Goal: Task Accomplishment & Management: Complete application form

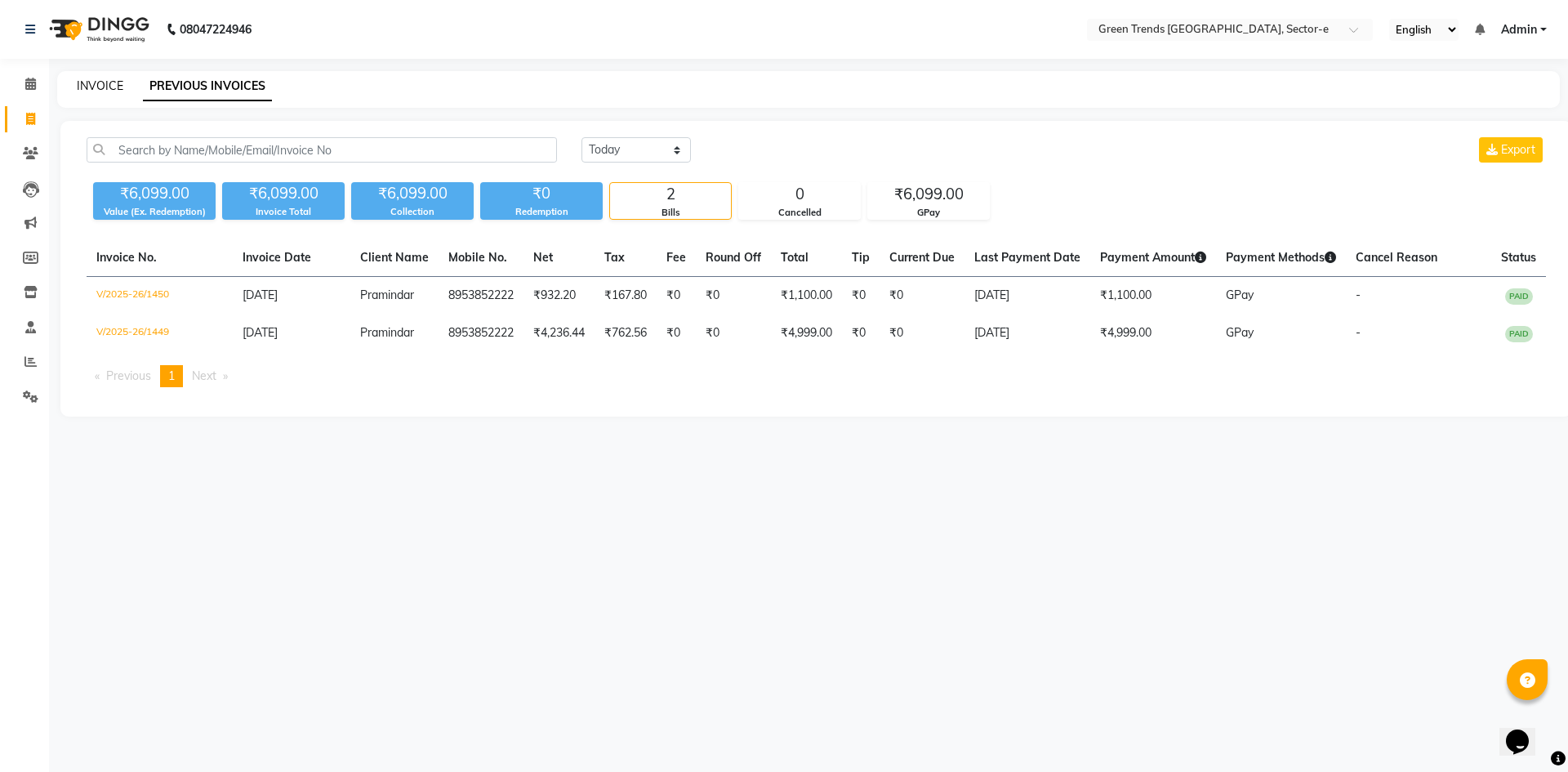
click at [99, 88] on link "INVOICE" at bounding box center [100, 85] width 46 height 15
select select "7023"
select select "service"
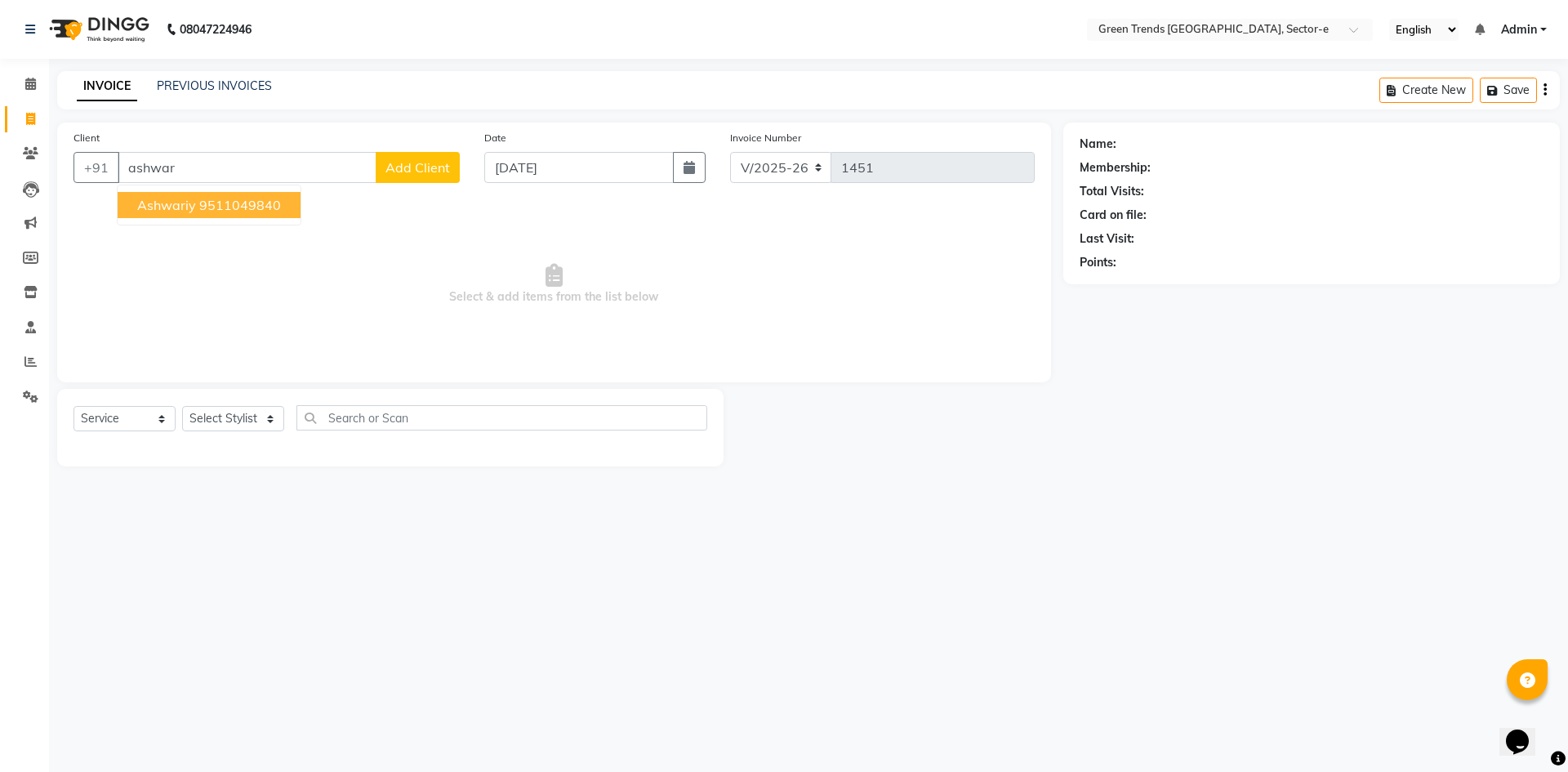
drag, startPoint x: 268, startPoint y: 200, endPoint x: 273, endPoint y: 209, distance: 10.3
click at [268, 201] on ngb-highlight "9511049840" at bounding box center [240, 205] width 82 height 16
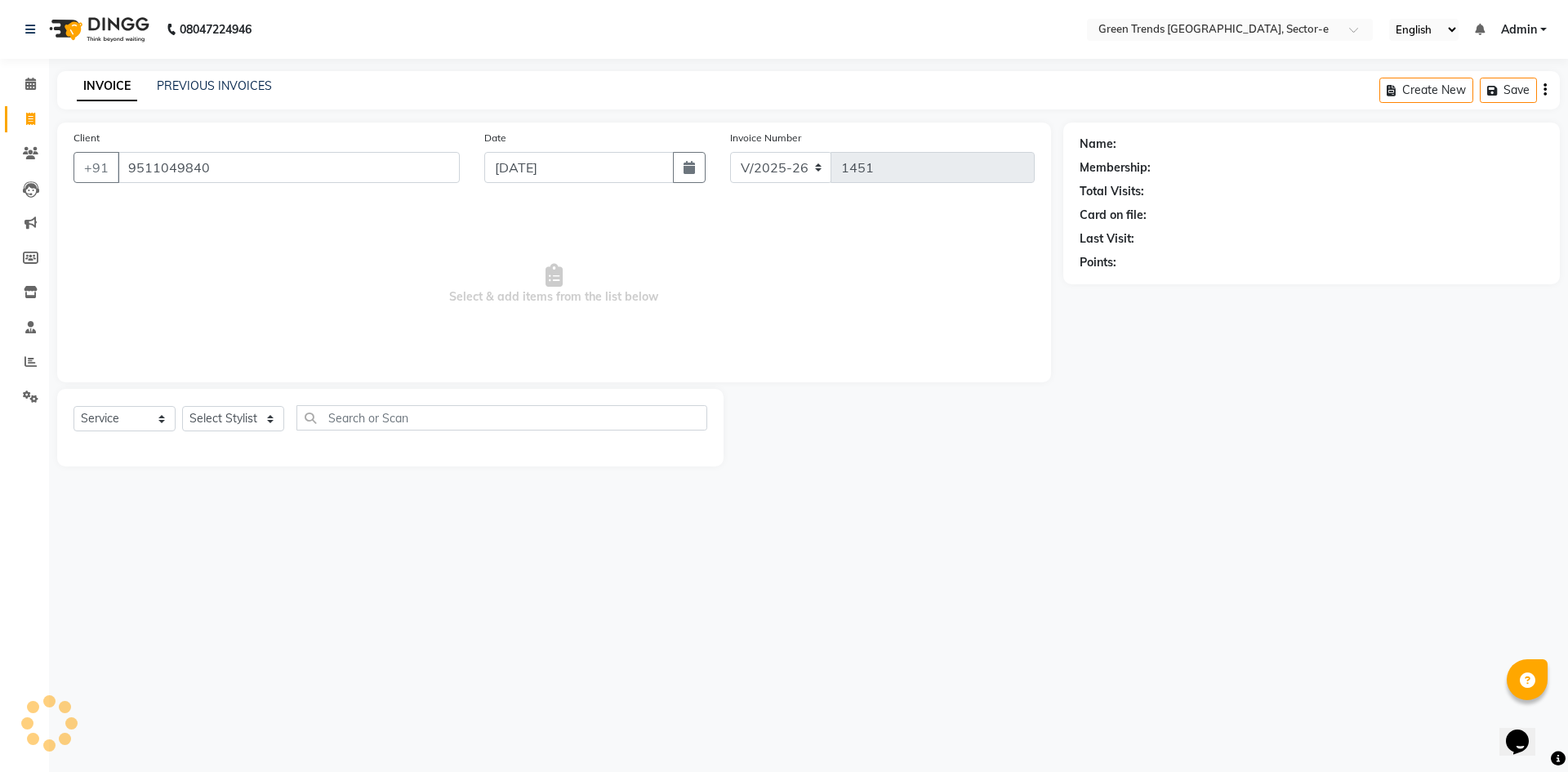
type input "9511049840"
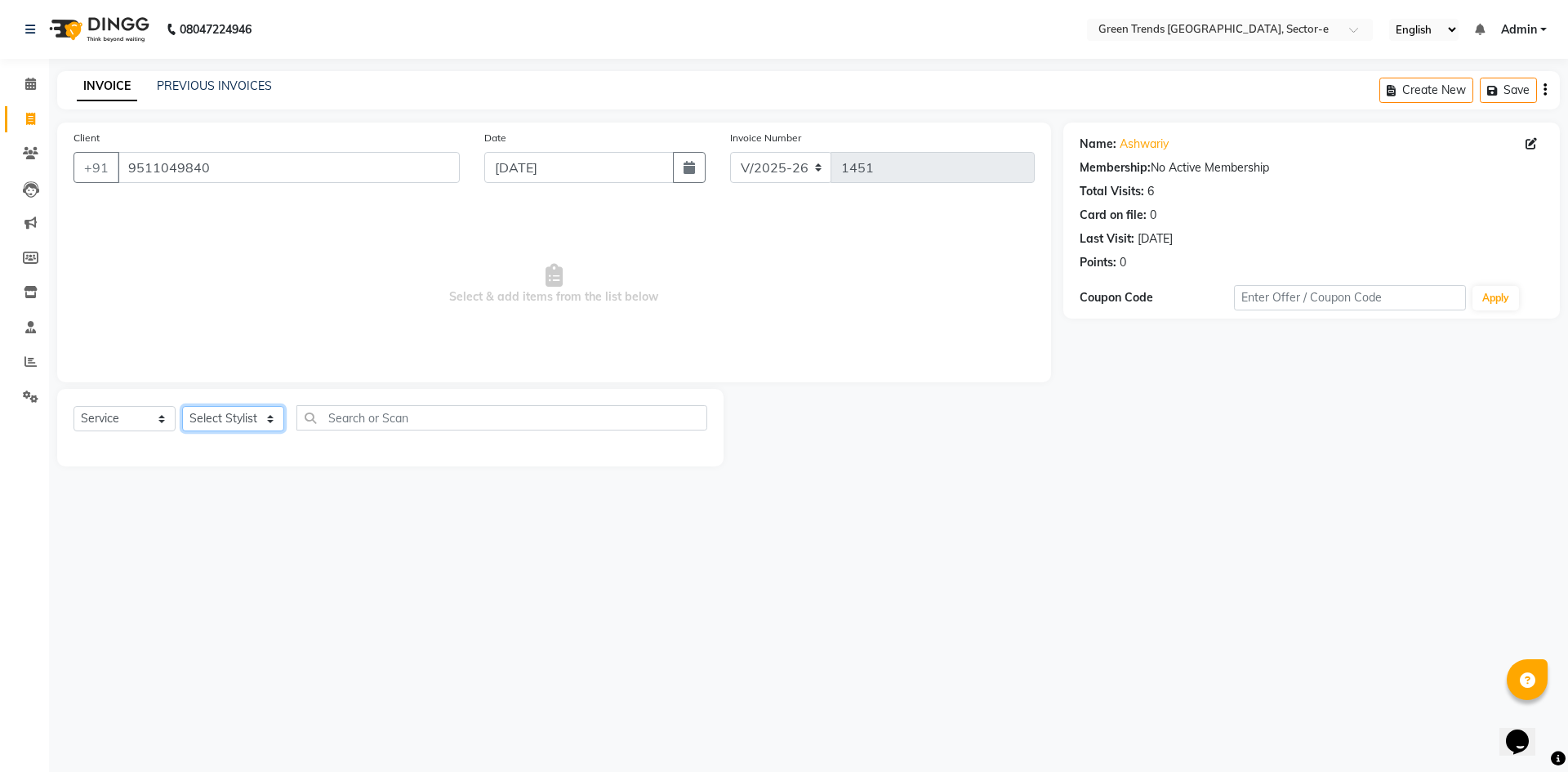
click at [265, 419] on select "Select Stylist [PERSON_NAME] [PERSON_NAME] Mo. [PERSON_NAME].[PERSON_NAME] [PER…" at bounding box center [233, 419] width 102 height 25
select select "58749"
click at [182, 406] on select "Select Stylist [PERSON_NAME] [PERSON_NAME] Mo. [PERSON_NAME].[PERSON_NAME] [PER…" at bounding box center [233, 419] width 102 height 25
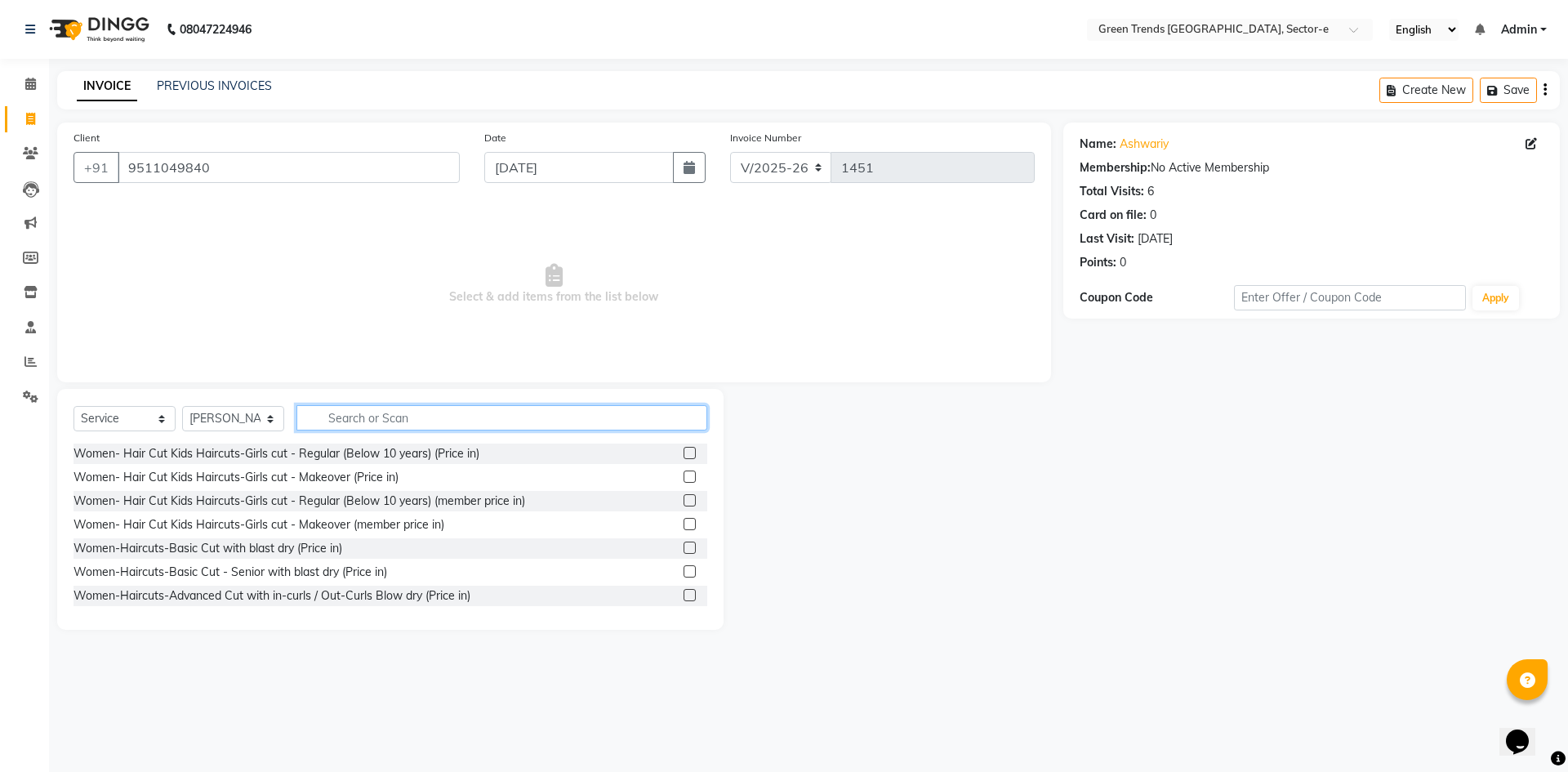
click at [328, 426] on input "text" at bounding box center [502, 418] width 411 height 25
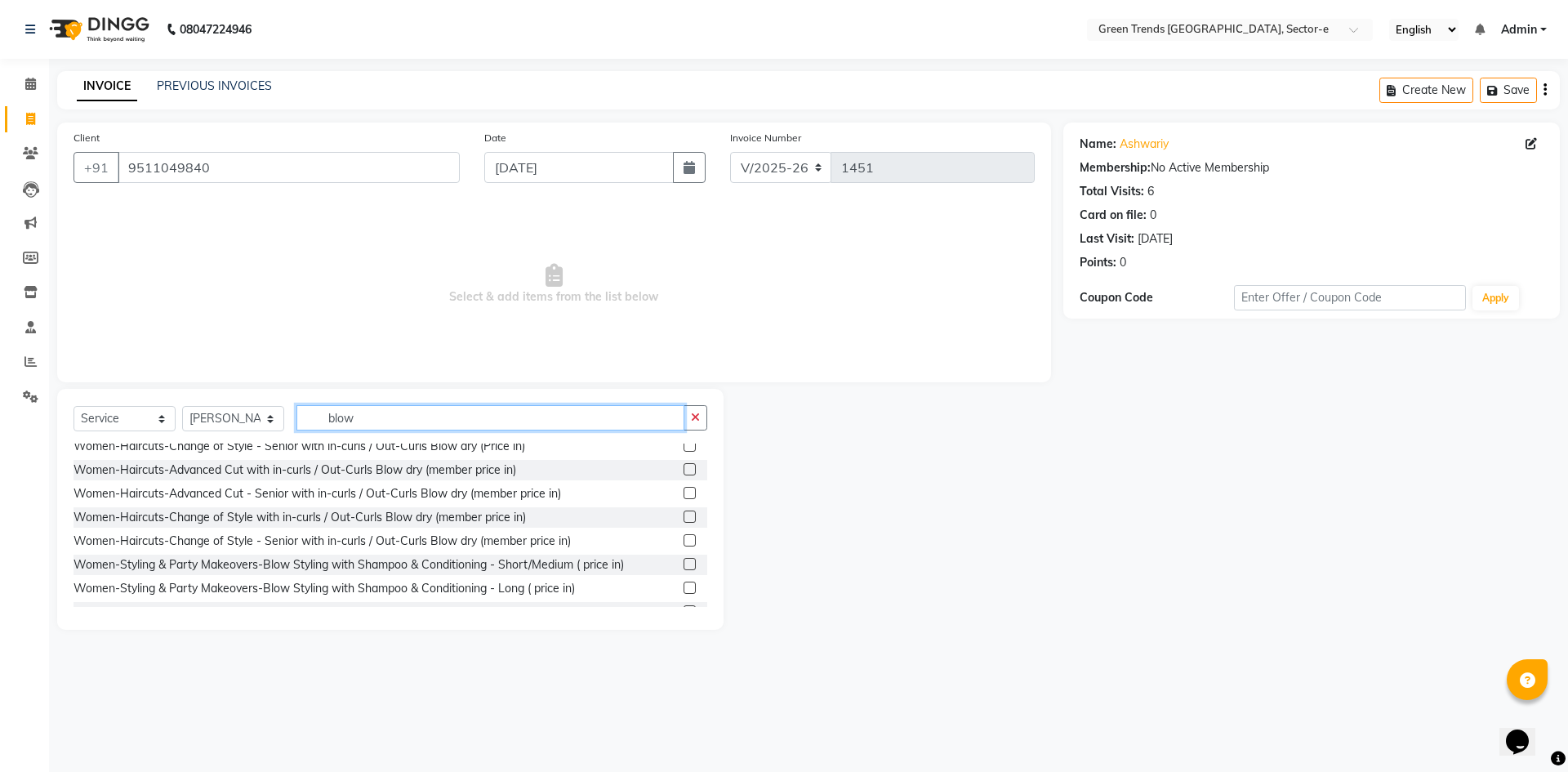
scroll to position [135, 0]
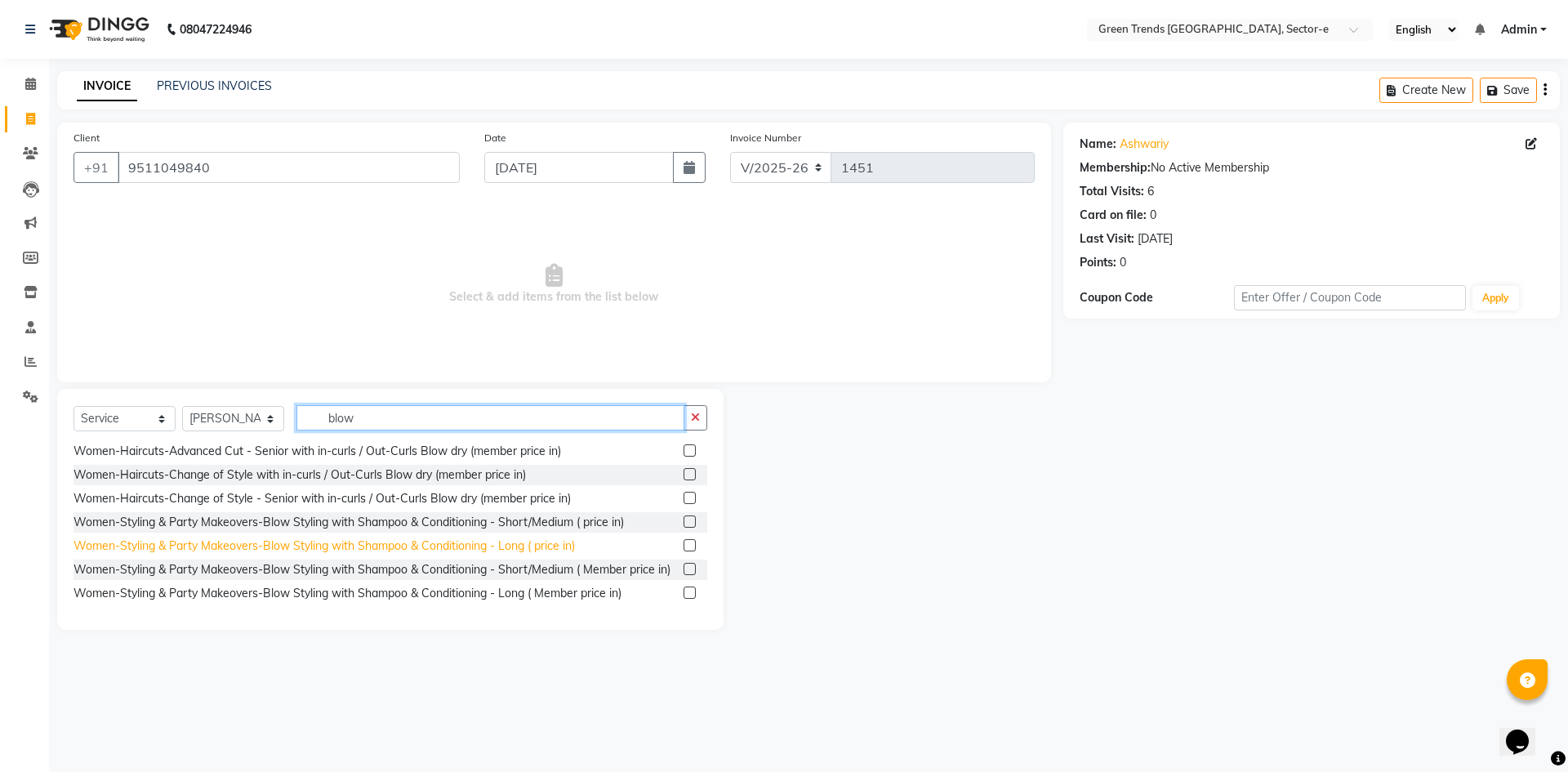
type input "blow"
click at [421, 538] on div "Women-Styling & Party Makeovers-Blow Styling with Shampoo & Conditioning - Long…" at bounding box center [324, 546] width 501 height 17
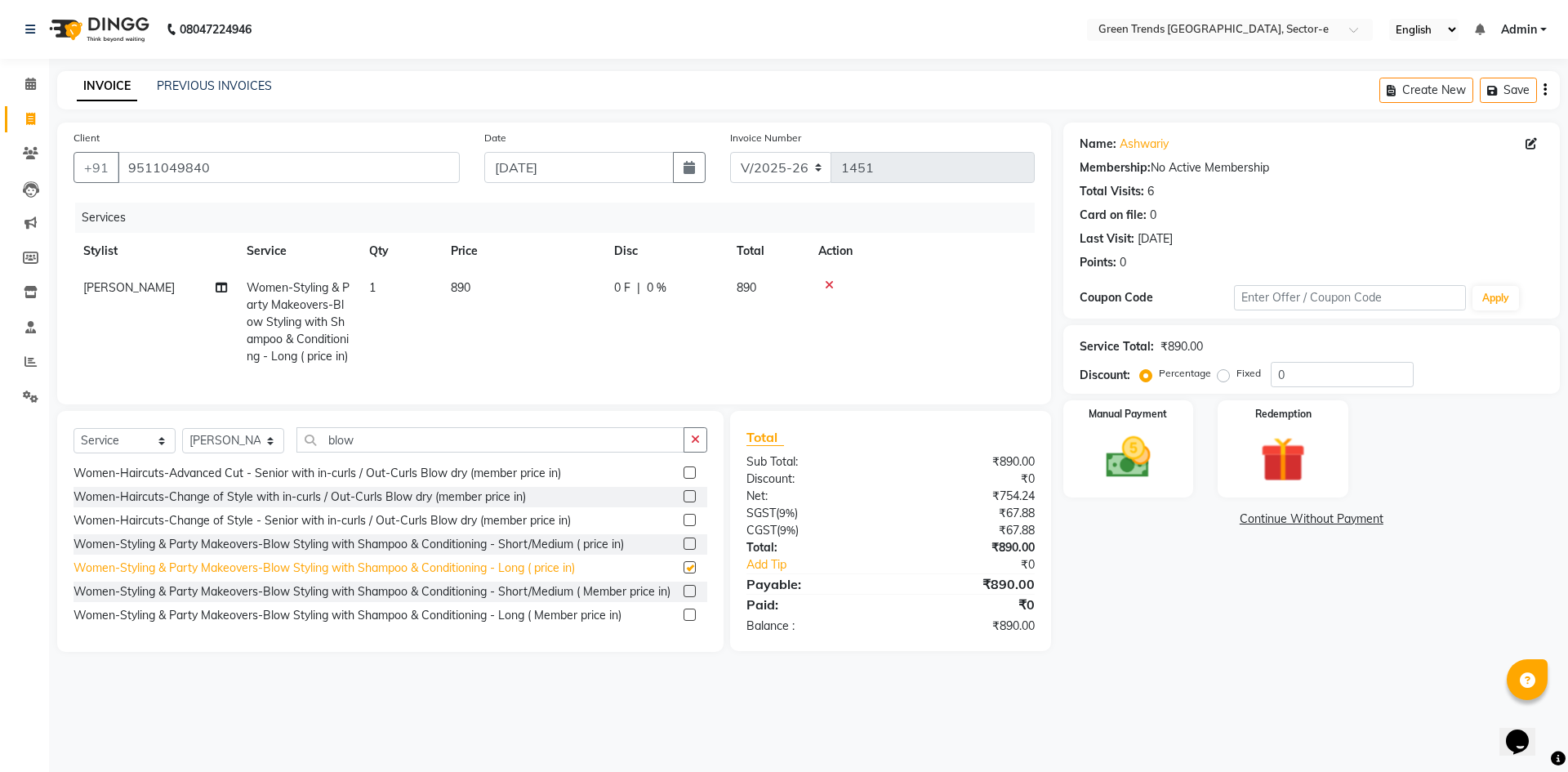
checkbox input "false"
click at [274, 454] on select "Select Stylist [PERSON_NAME] [PERSON_NAME] Mo. [PERSON_NAME].[PERSON_NAME] [PER…" at bounding box center [233, 441] width 102 height 25
select select "62898"
click at [182, 454] on select "Select Stylist [PERSON_NAME] [PERSON_NAME] Mo. [PERSON_NAME].[PERSON_NAME] [PER…" at bounding box center [233, 441] width 102 height 25
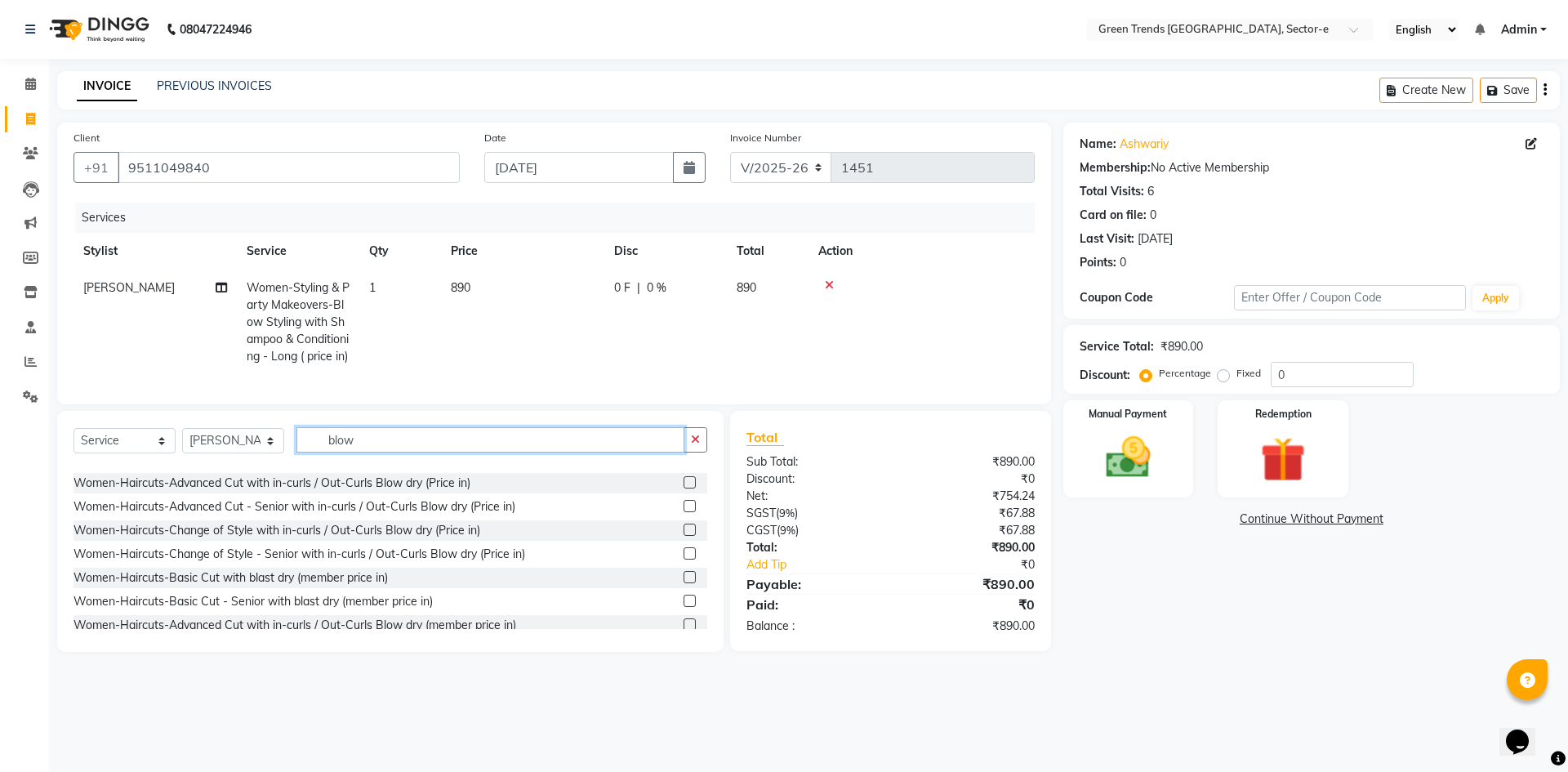
drag, startPoint x: 373, startPoint y: 469, endPoint x: 300, endPoint y: 487, distance: 75.2
click at [300, 466] on div "Select Service Product Membership Package Voucher Prepaid Gift Card Select Styl…" at bounding box center [390, 446] width 634 height 38
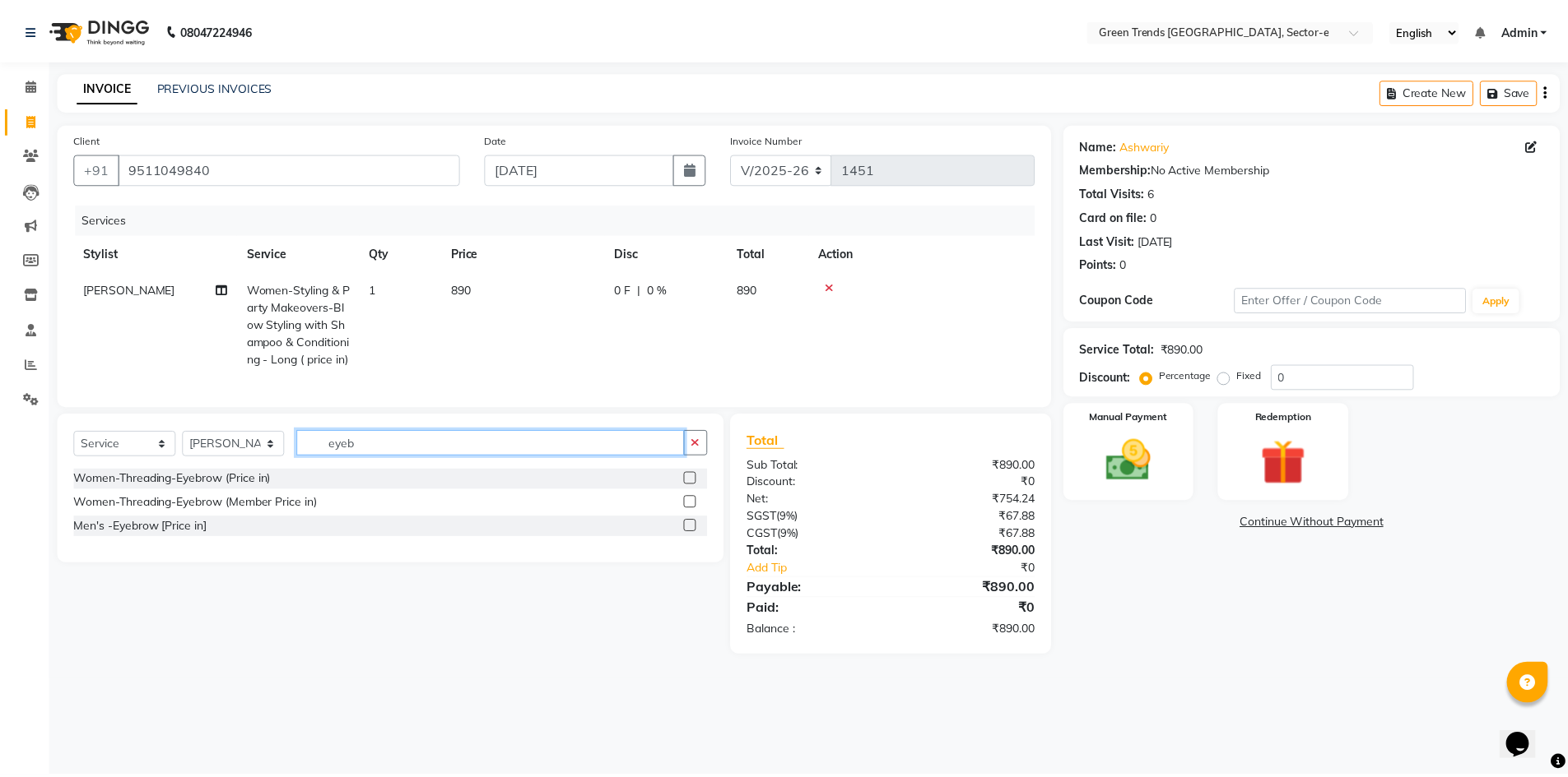
scroll to position [0, 0]
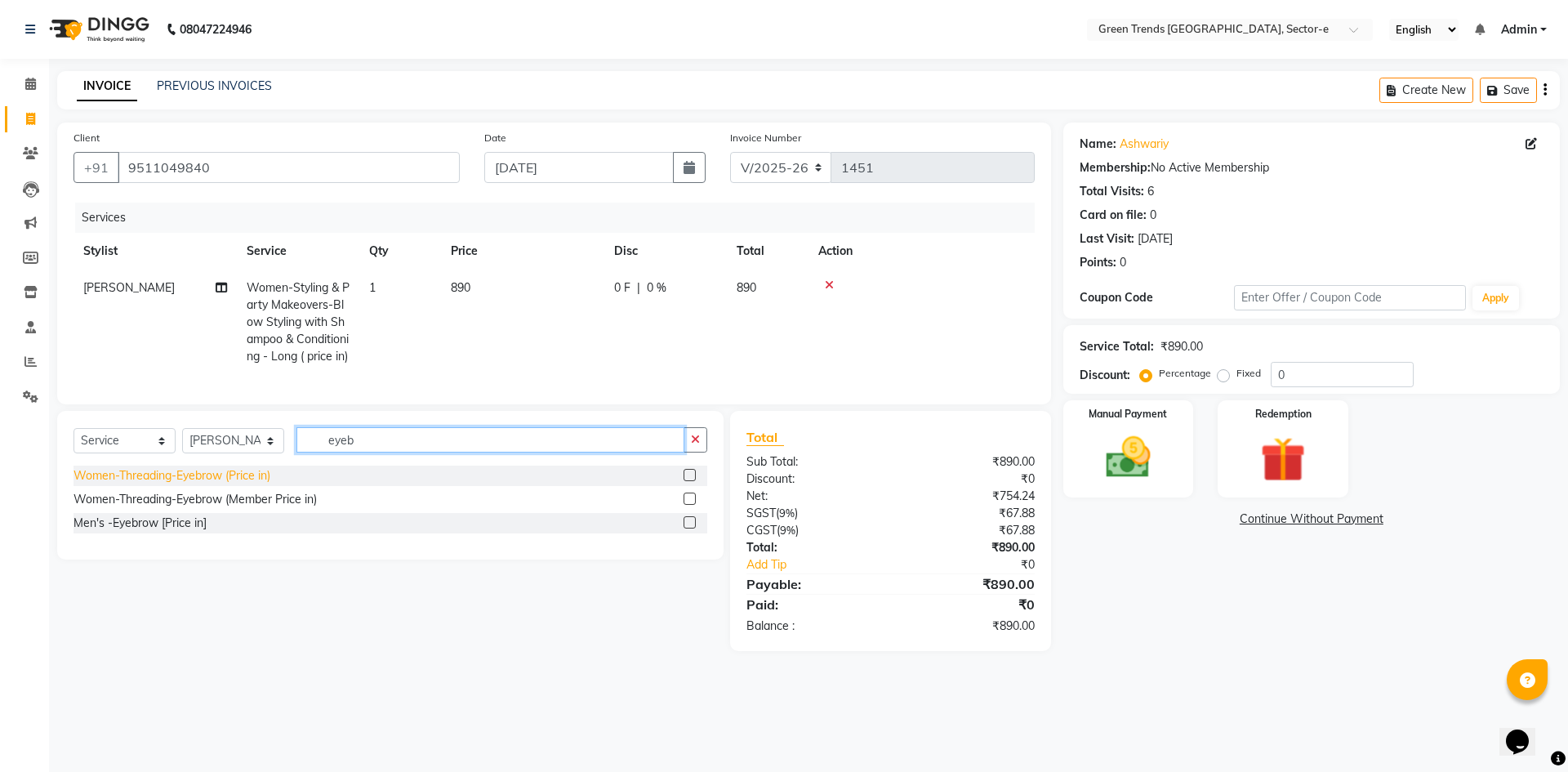
type input "eyeb"
click at [219, 485] on div "Women-Threading-Eyebrow (Price in)" at bounding box center [172, 476] width 196 height 17
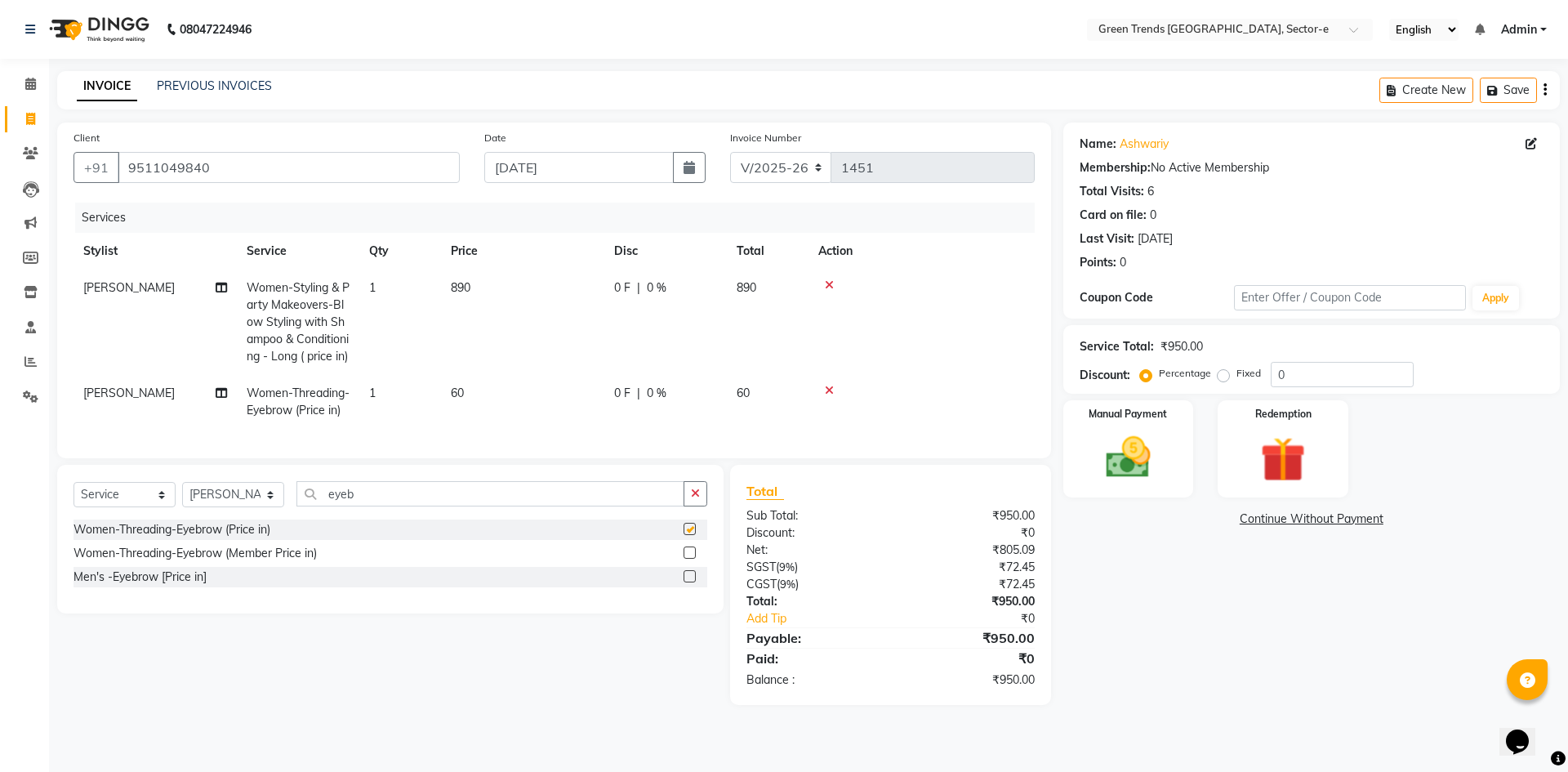
checkbox input "false"
drag, startPoint x: 379, startPoint y: 517, endPoint x: 305, endPoint y: 534, distance: 75.9
click at [298, 519] on div "Select Service Product Membership Package Voucher Prepaid Gift Card Select Styl…" at bounding box center [390, 500] width 634 height 38
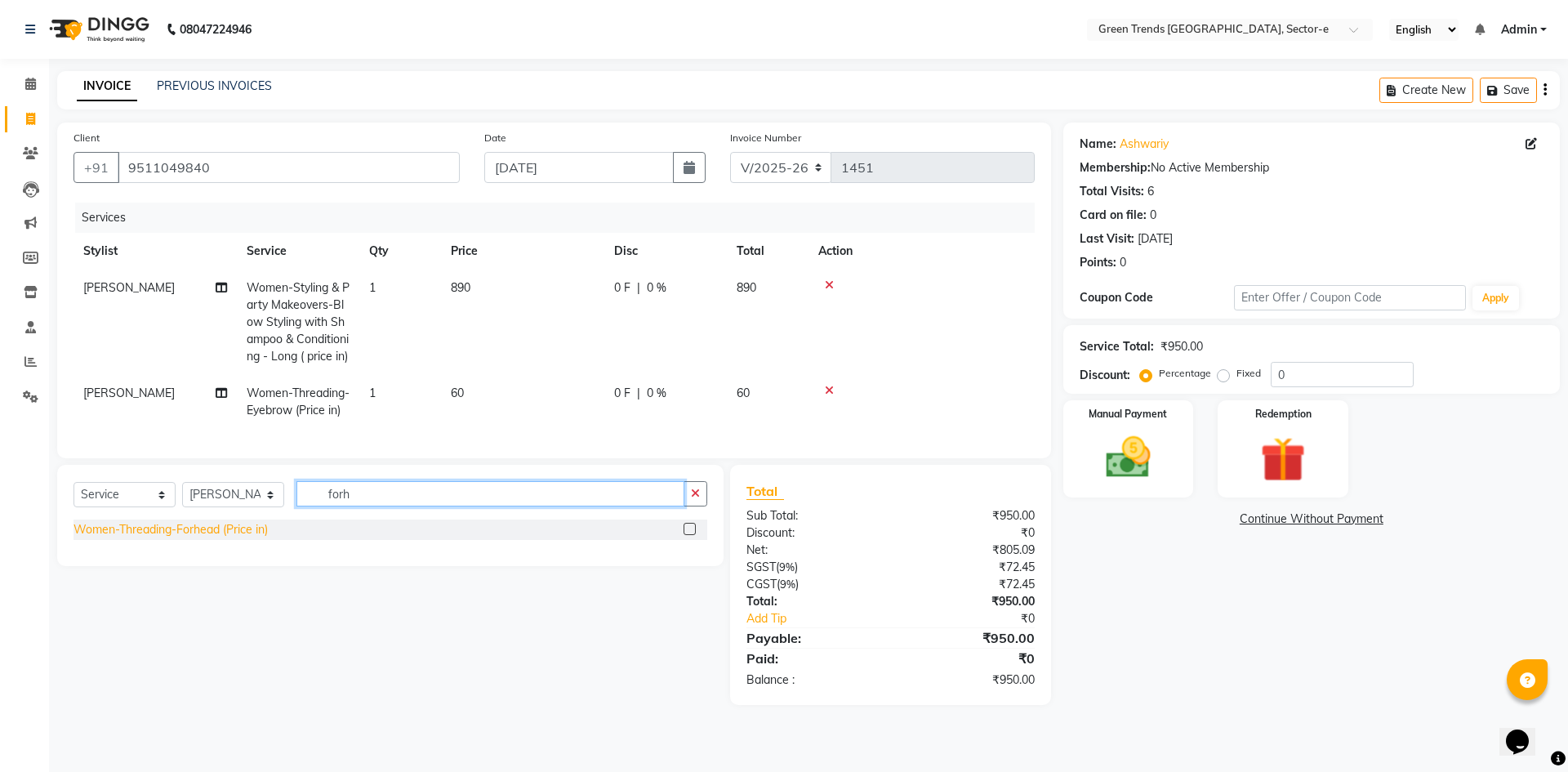
type input "forh"
click at [248, 539] on div "Women-Threading-Forhead (Price in)" at bounding box center [171, 529] width 195 height 17
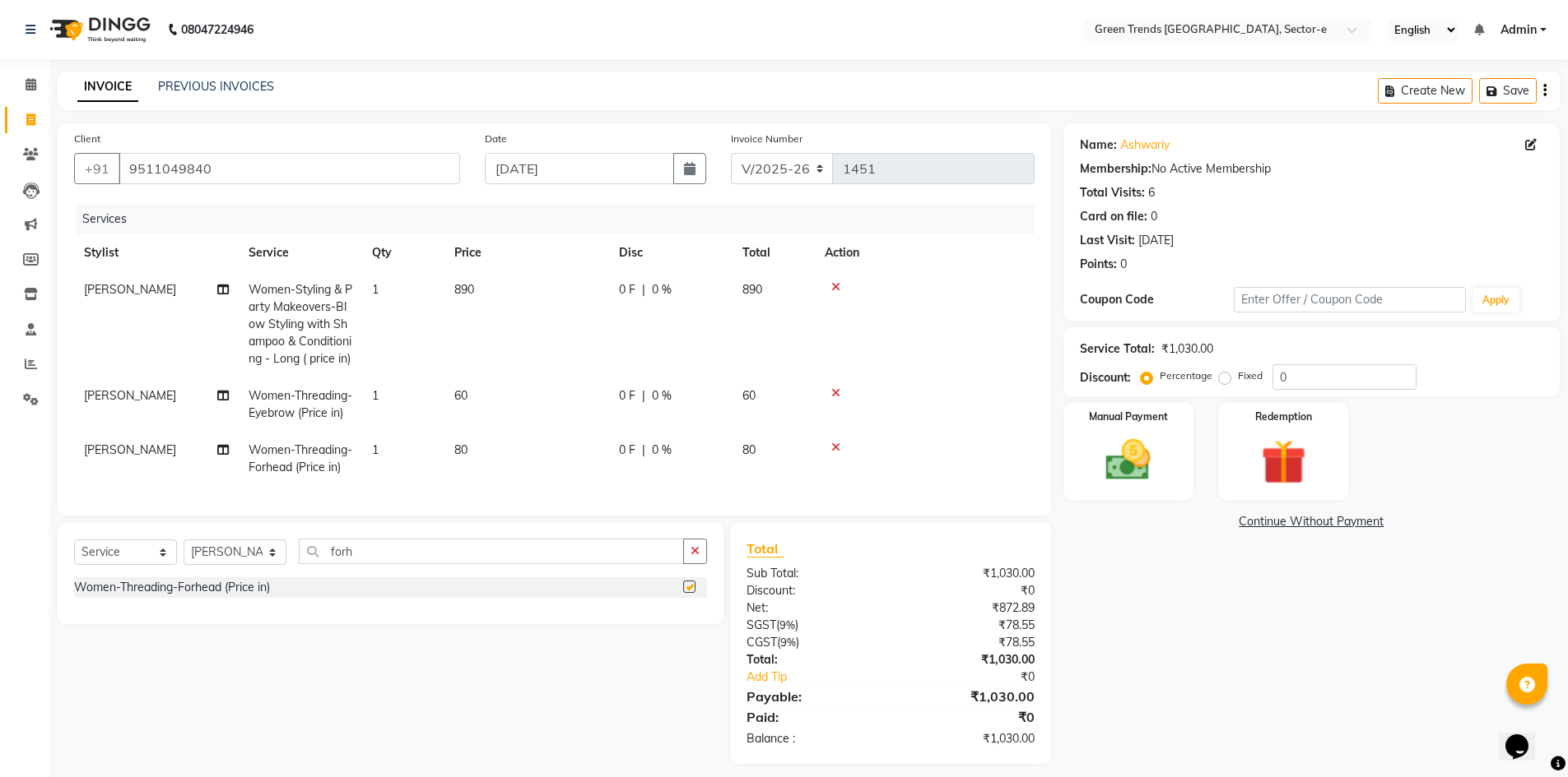
checkbox input "false"
drag, startPoint x: 402, startPoint y: 589, endPoint x: 249, endPoint y: 620, distance: 156.1
click at [249, 620] on div "Select Service Product Membership Package Voucher Prepaid Gift Card Select Styl…" at bounding box center [390, 574] width 665 height 102
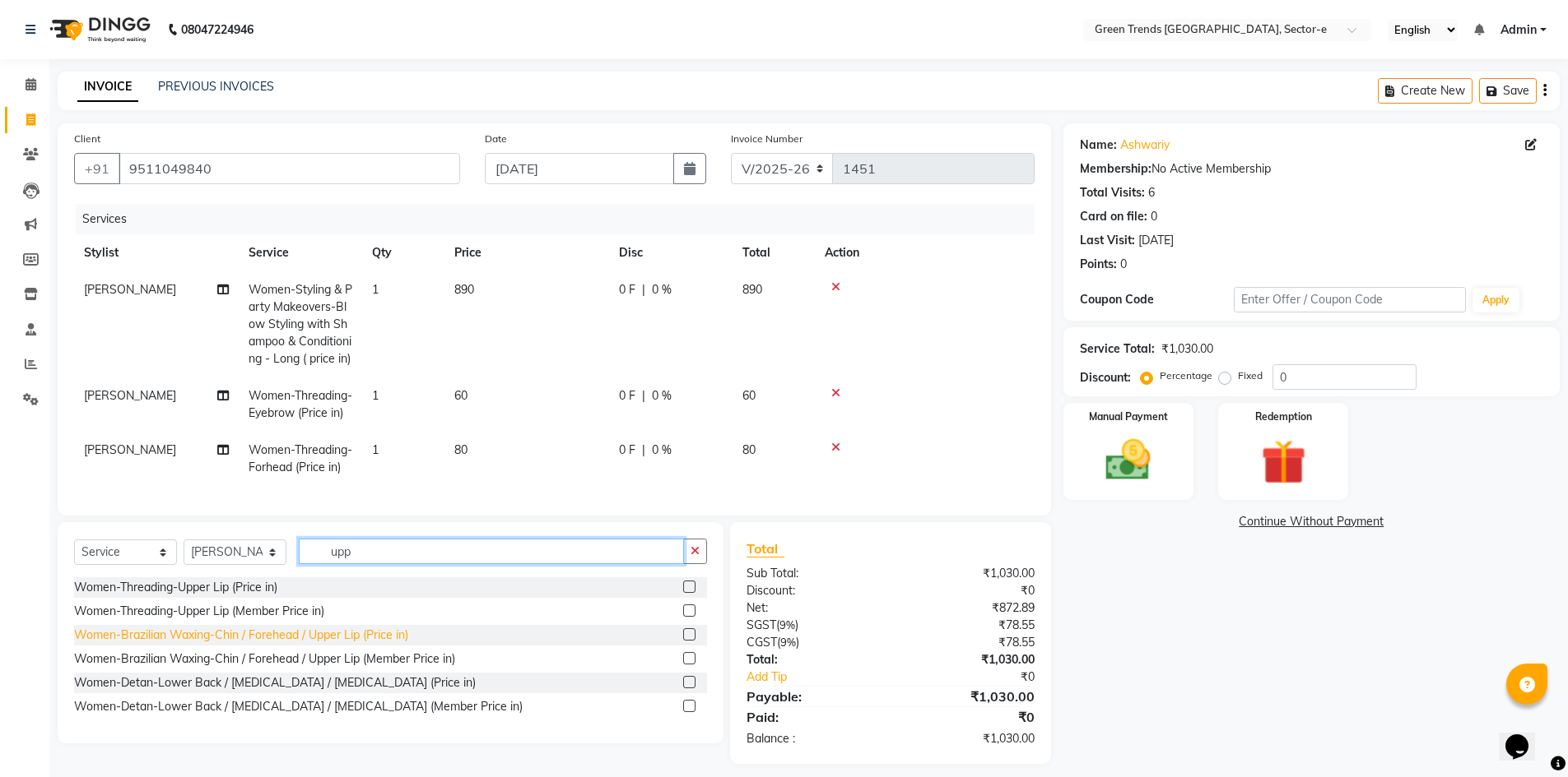
type input "upp"
click at [257, 645] on div "Women-Brazilian Waxing-Chin / Forehead / Upper Lip (Price in)" at bounding box center [241, 635] width 334 height 17
checkbox input "false"
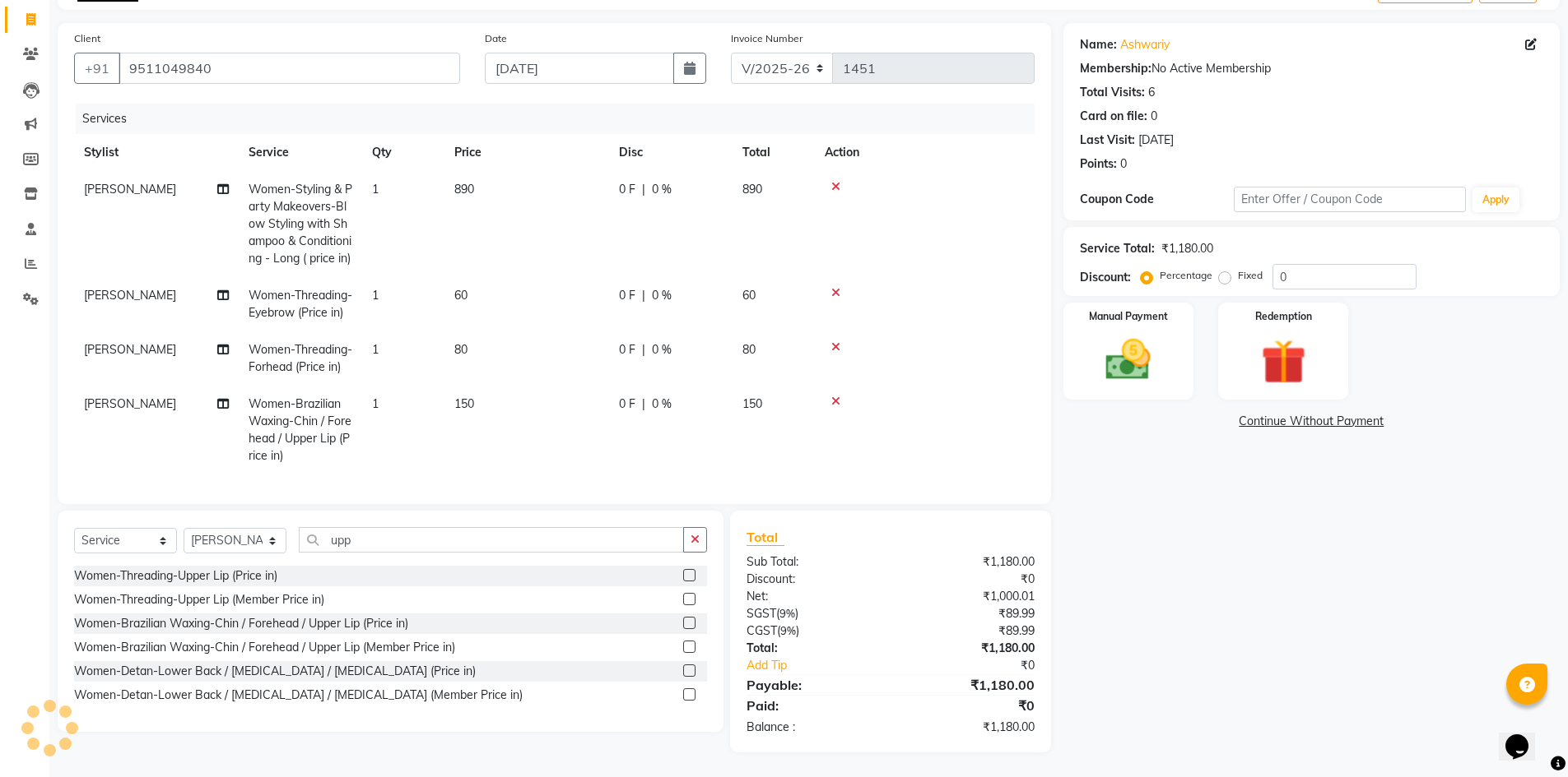
scroll to position [127, 0]
click at [1238, 269] on label "Fixed" at bounding box center [1250, 276] width 25 height 15
click at [1224, 269] on input "Fixed" at bounding box center [1228, 275] width 12 height 12
radio input "true"
drag, startPoint x: 1293, startPoint y: 253, endPoint x: 1268, endPoint y: 262, distance: 26.6
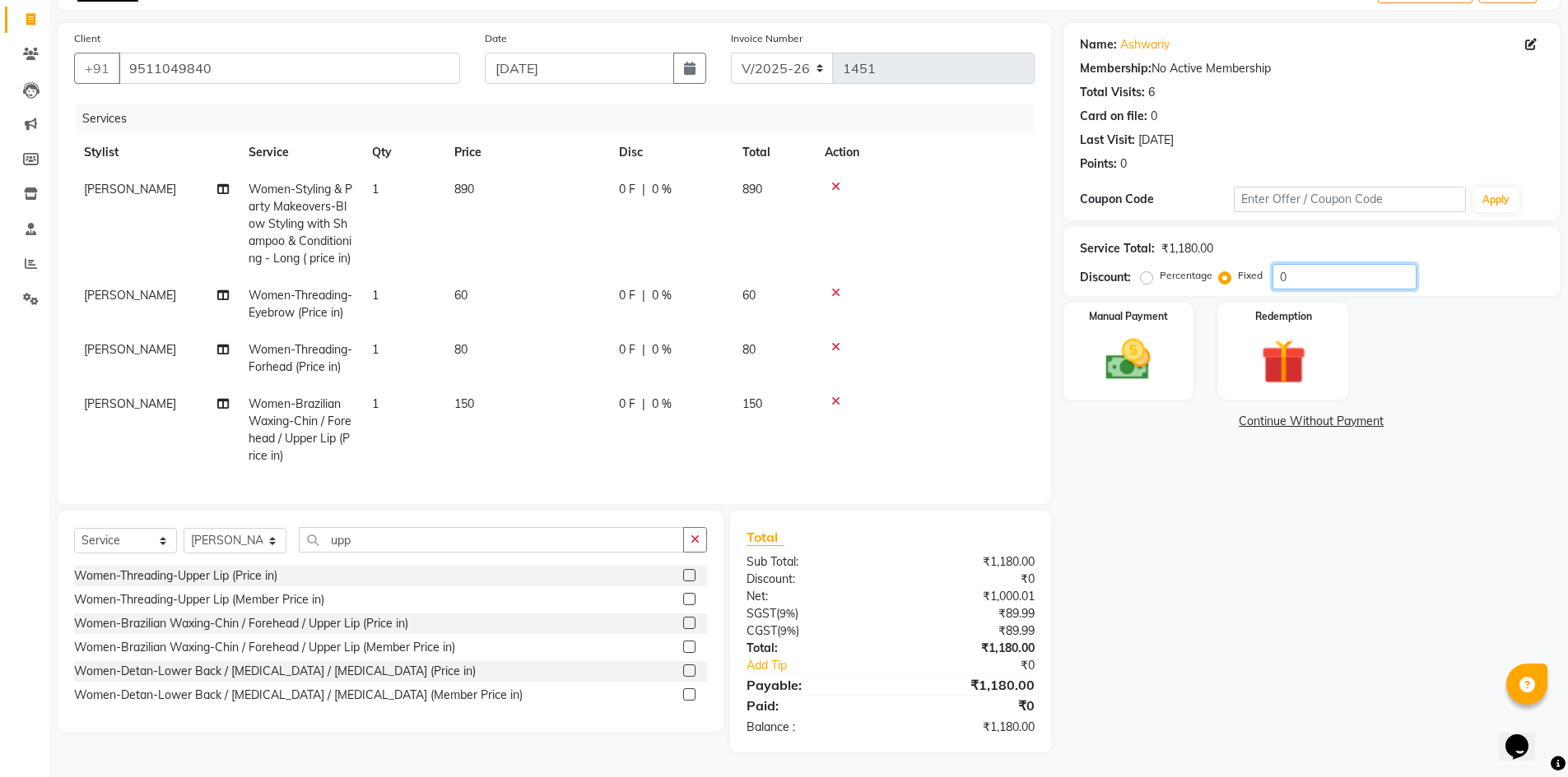
click at [1268, 262] on div "Service Total: ₹1,180.00 Discount: Percentage Fixed 0" at bounding box center [1311, 261] width 496 height 69
type input "2"
type input "334"
click at [1195, 453] on div "Name: Ashwariy Membership: No Active Membership Total Visits: 6 Card on file: 0…" at bounding box center [1317, 388] width 509 height 730
click at [1110, 333] on img at bounding box center [1128, 360] width 76 height 54
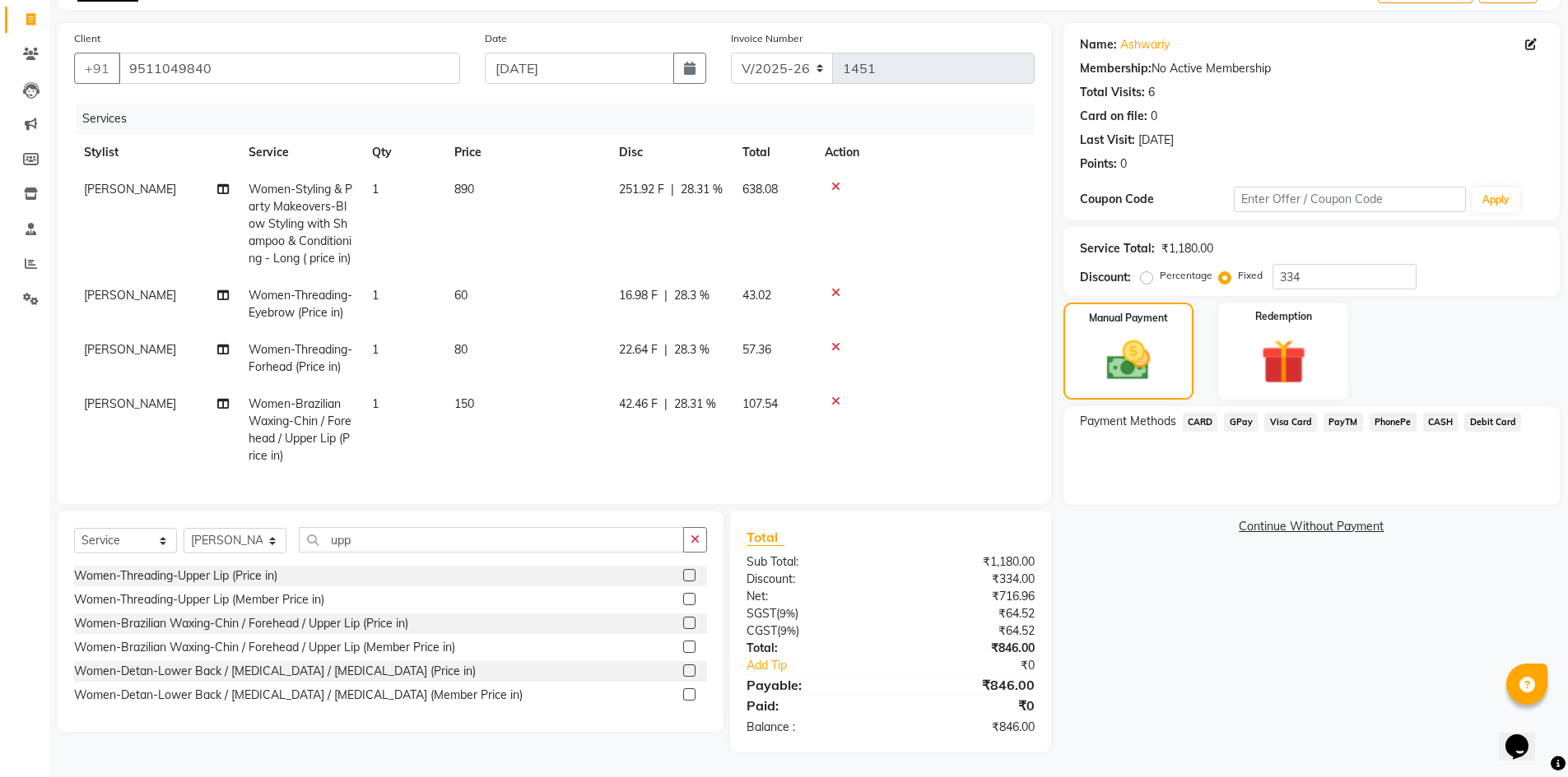
click at [1437, 413] on span "CASH" at bounding box center [1441, 422] width 36 height 19
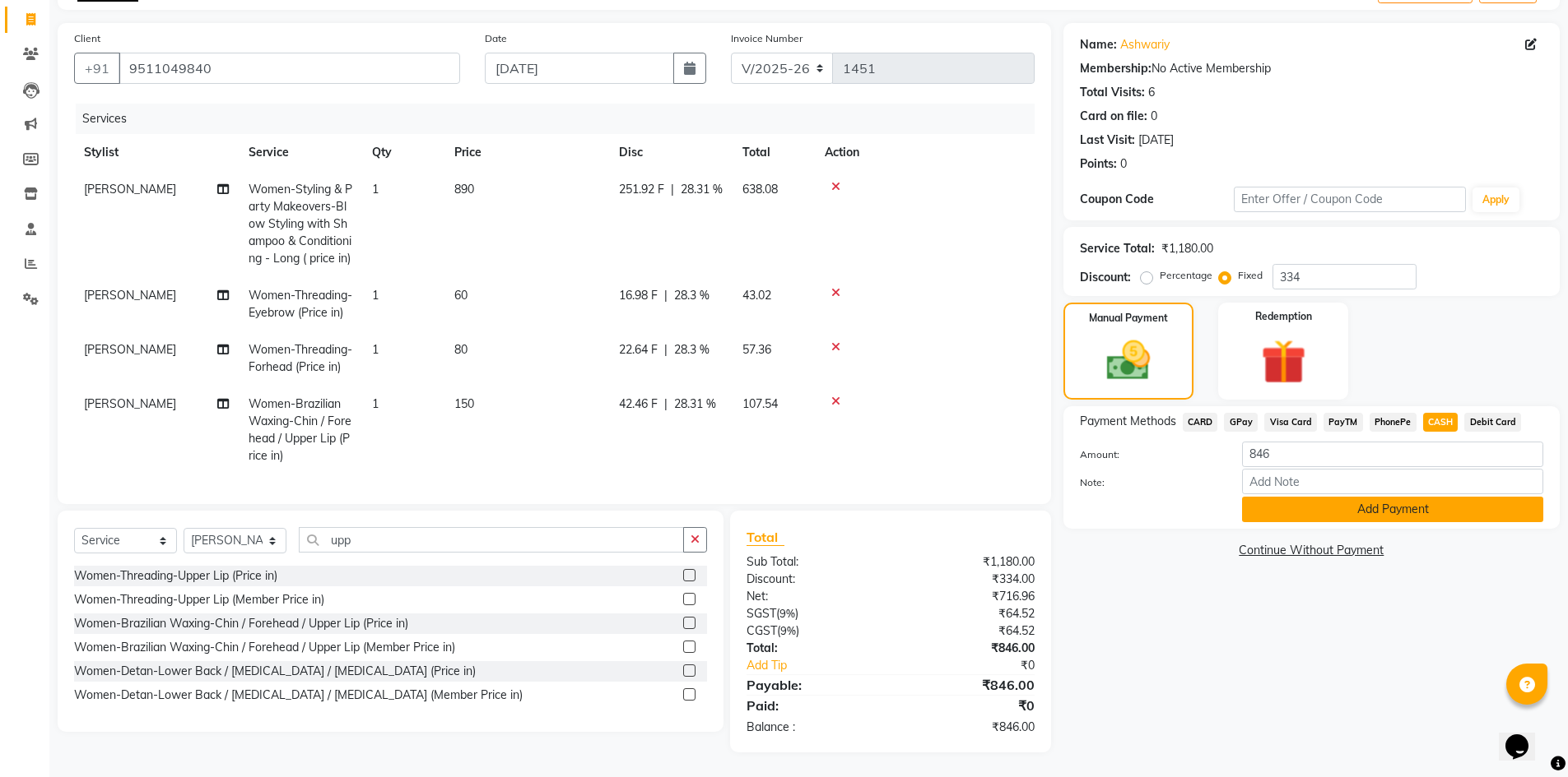
click at [1319, 497] on button "Add Payment" at bounding box center [1392, 509] width 301 height 25
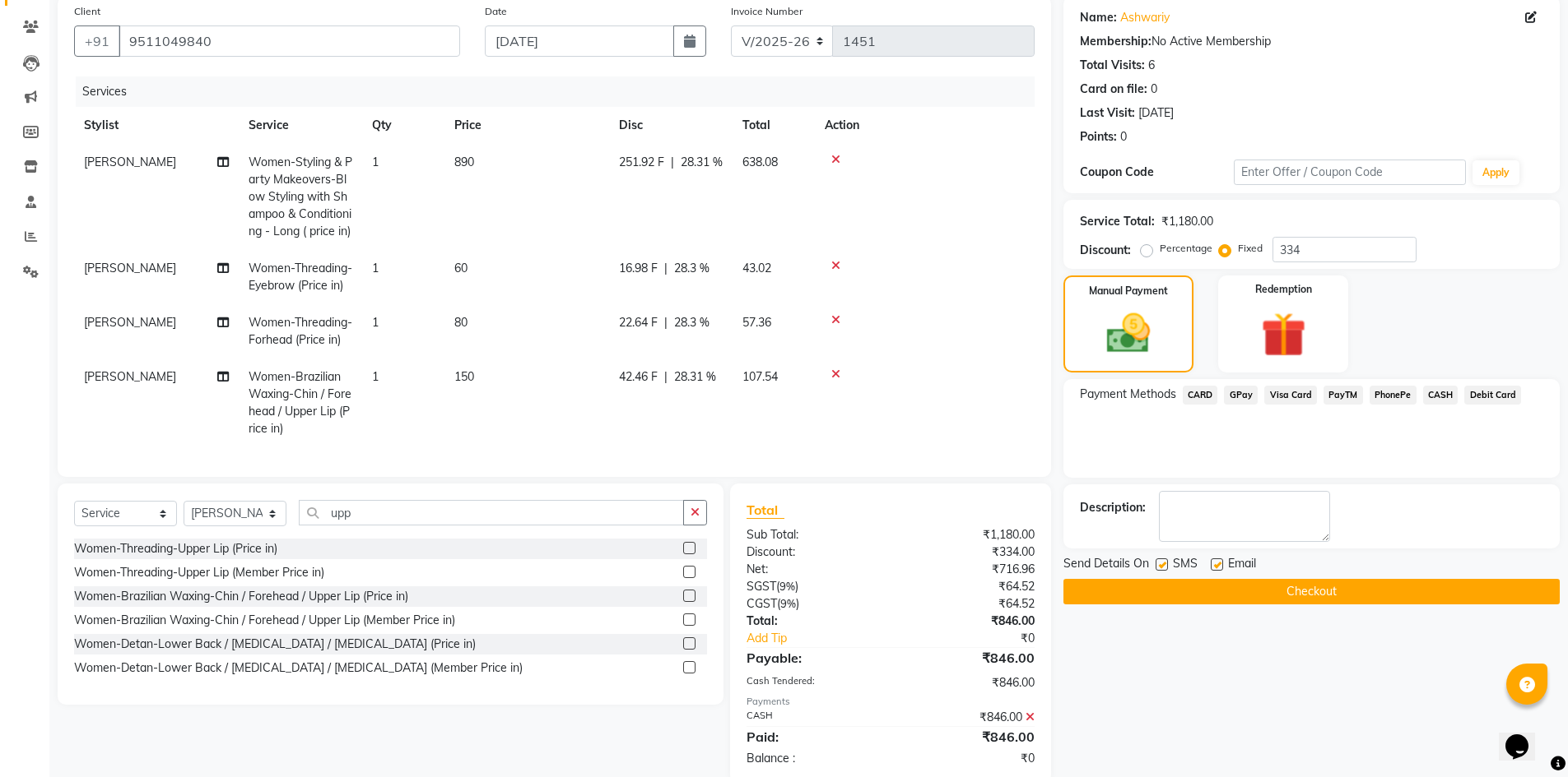
click at [1160, 562] on label at bounding box center [1161, 565] width 13 height 13
click at [1160, 562] on input "checkbox" at bounding box center [1161, 566] width 11 height 11
checkbox input "false"
click at [1216, 565] on label at bounding box center [1217, 565] width 13 height 13
click at [1216, 565] on input "checkbox" at bounding box center [1216, 566] width 11 height 11
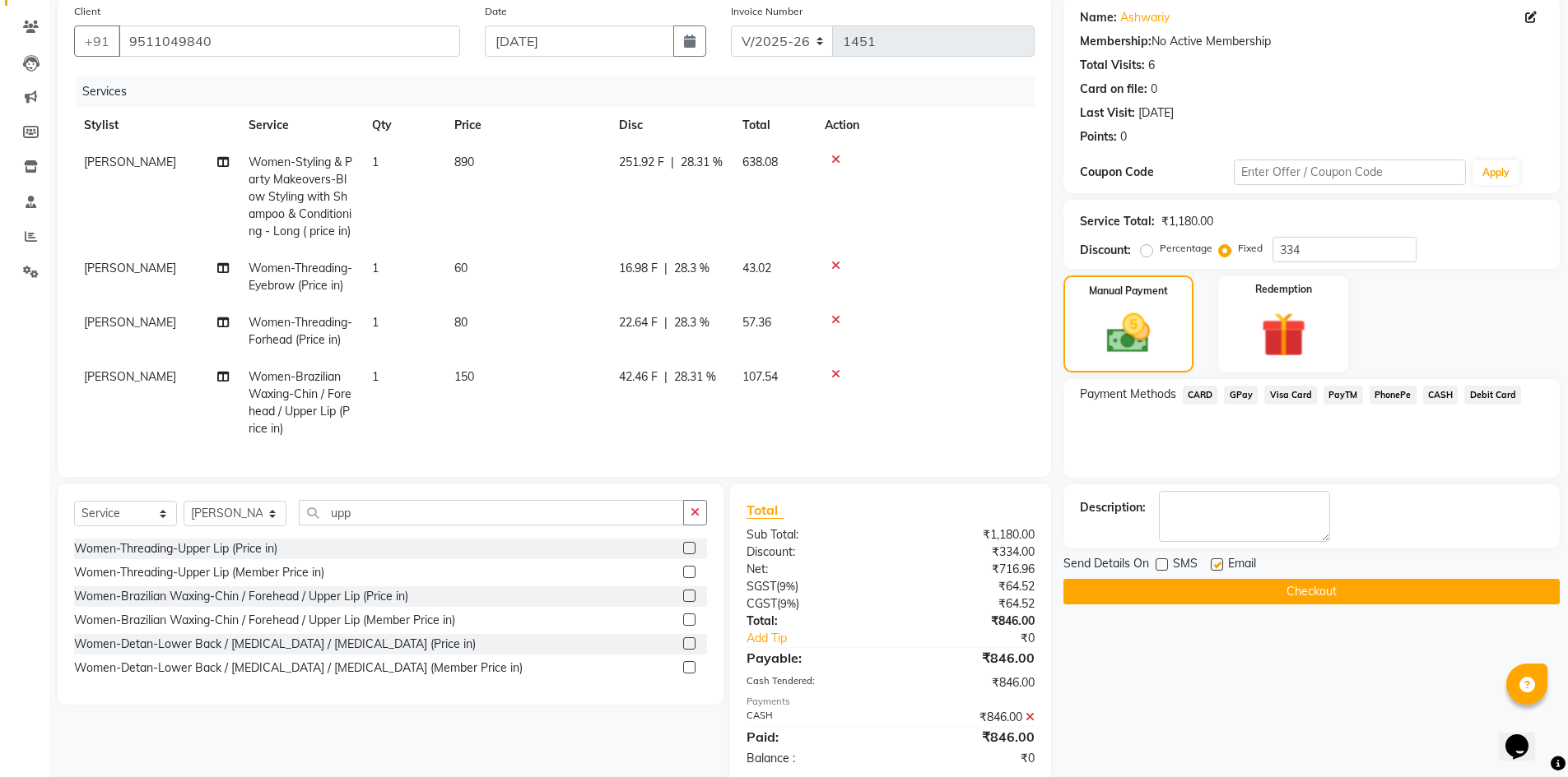
checkbox input "false"
click at [1236, 581] on button "Checkout" at bounding box center [1311, 592] width 496 height 25
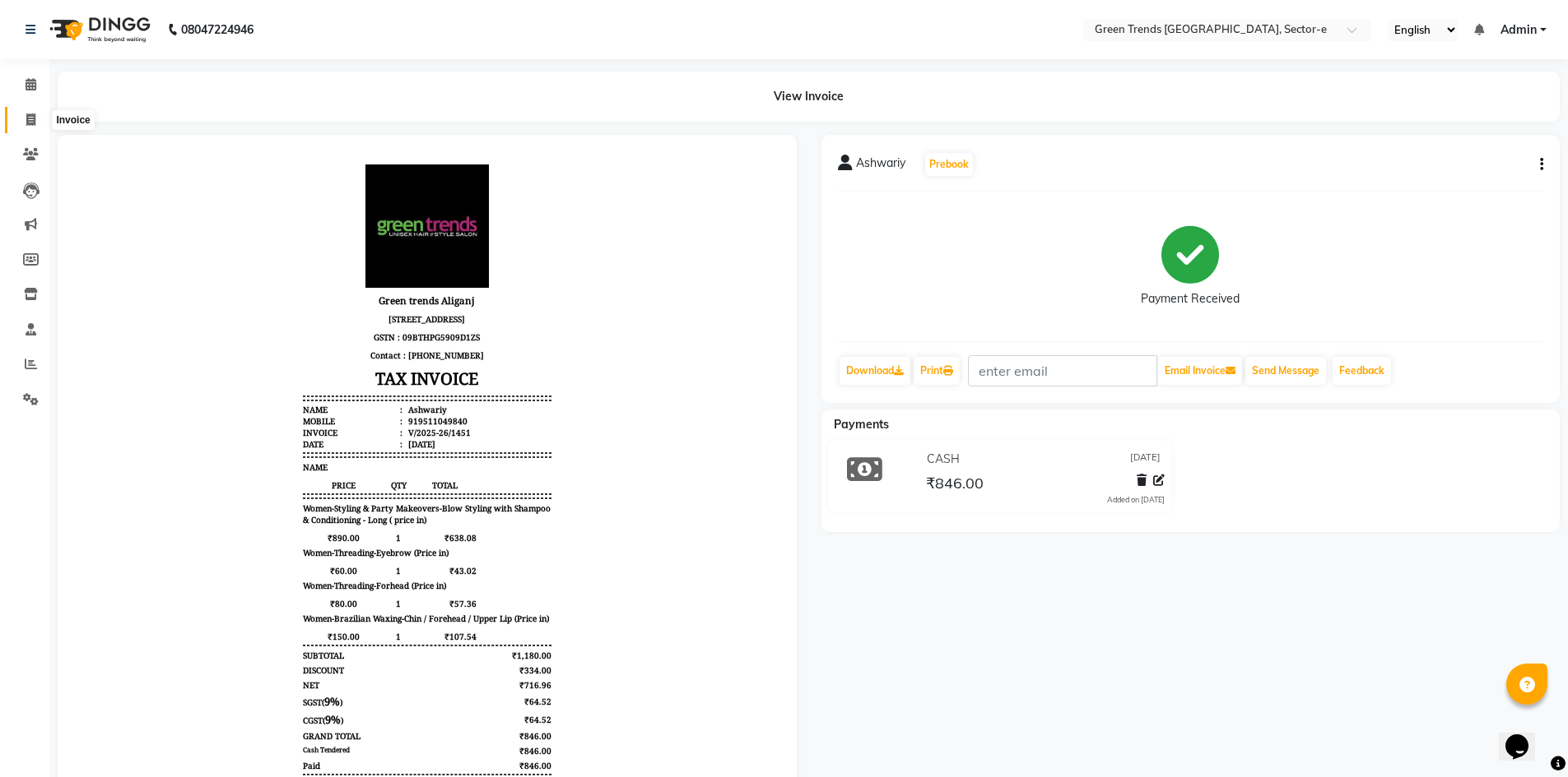
click at [30, 119] on icon at bounding box center [30, 120] width 9 height 13
select select "service"
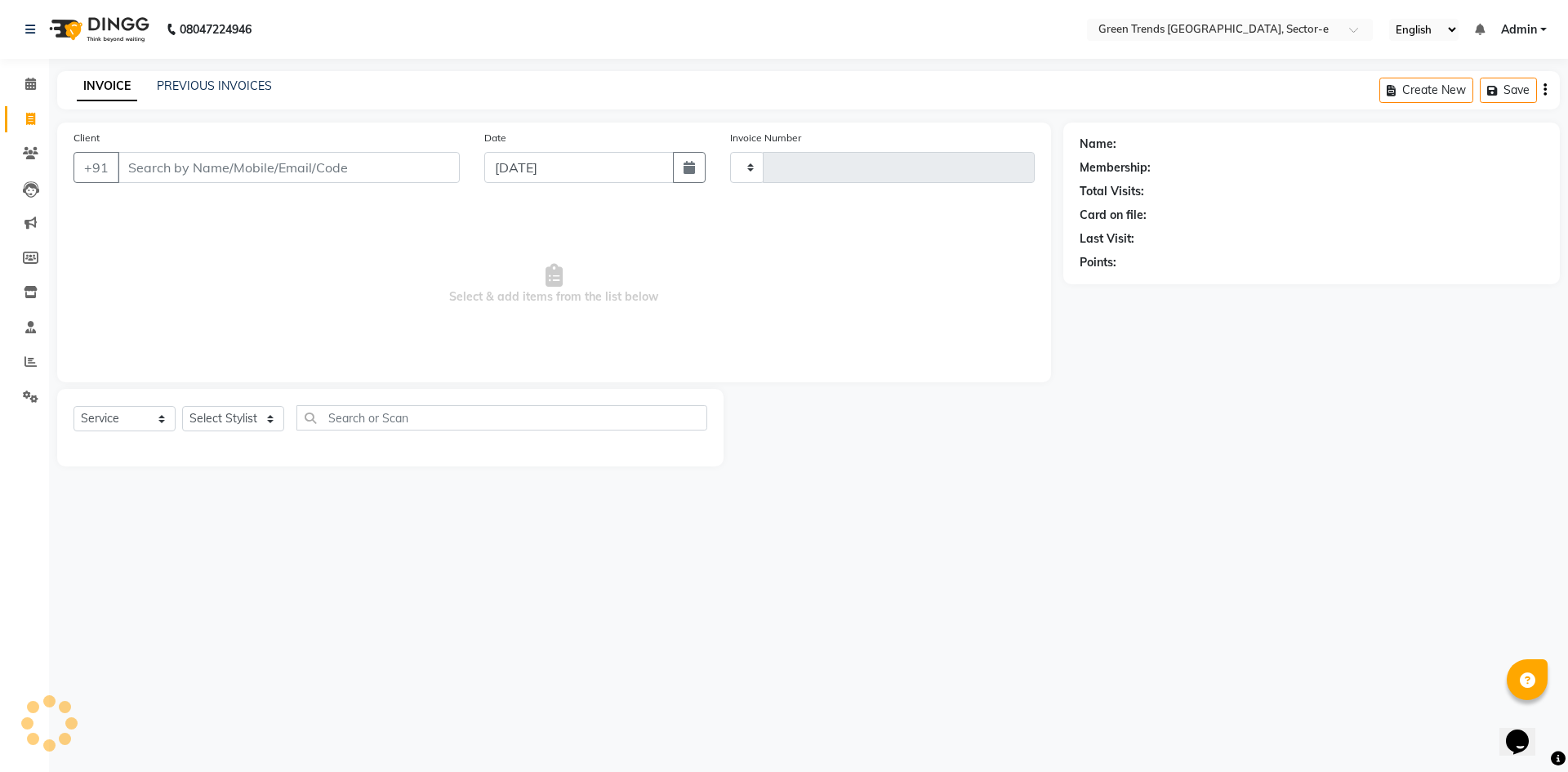
type input "1452"
select select "7023"
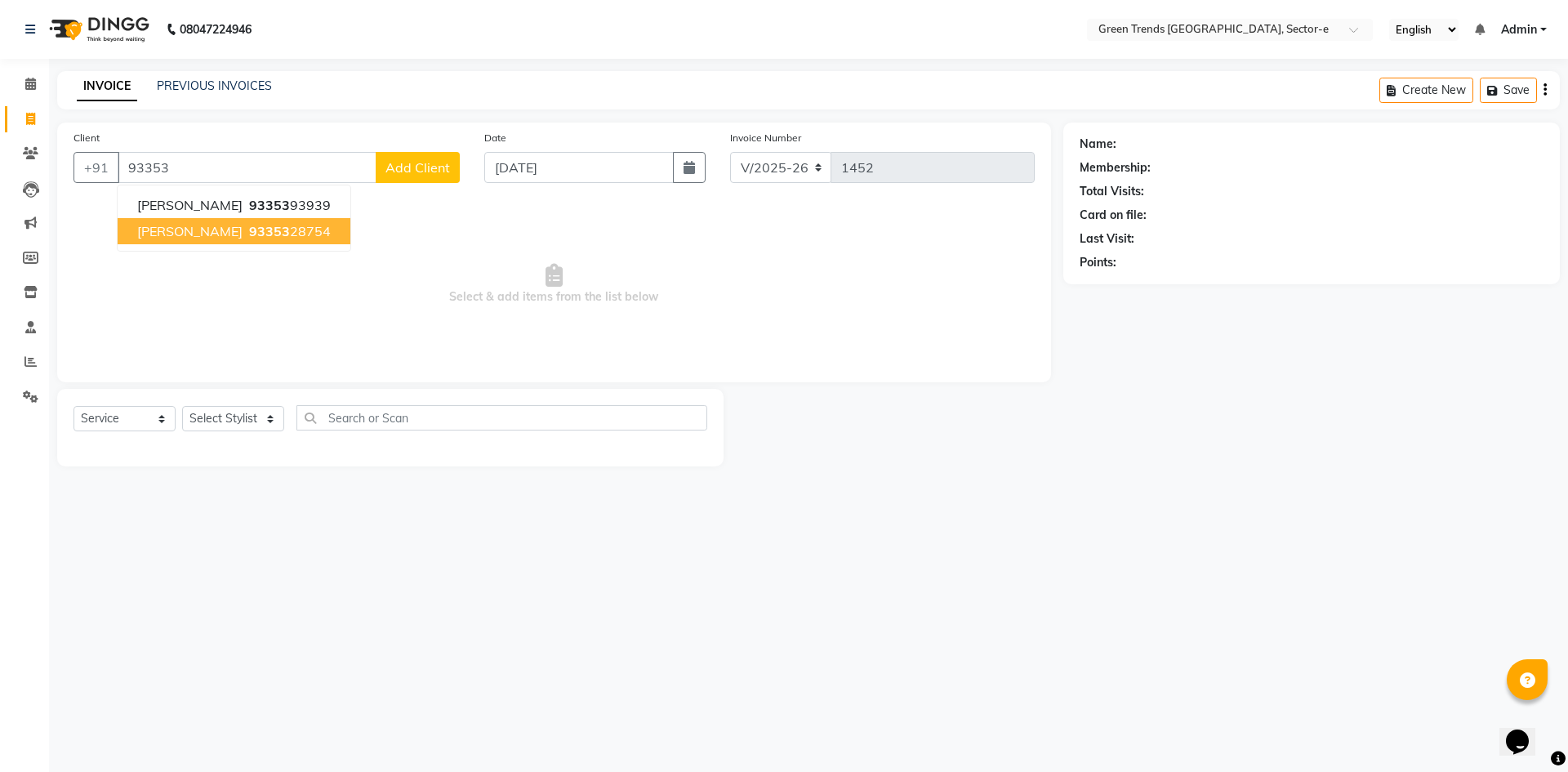
click at [284, 228] on button "[PERSON_NAME] 93353 28754" at bounding box center [234, 230] width 233 height 26
type input "9335328754"
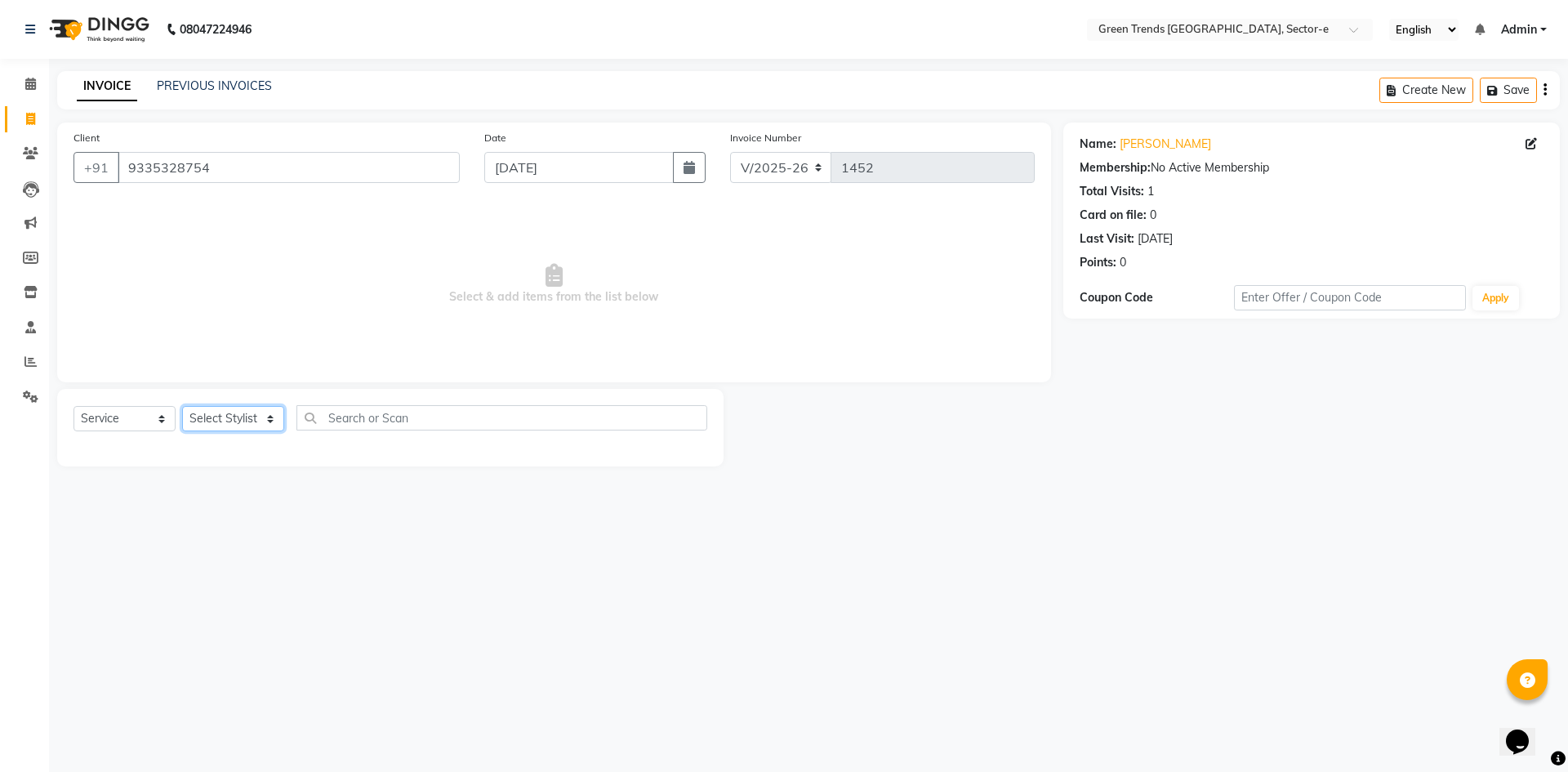
click at [259, 419] on select "Select Stylist [PERSON_NAME] [PERSON_NAME] Mo. [PERSON_NAME].[PERSON_NAME] [PER…" at bounding box center [233, 419] width 102 height 25
select select "58756"
click at [182, 406] on select "Select Stylist [PERSON_NAME] [PERSON_NAME] Mo. [PERSON_NAME].[PERSON_NAME] [PER…" at bounding box center [233, 419] width 102 height 25
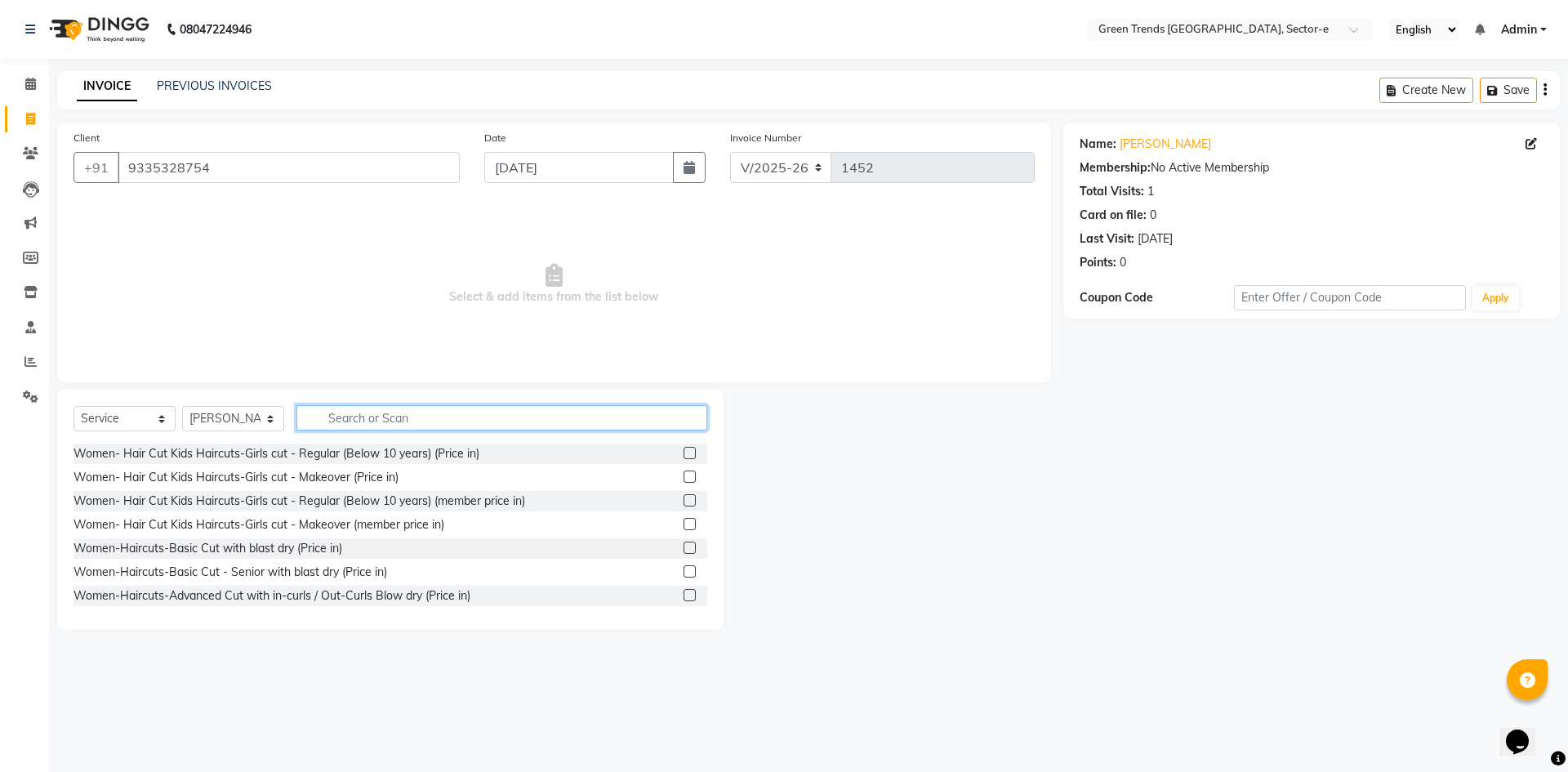
click at [328, 416] on input "text" at bounding box center [502, 418] width 411 height 25
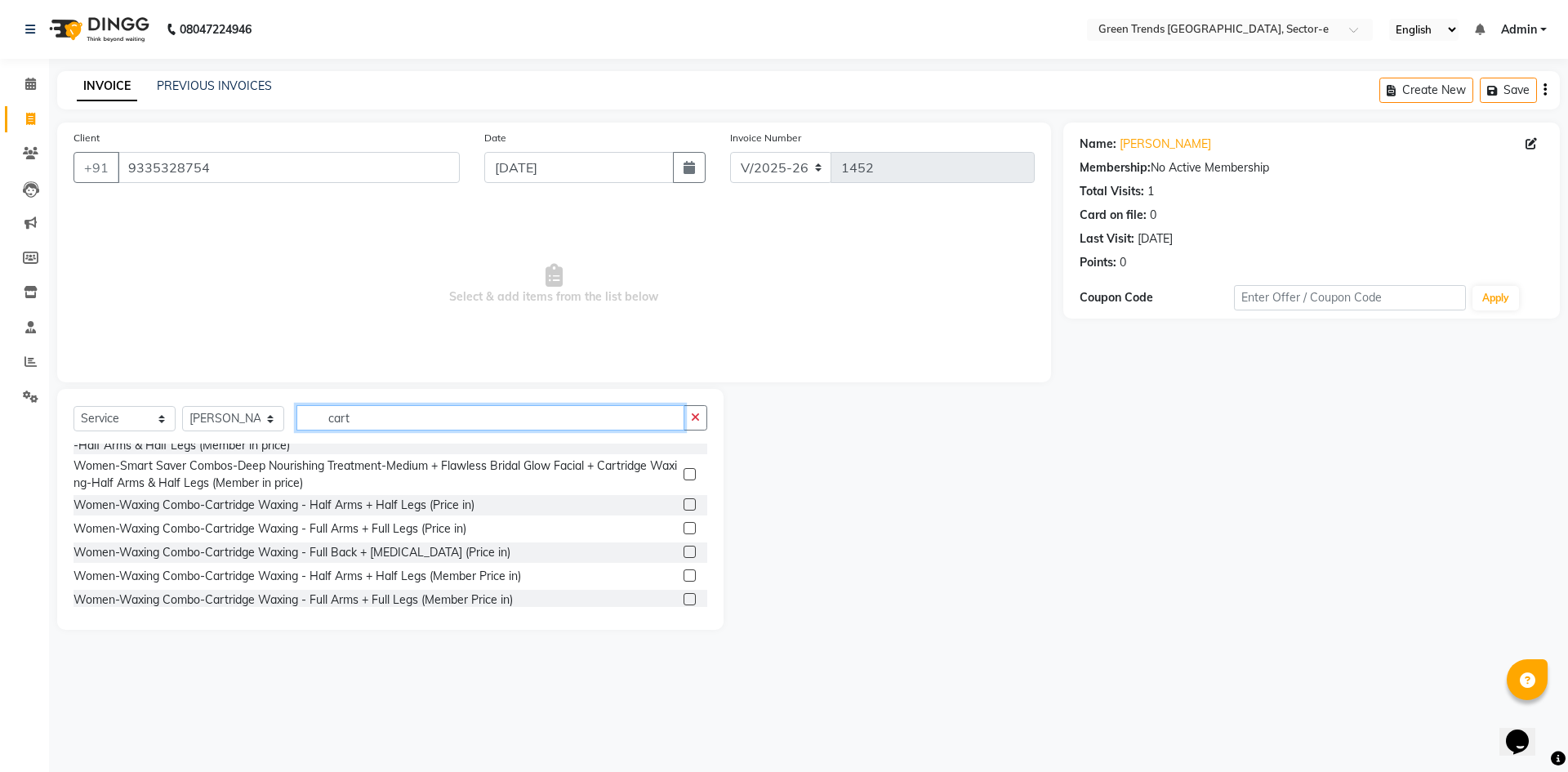
scroll to position [873, 0]
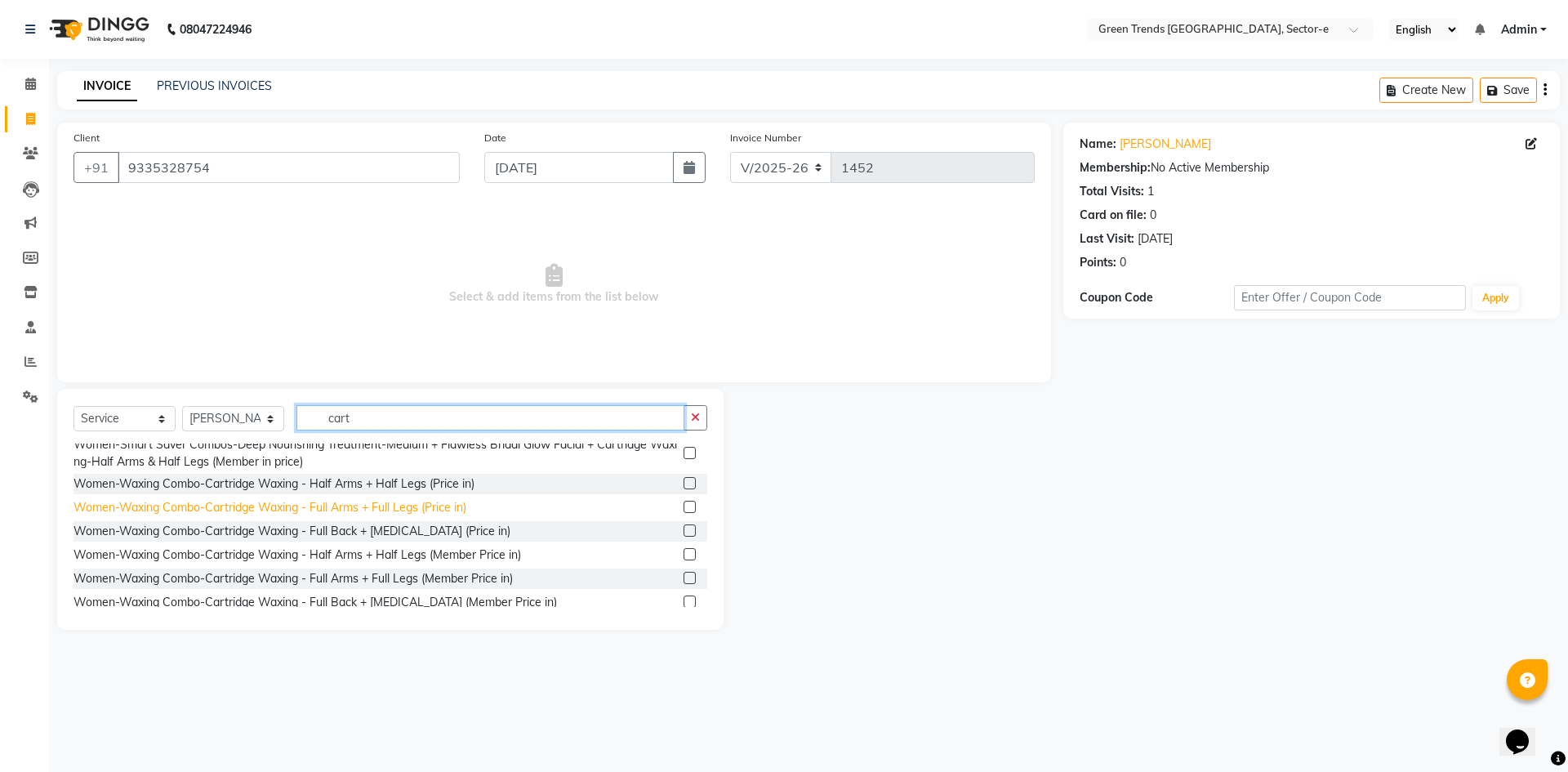
type input "cart"
click at [444, 511] on div "Women-Waxing Combo-Cartridge Waxing - Full Arms + Full Legs (Price in)" at bounding box center [270, 507] width 393 height 17
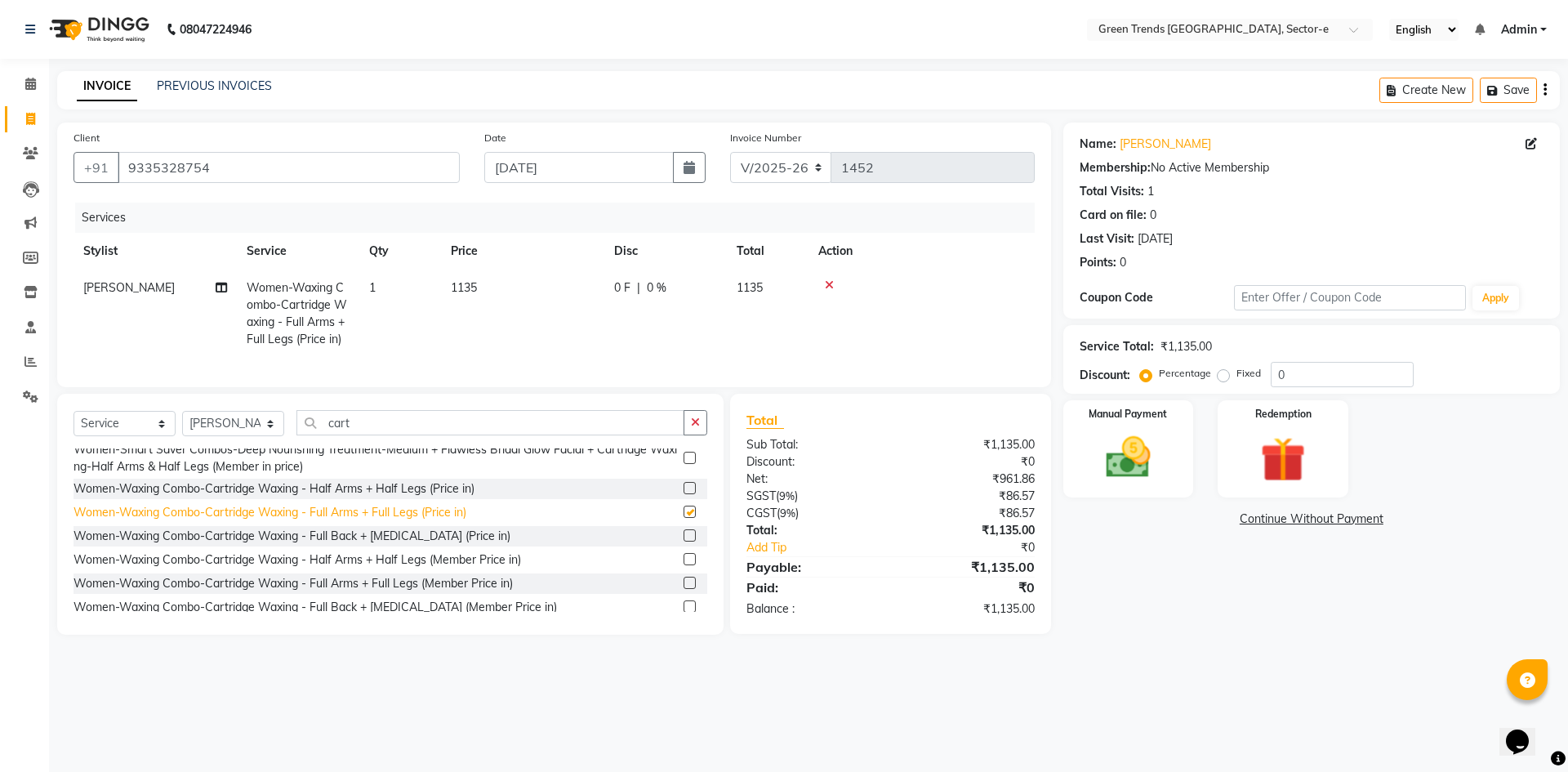
checkbox input "false"
click at [625, 285] on span "0 F" at bounding box center [622, 287] width 16 height 17
select select "58756"
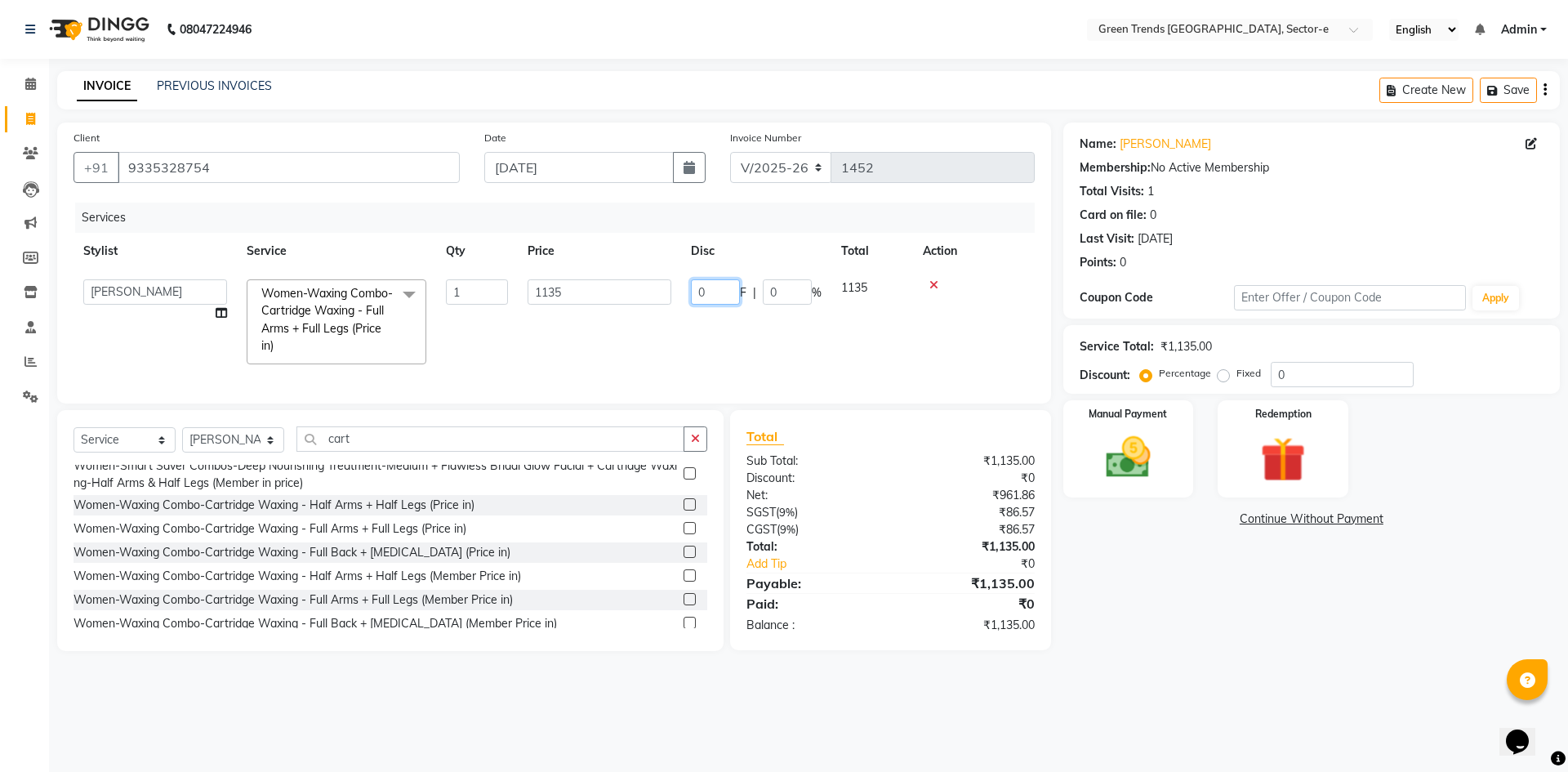
drag, startPoint x: 721, startPoint y: 294, endPoint x: 691, endPoint y: 302, distance: 31.0
click at [691, 302] on td "0 F | 0 %" at bounding box center [756, 322] width 150 height 105
type input "190"
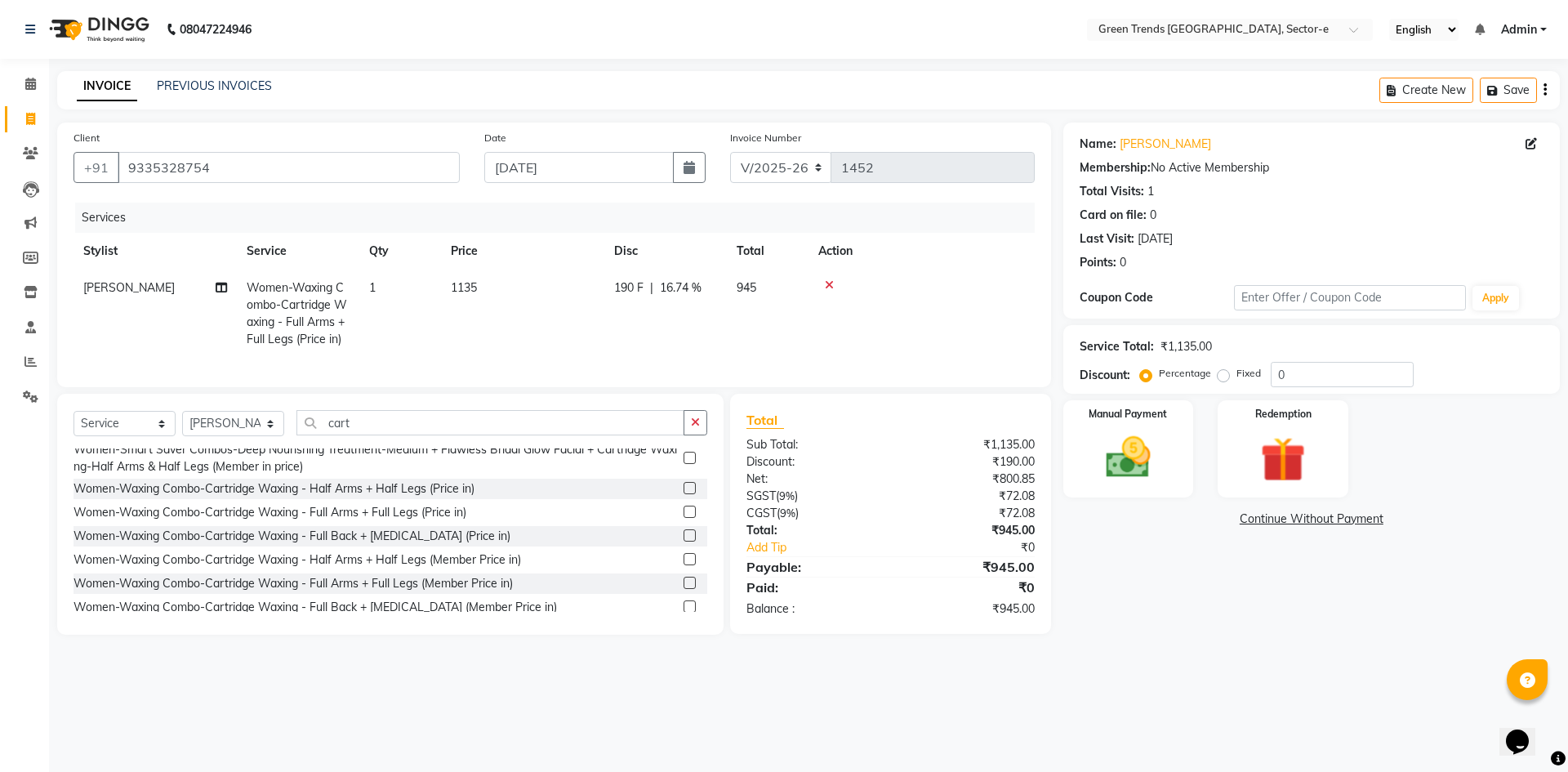
click at [691, 329] on td "190 F | 16.74 %" at bounding box center [666, 313] width 123 height 88
select select "58756"
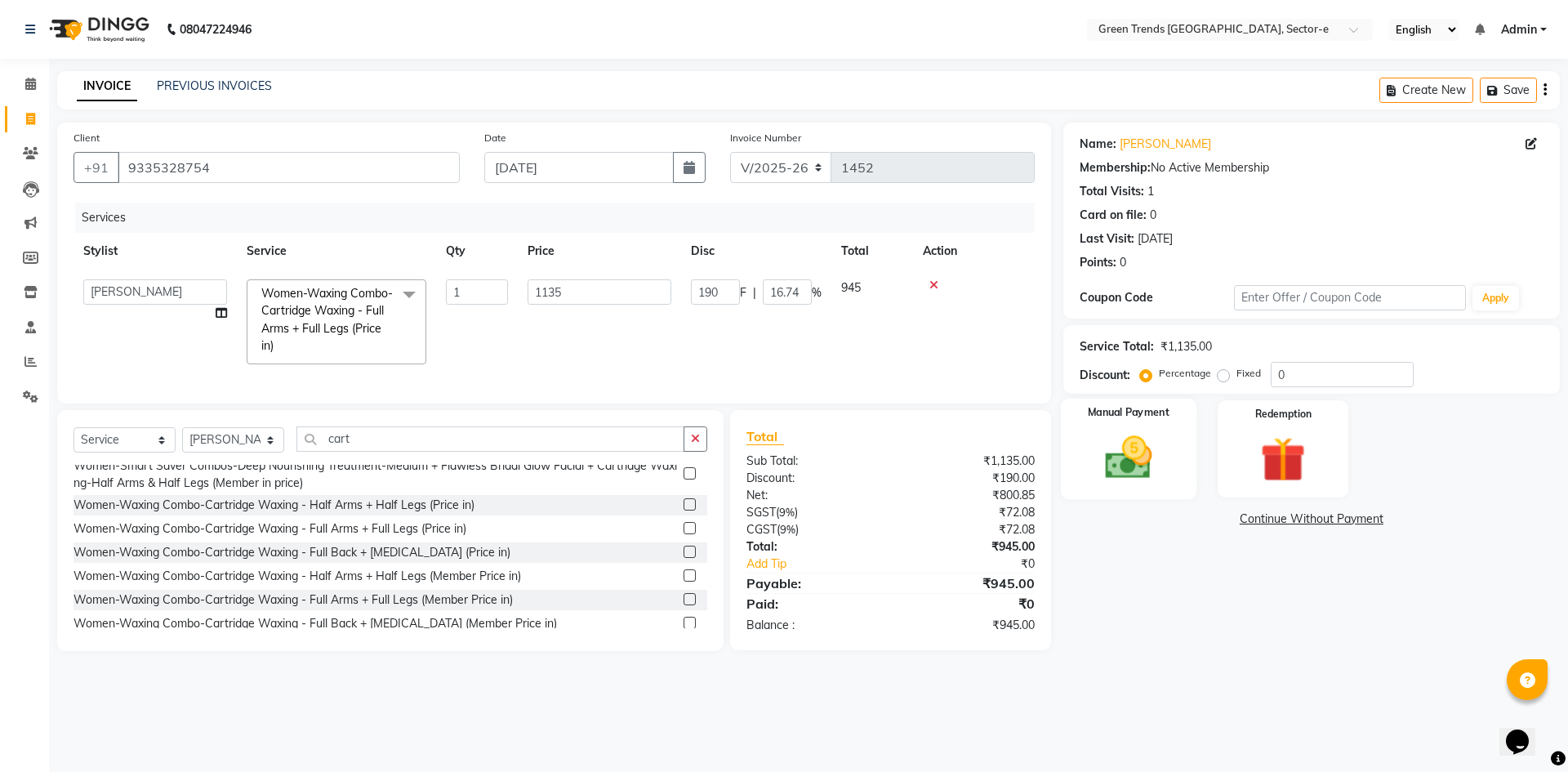
click at [1132, 449] on img at bounding box center [1128, 457] width 76 height 54
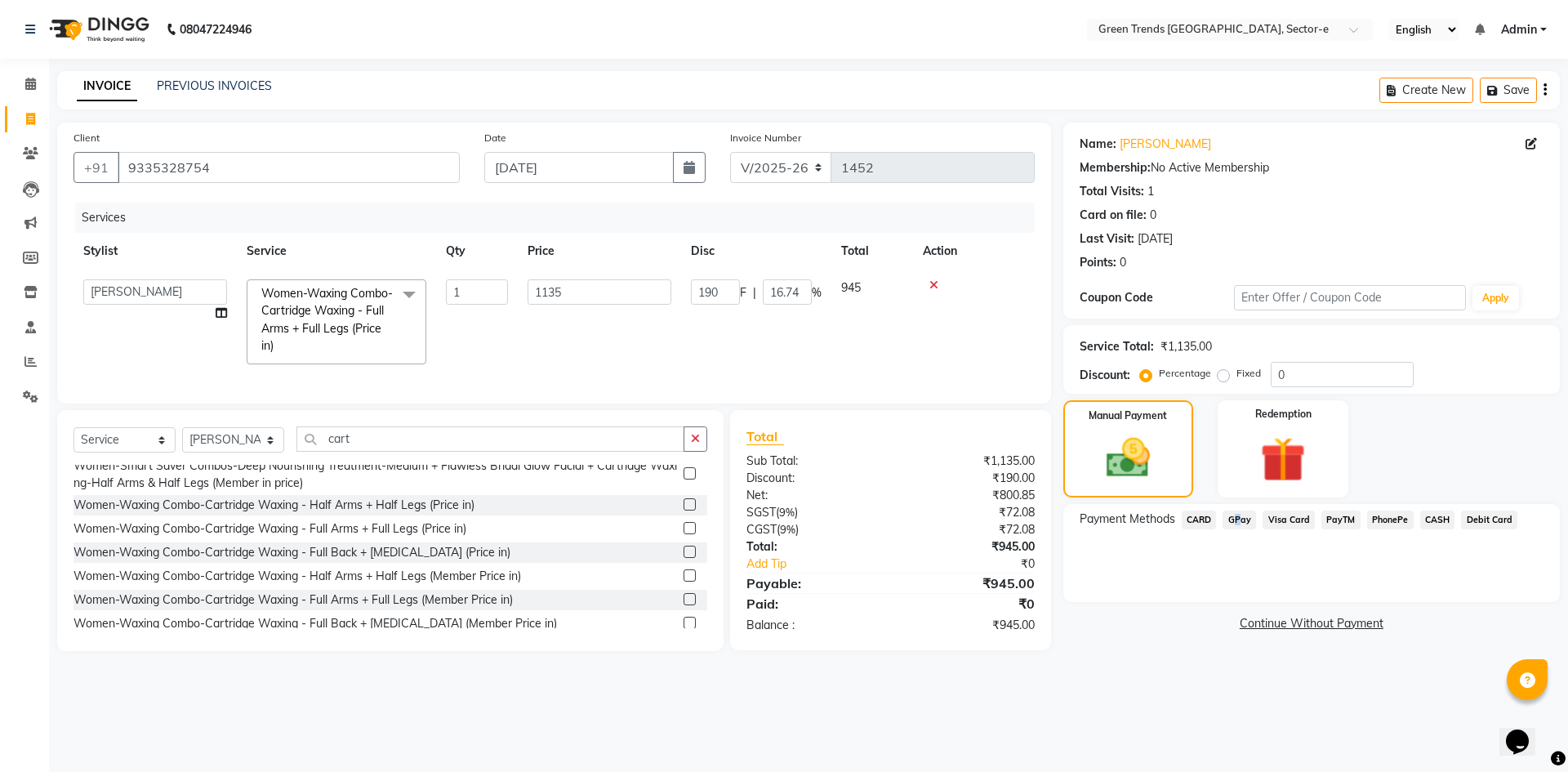
drag, startPoint x: 1233, startPoint y: 516, endPoint x: 1236, endPoint y: 536, distance: 20.2
click at [1234, 516] on span "GPay" at bounding box center [1240, 519] width 34 height 19
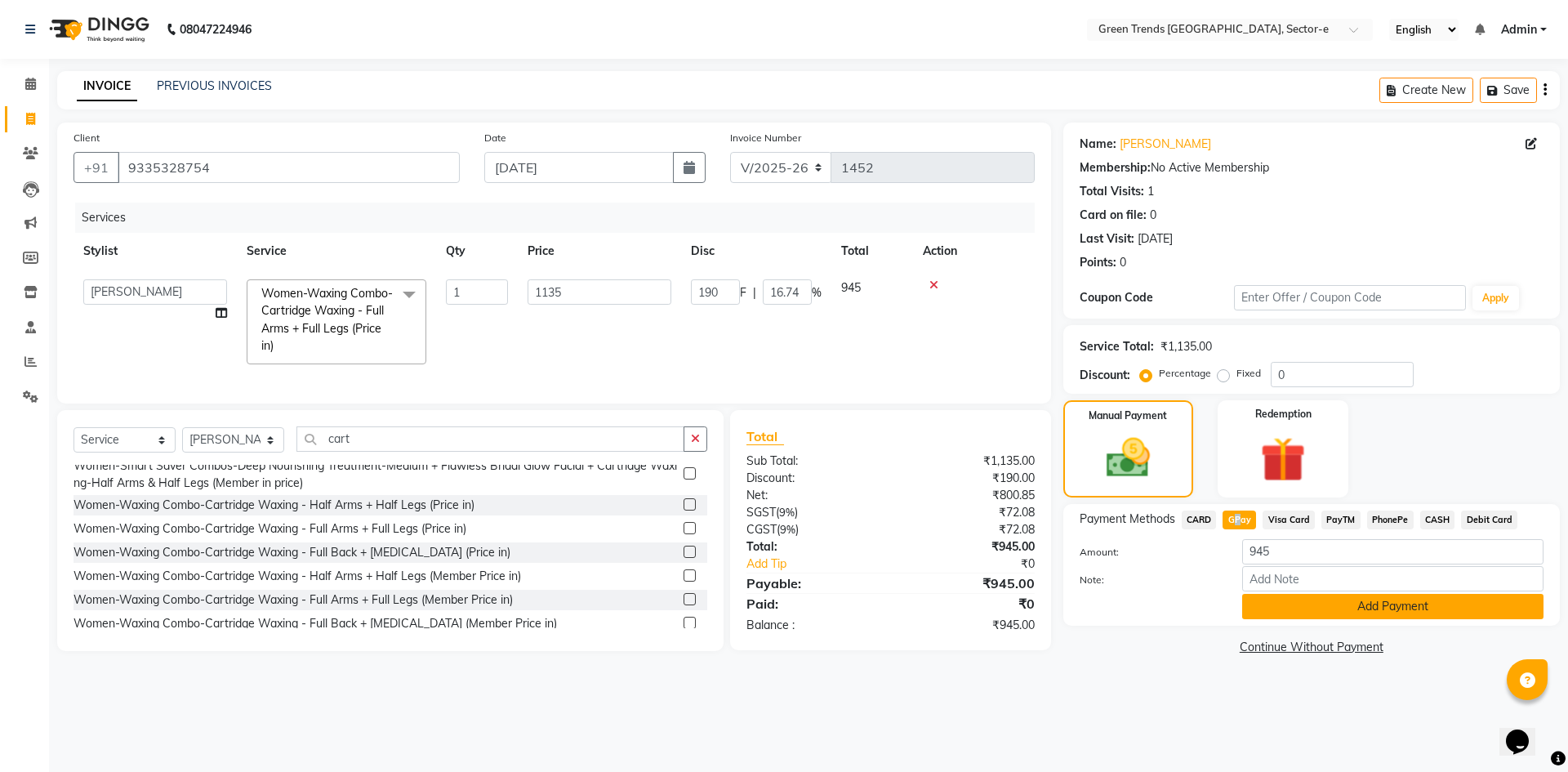
click at [1272, 600] on button "Add Payment" at bounding box center [1393, 607] width 301 height 25
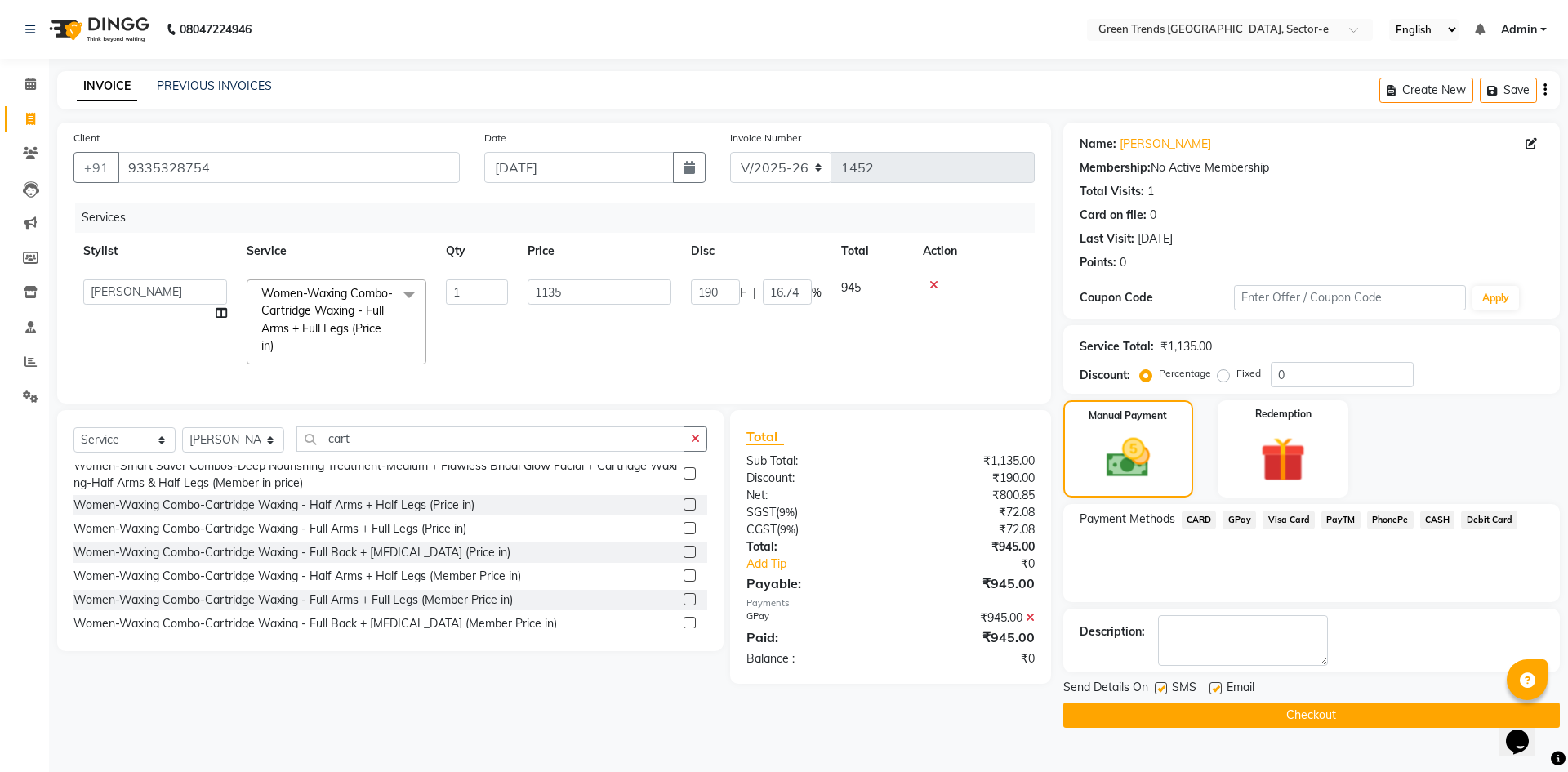
click at [1161, 689] on label at bounding box center [1161, 688] width 12 height 12
click at [1161, 689] on input "checkbox" at bounding box center [1160, 689] width 11 height 11
checkbox input "false"
drag, startPoint x: 1215, startPoint y: 686, endPoint x: 1225, endPoint y: 702, distance: 18.9
click at [1219, 690] on label at bounding box center [1216, 688] width 12 height 12
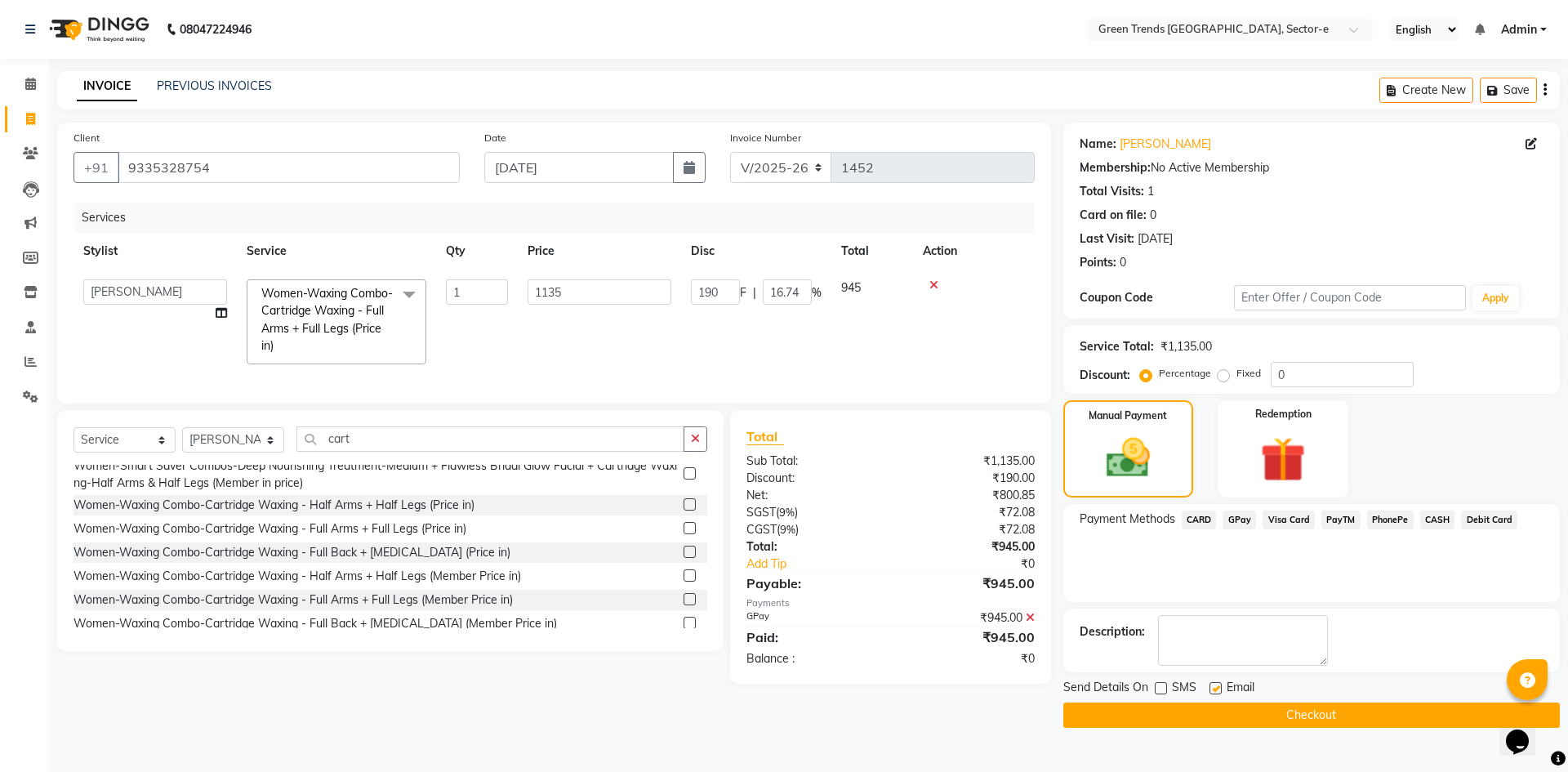
click at [1219, 690] on input "checkbox" at bounding box center [1215, 689] width 11 height 11
checkbox input "false"
drag, startPoint x: 1225, startPoint y: 705, endPoint x: 1146, endPoint y: 691, distance: 80.2
click at [1225, 706] on button "Checkout" at bounding box center [1311, 715] width 497 height 25
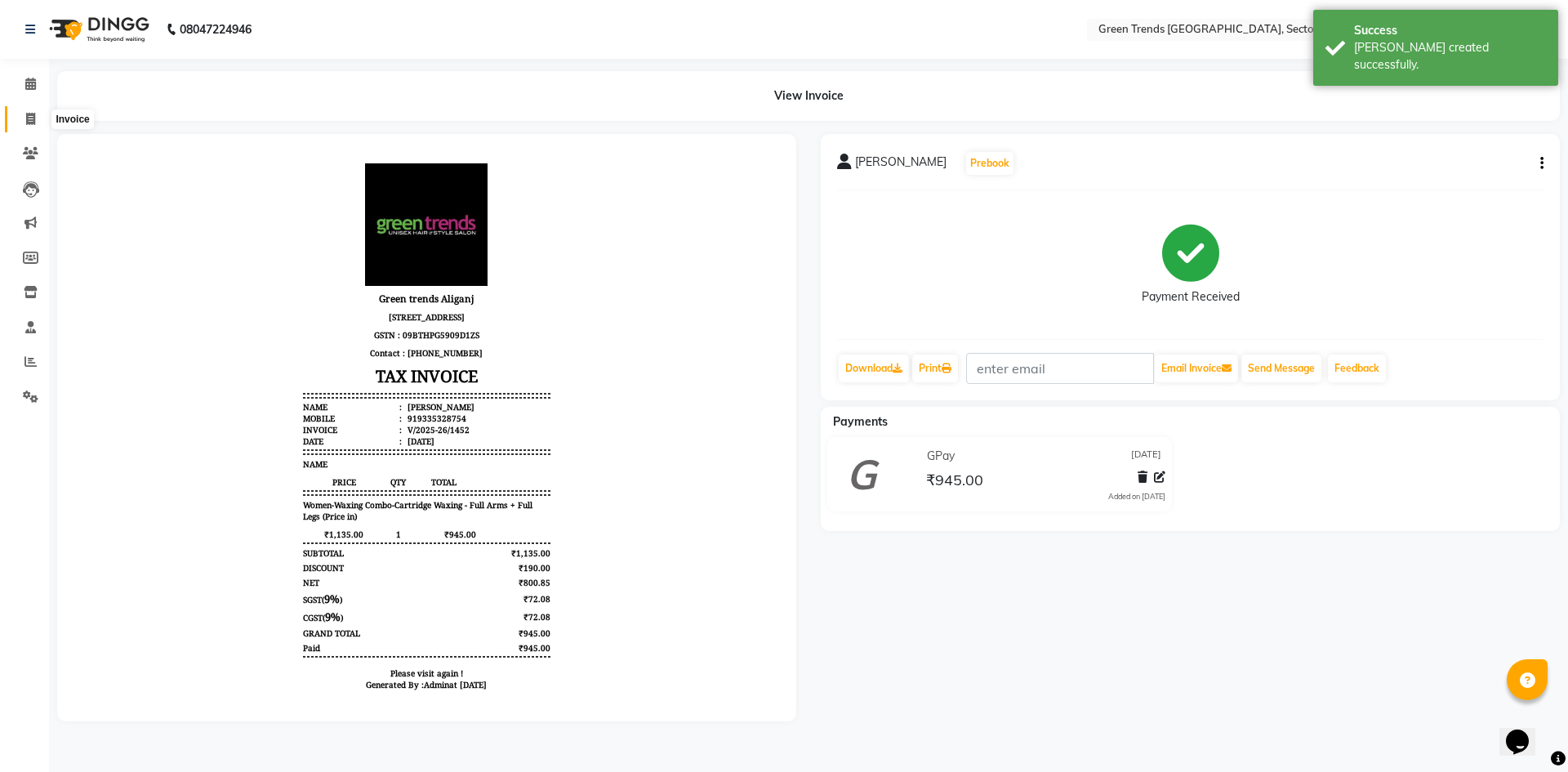
click at [30, 117] on icon at bounding box center [30, 119] width 9 height 12
select select "7023"
select select "service"
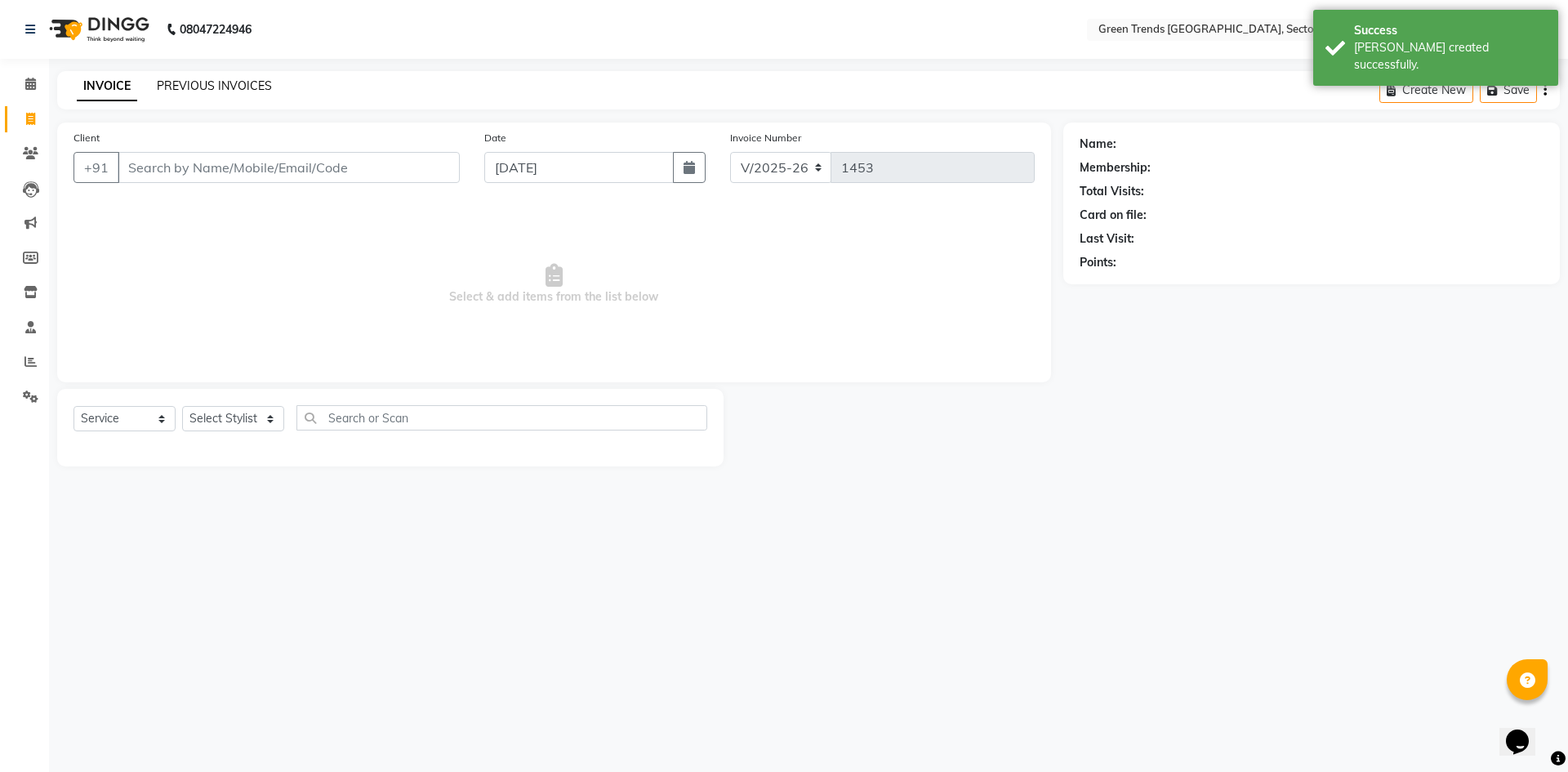
click at [206, 79] on link "PREVIOUS INVOICES" at bounding box center [214, 85] width 116 height 15
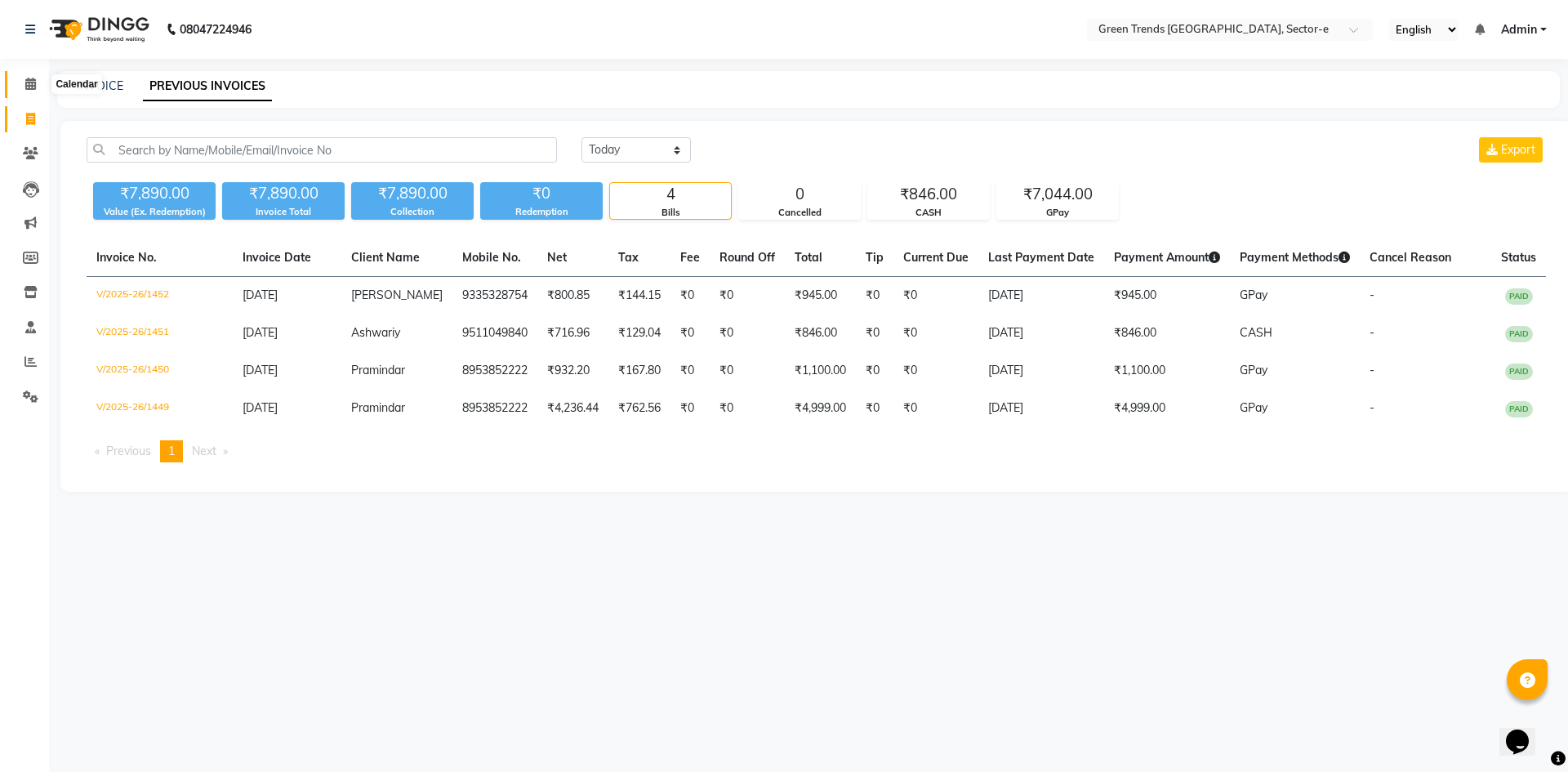
click at [21, 78] on span at bounding box center [30, 84] width 28 height 19
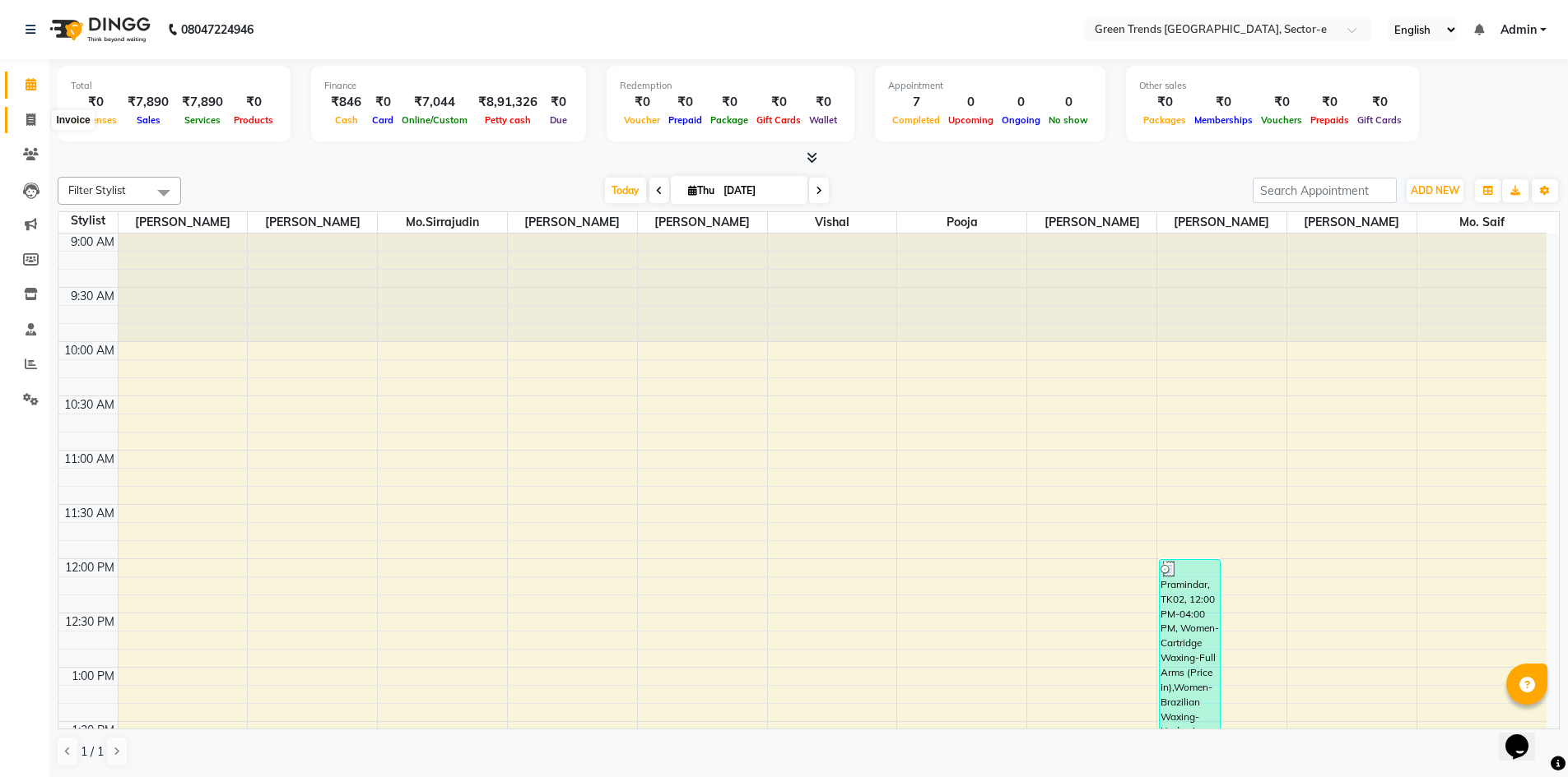
click at [36, 117] on span at bounding box center [30, 120] width 29 height 19
select select "service"
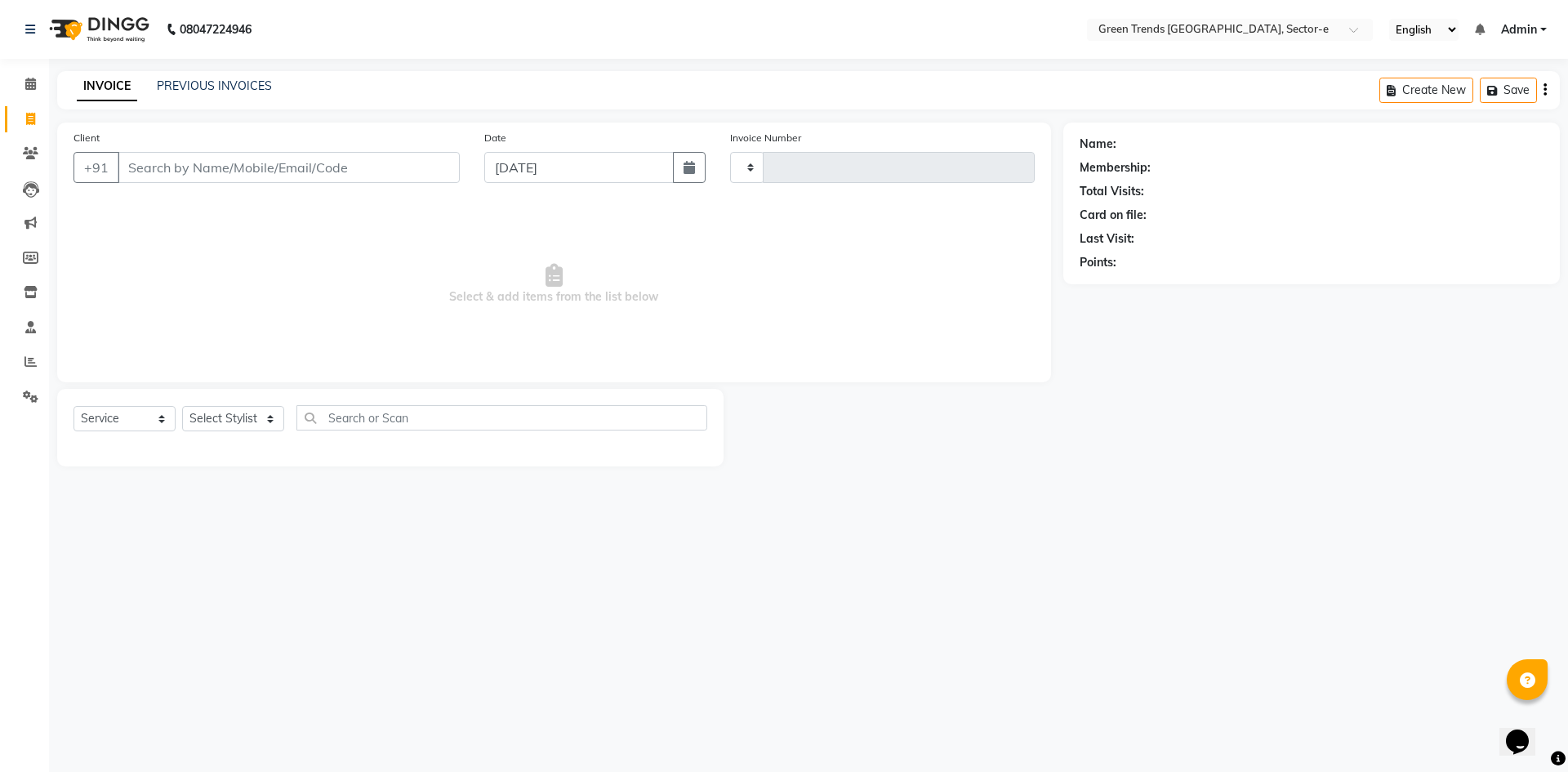
type input "1453"
select select "7023"
click at [224, 89] on link "PREVIOUS INVOICES" at bounding box center [214, 85] width 116 height 15
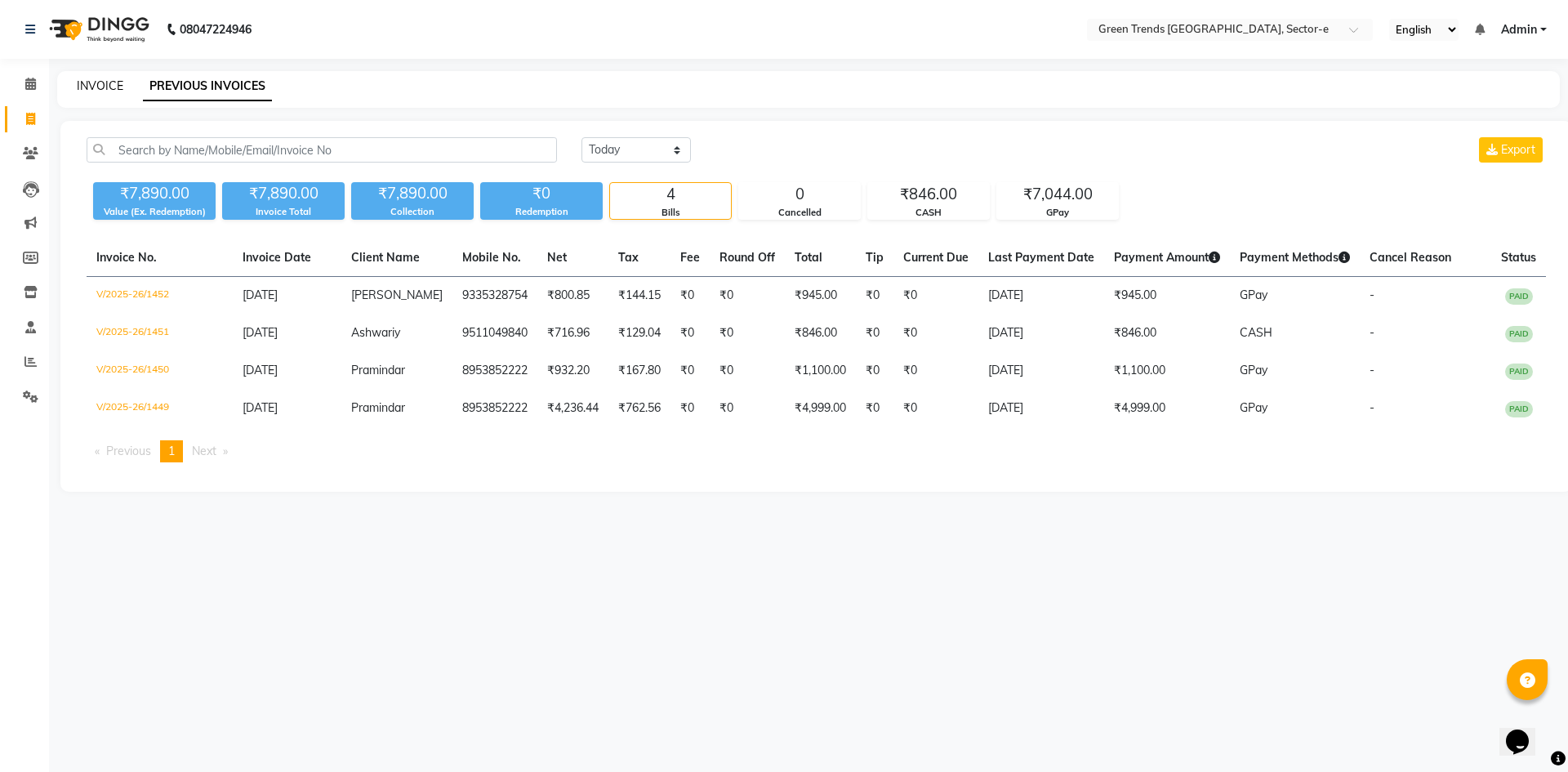
click at [106, 86] on link "INVOICE" at bounding box center [100, 85] width 46 height 15
select select "service"
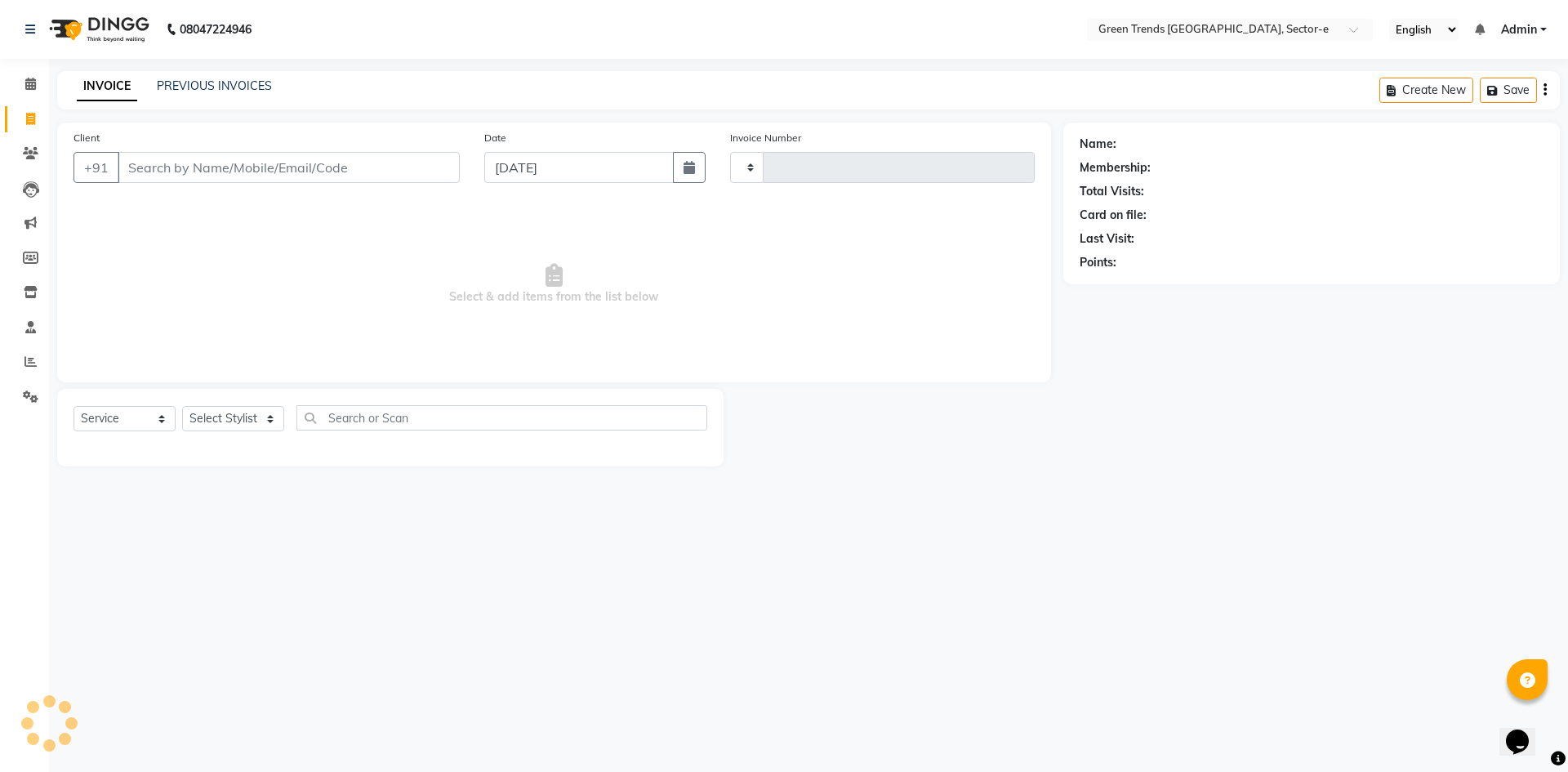
type input "1453"
select select "7023"
type input "8756400772"
click at [439, 165] on span "Add Client" at bounding box center [418, 167] width 65 height 16
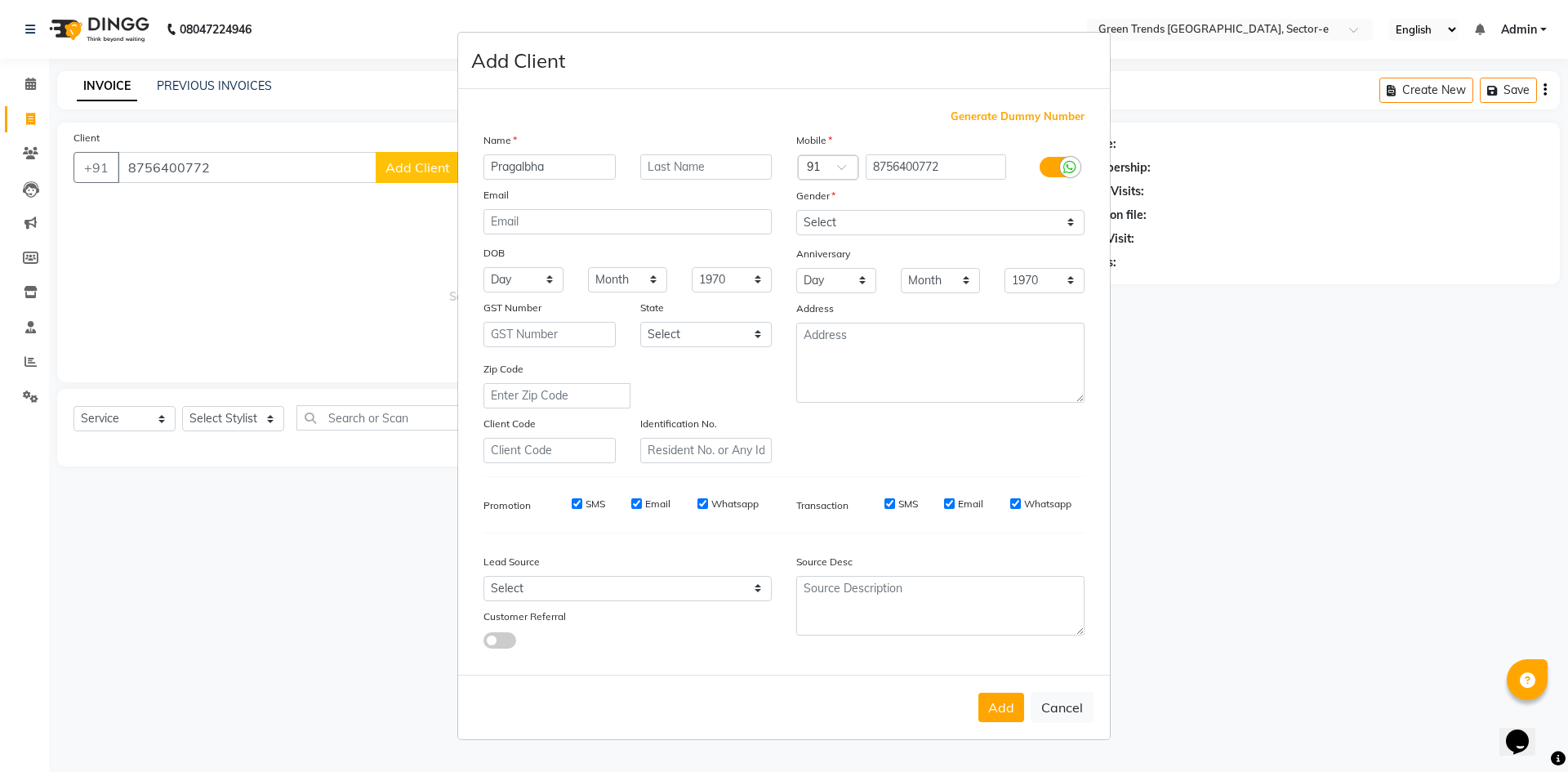
type input "Pragalbha"
click at [1068, 220] on select "Select [DEMOGRAPHIC_DATA] [DEMOGRAPHIC_DATA] Other Prefer Not To Say" at bounding box center [940, 222] width 288 height 25
select select "[DEMOGRAPHIC_DATA]"
click at [796, 210] on select "Select [DEMOGRAPHIC_DATA] [DEMOGRAPHIC_DATA] Other Prefer Not To Say" at bounding box center [940, 222] width 288 height 25
click at [988, 716] on button "Add" at bounding box center [1001, 707] width 45 height 29
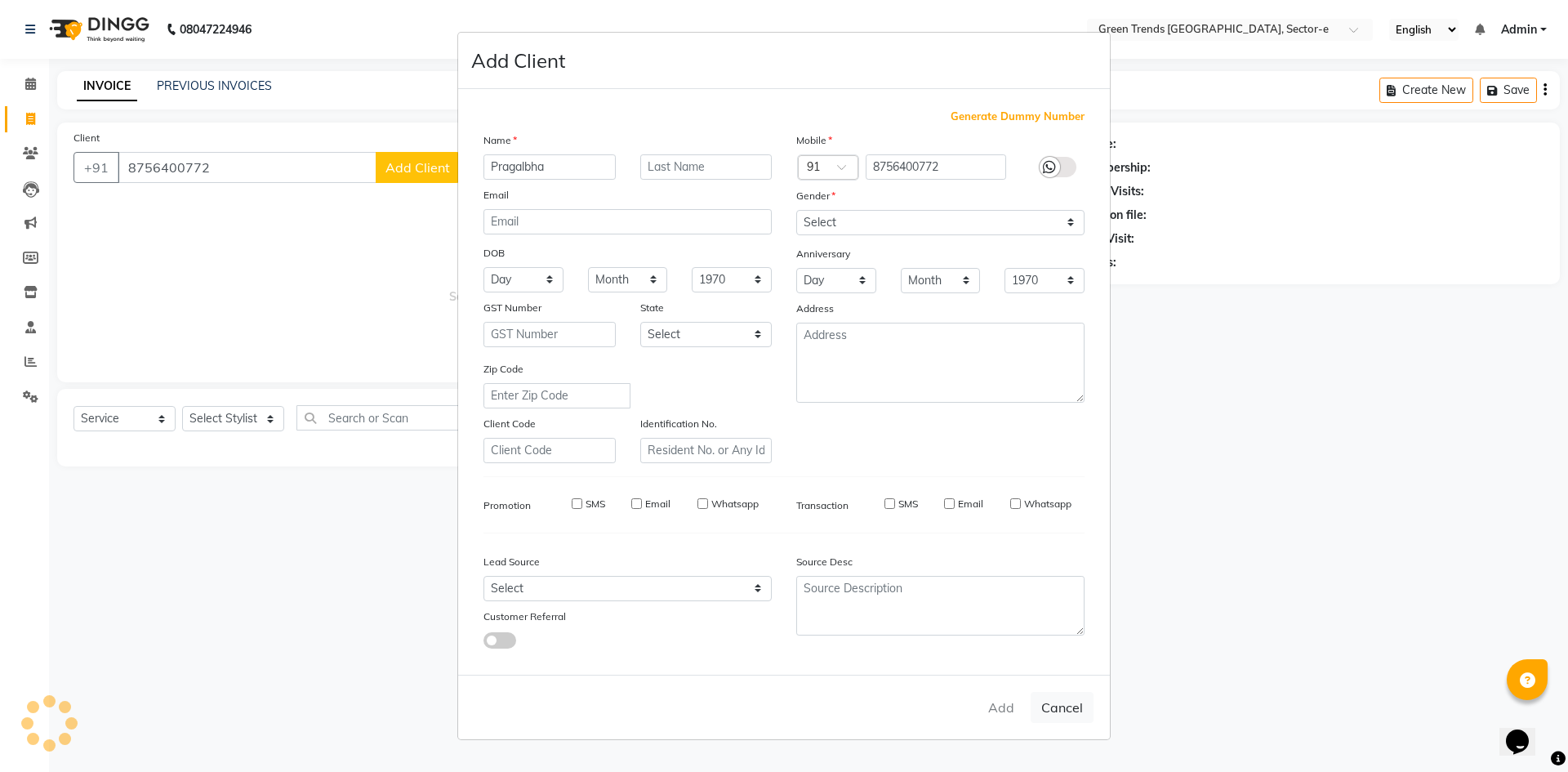
select select
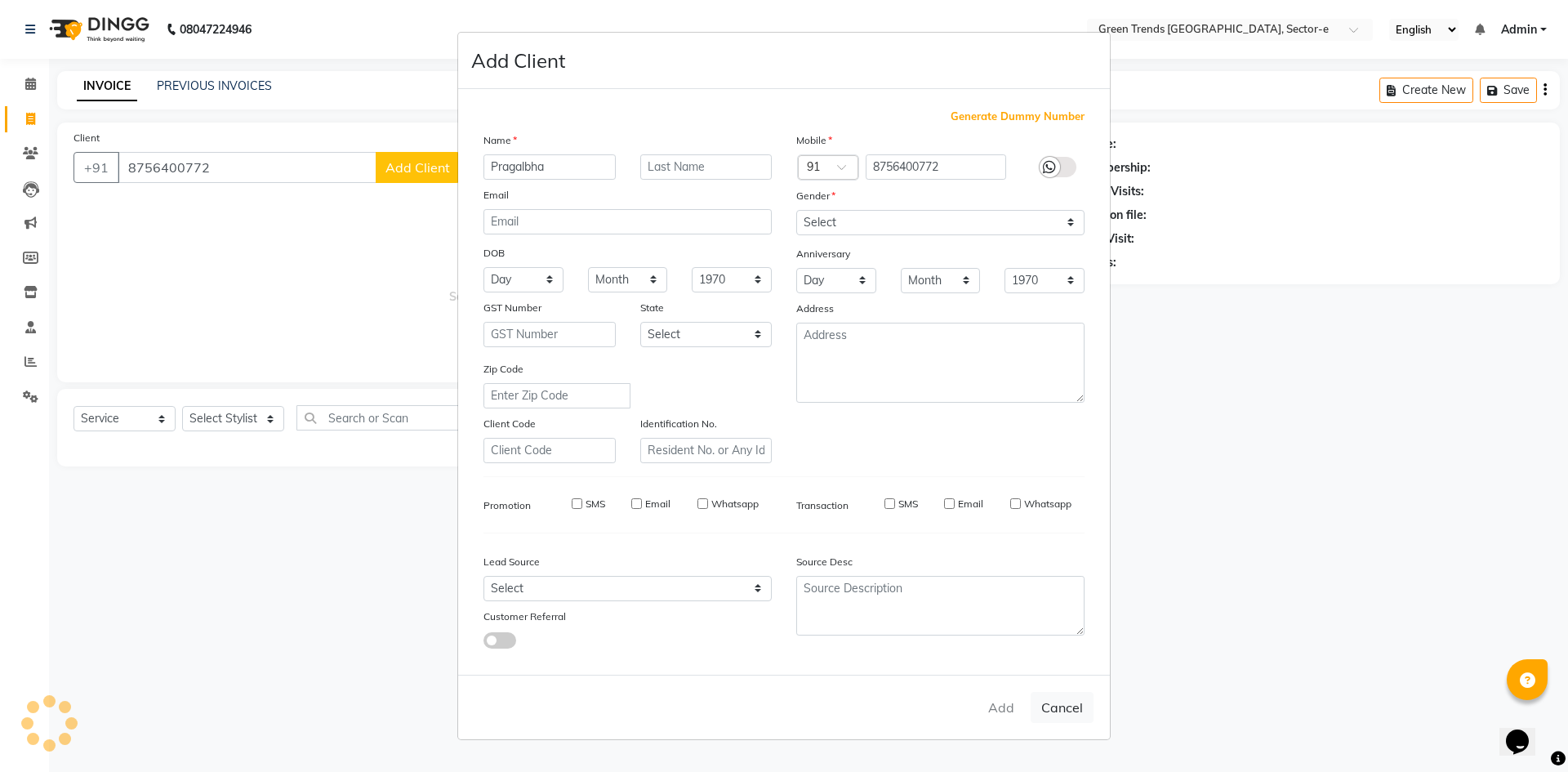
select select
checkbox input "false"
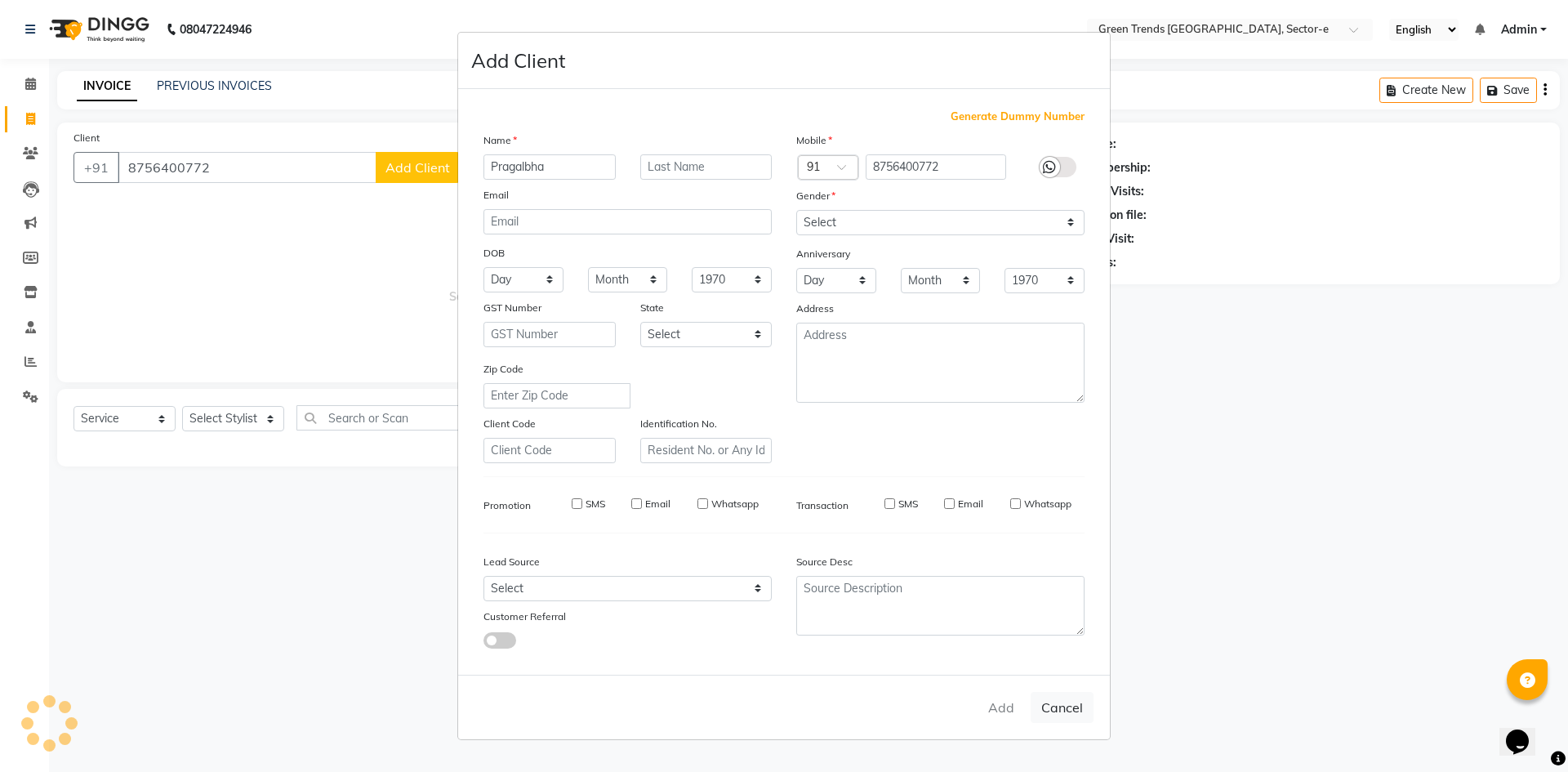
checkbox input "false"
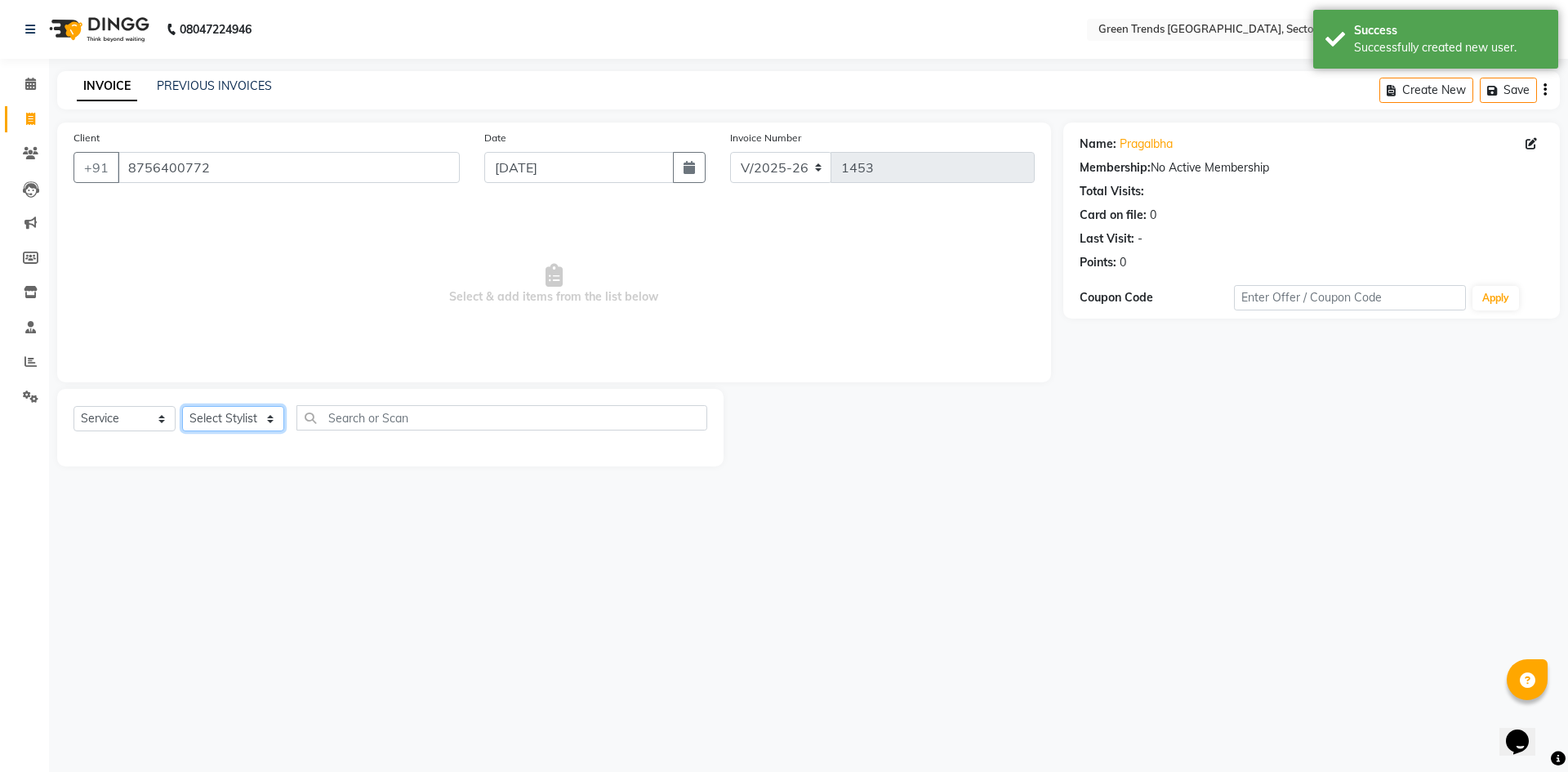
click at [274, 414] on select "Select Stylist [PERSON_NAME] [PERSON_NAME] Mo. [PERSON_NAME].[PERSON_NAME] [PER…" at bounding box center [233, 419] width 102 height 25
select select "58756"
click at [182, 406] on select "Select Stylist [PERSON_NAME] [PERSON_NAME] Mo. [PERSON_NAME].[PERSON_NAME] [PER…" at bounding box center [233, 419] width 102 height 25
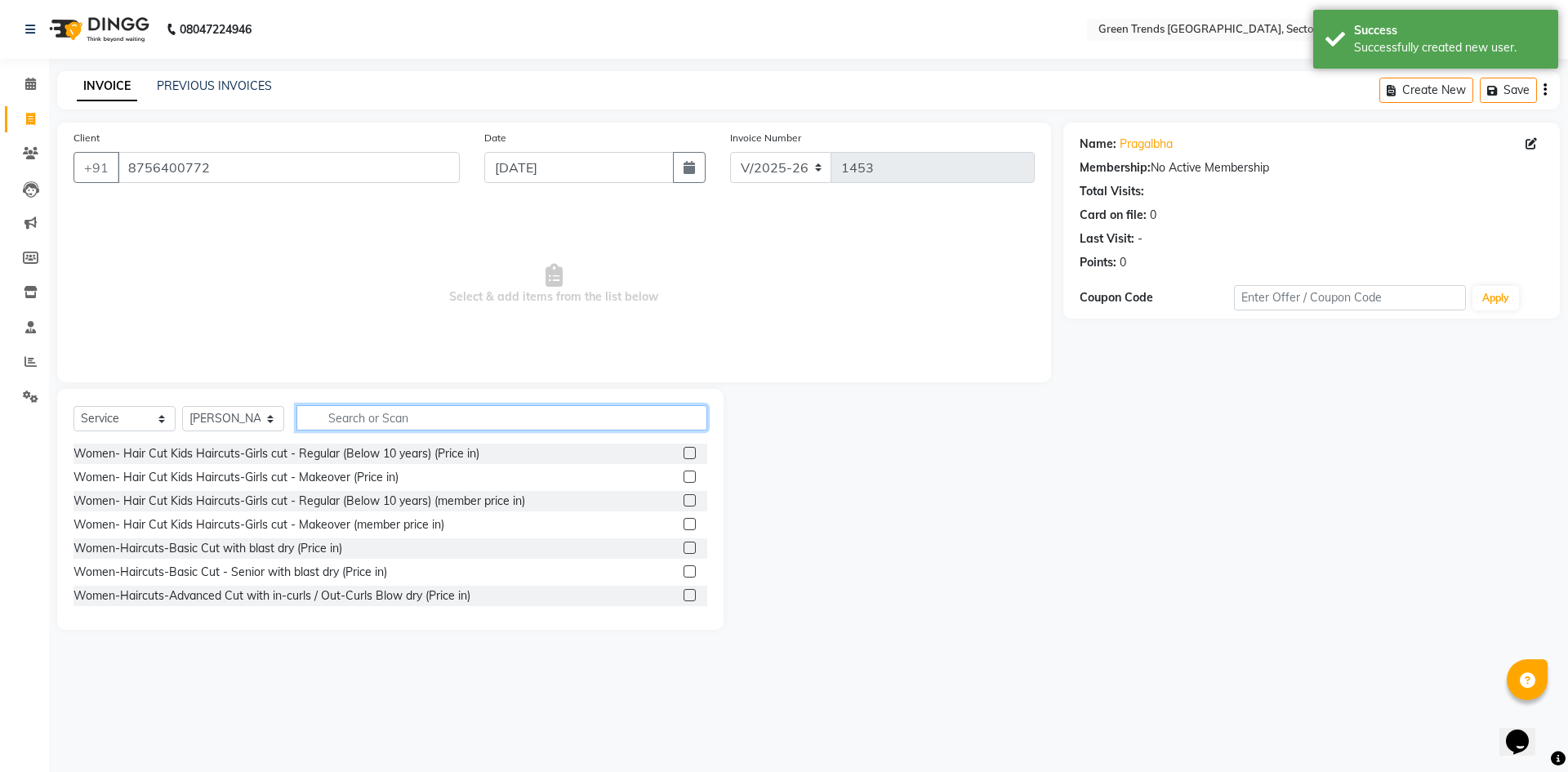
click at [340, 418] on input "text" at bounding box center [502, 418] width 411 height 25
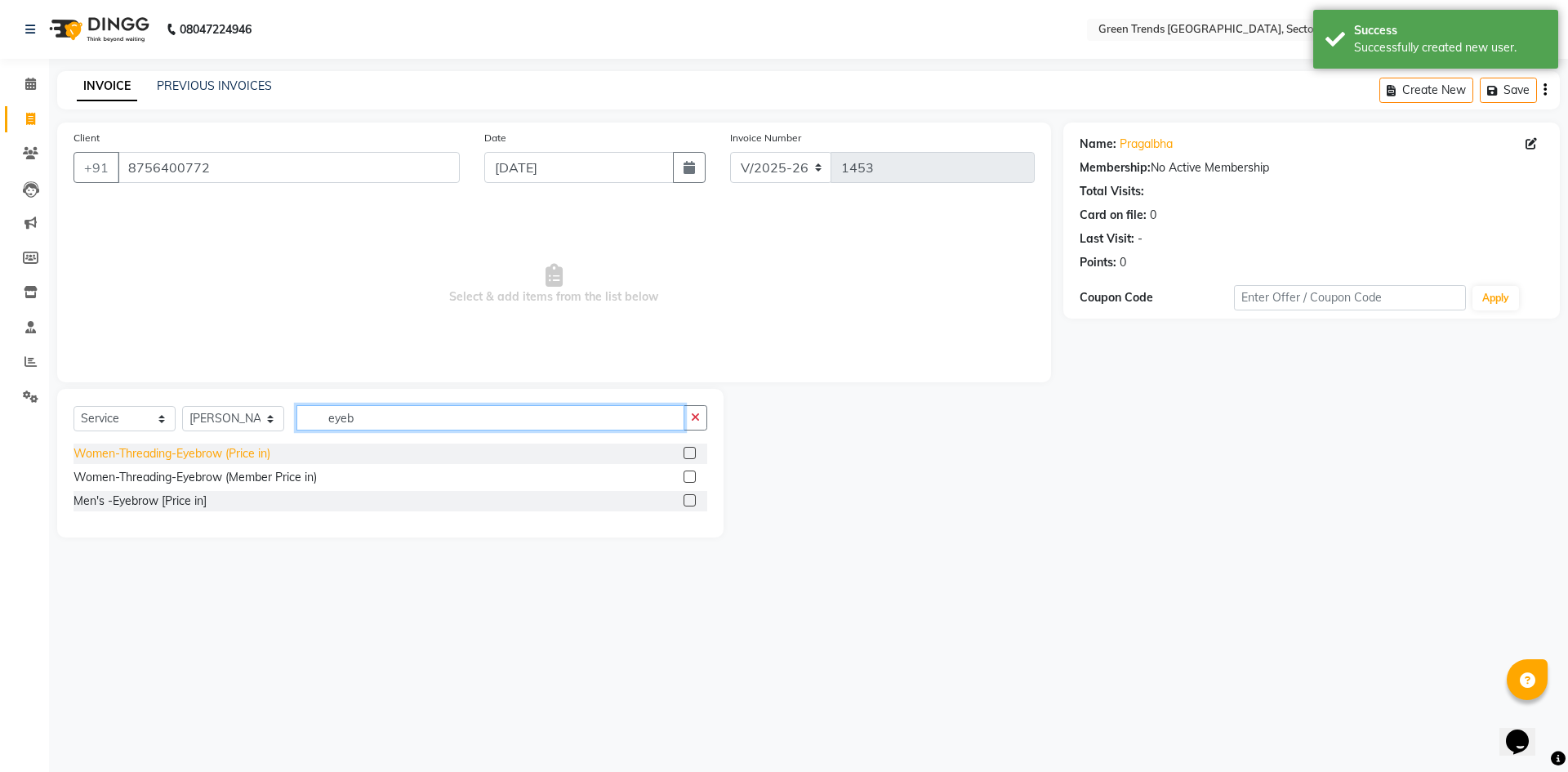
type input "eyeb"
click at [249, 449] on div "Women-Threading-Eyebrow (Price in)" at bounding box center [172, 454] width 196 height 17
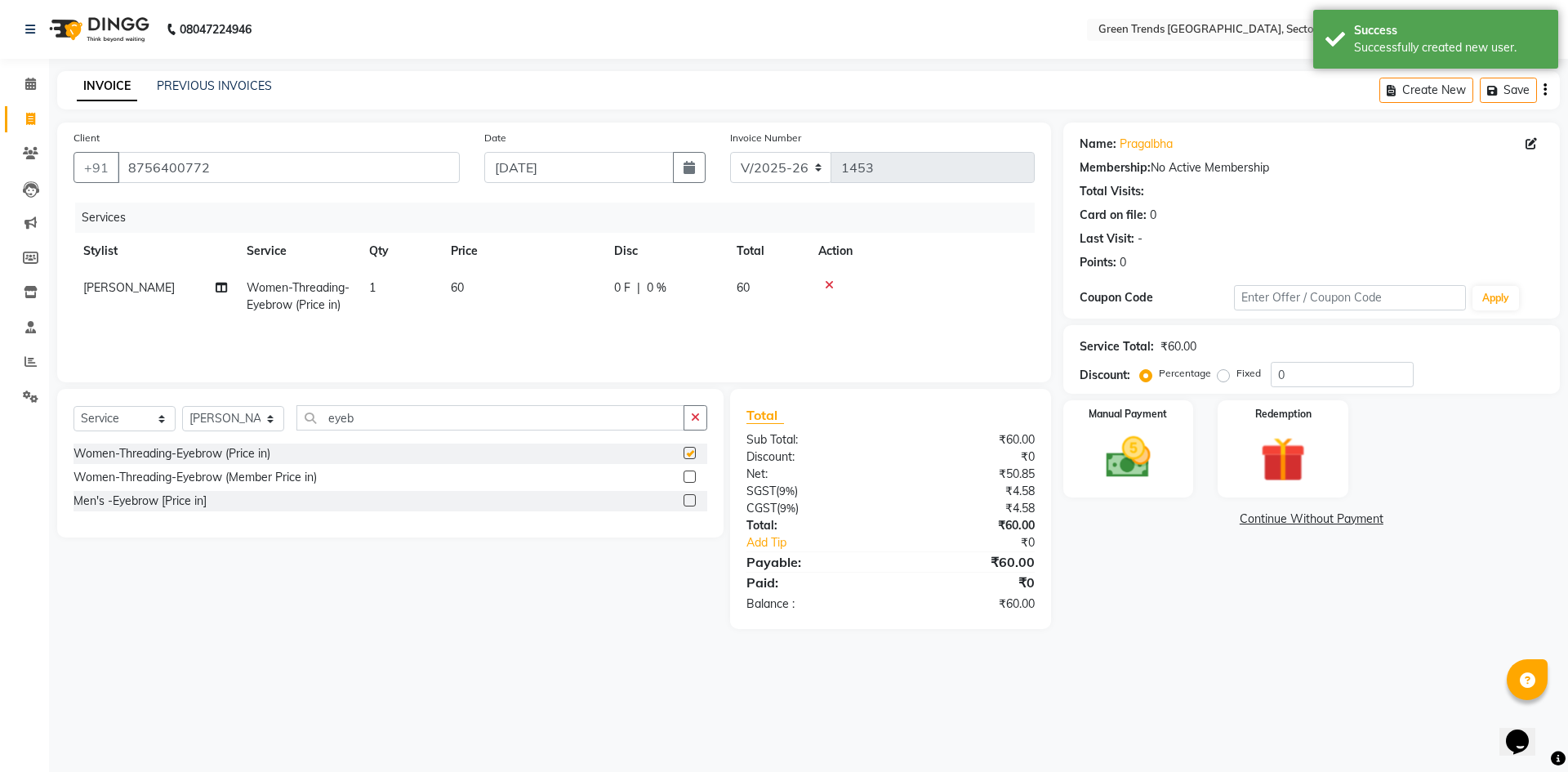
checkbox input "false"
click at [623, 288] on span "0 F" at bounding box center [622, 287] width 16 height 17
select select "58756"
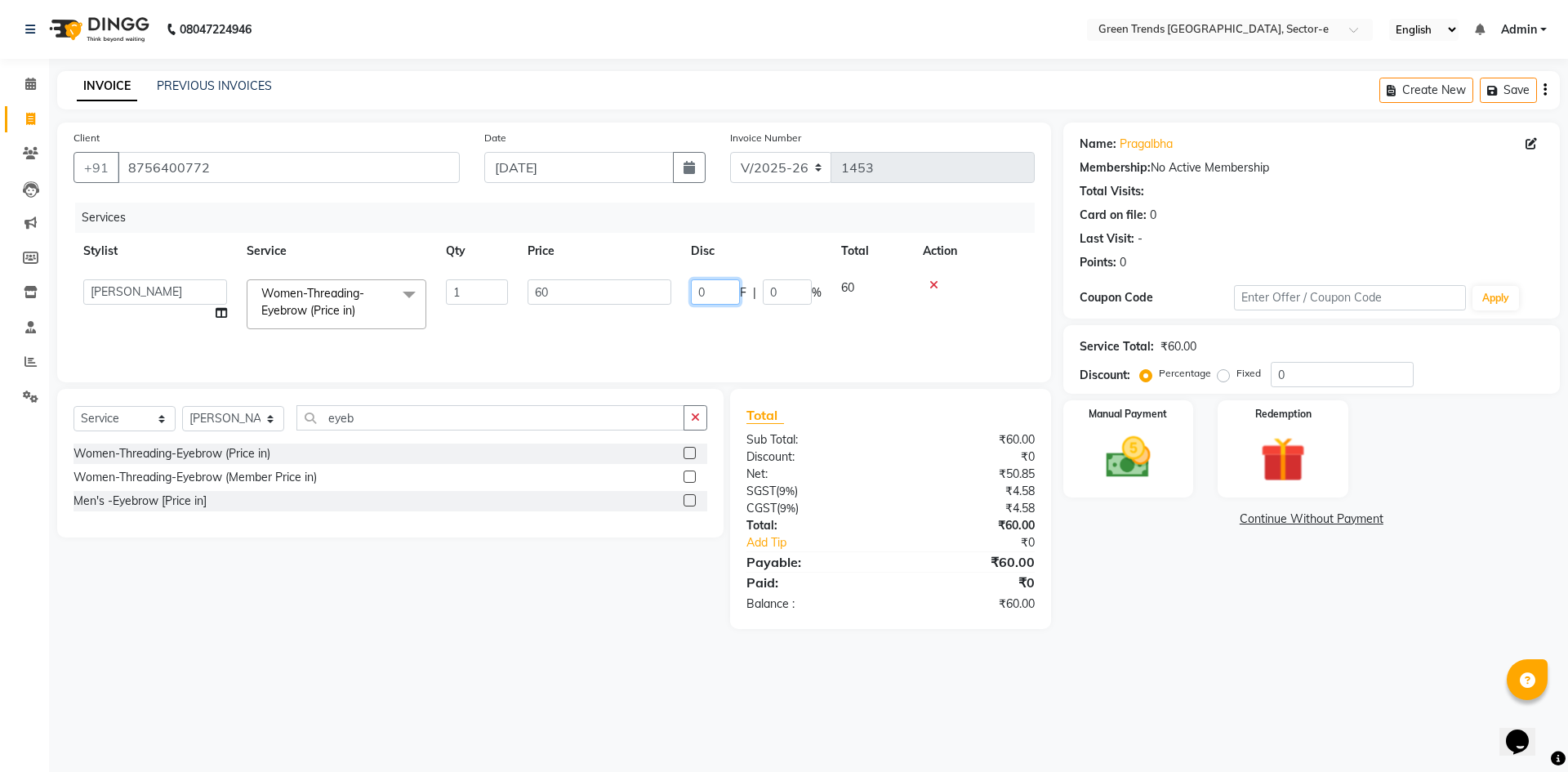
drag, startPoint x: 724, startPoint y: 295, endPoint x: 678, endPoint y: 307, distance: 47.5
click at [678, 307] on tr "[PERSON_NAME] [PERSON_NAME] Mo. [PERSON_NAME].[PERSON_NAME] [PERSON_NAME] [PERS…" at bounding box center [555, 304] width 962 height 69
type input "10"
click at [675, 326] on div "Services Stylist Service Qty Price Disc Total Action [PERSON_NAME] [PERSON_NAME…" at bounding box center [555, 285] width 962 height 164
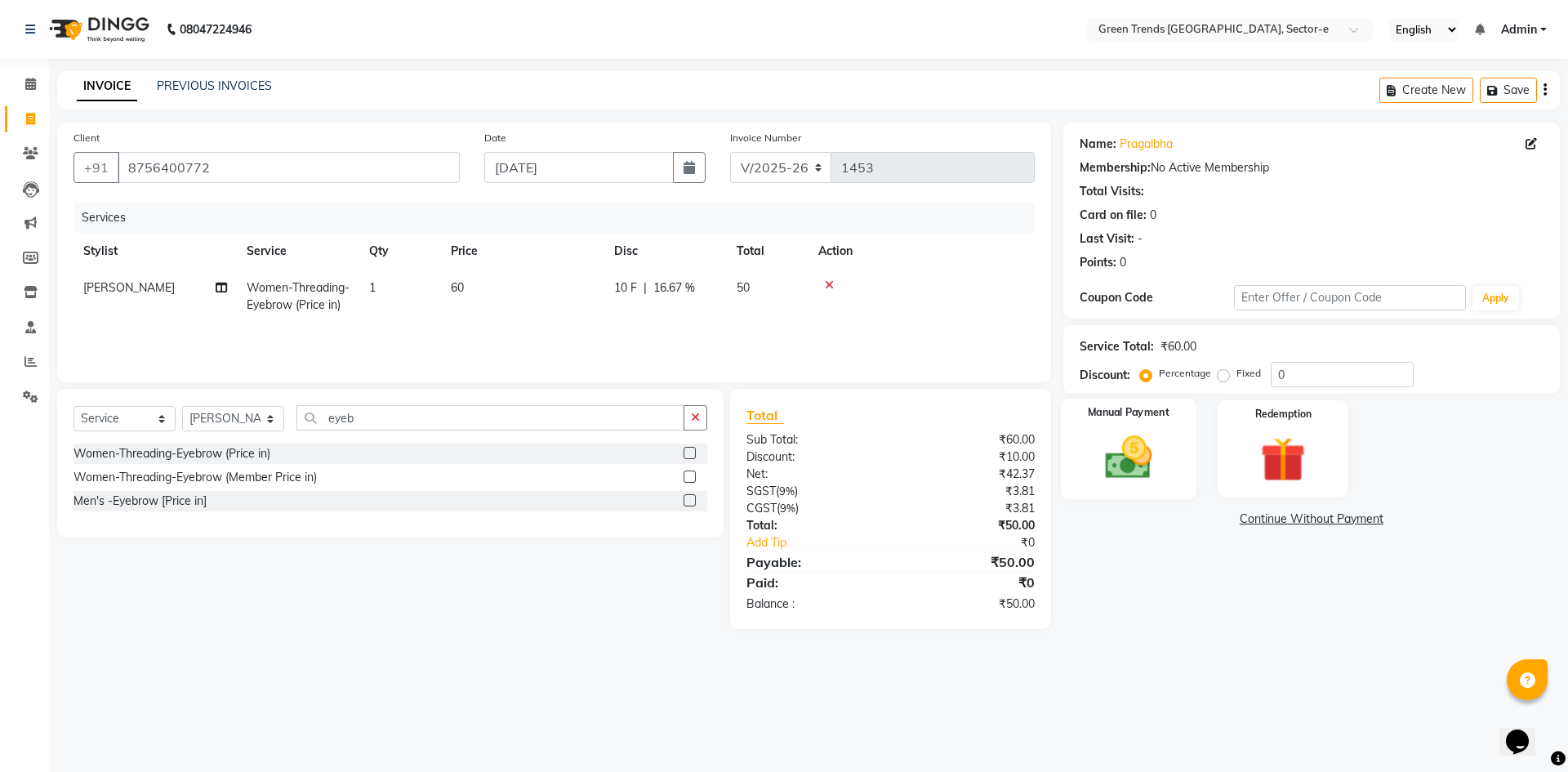
click at [1144, 462] on img at bounding box center [1128, 457] width 76 height 54
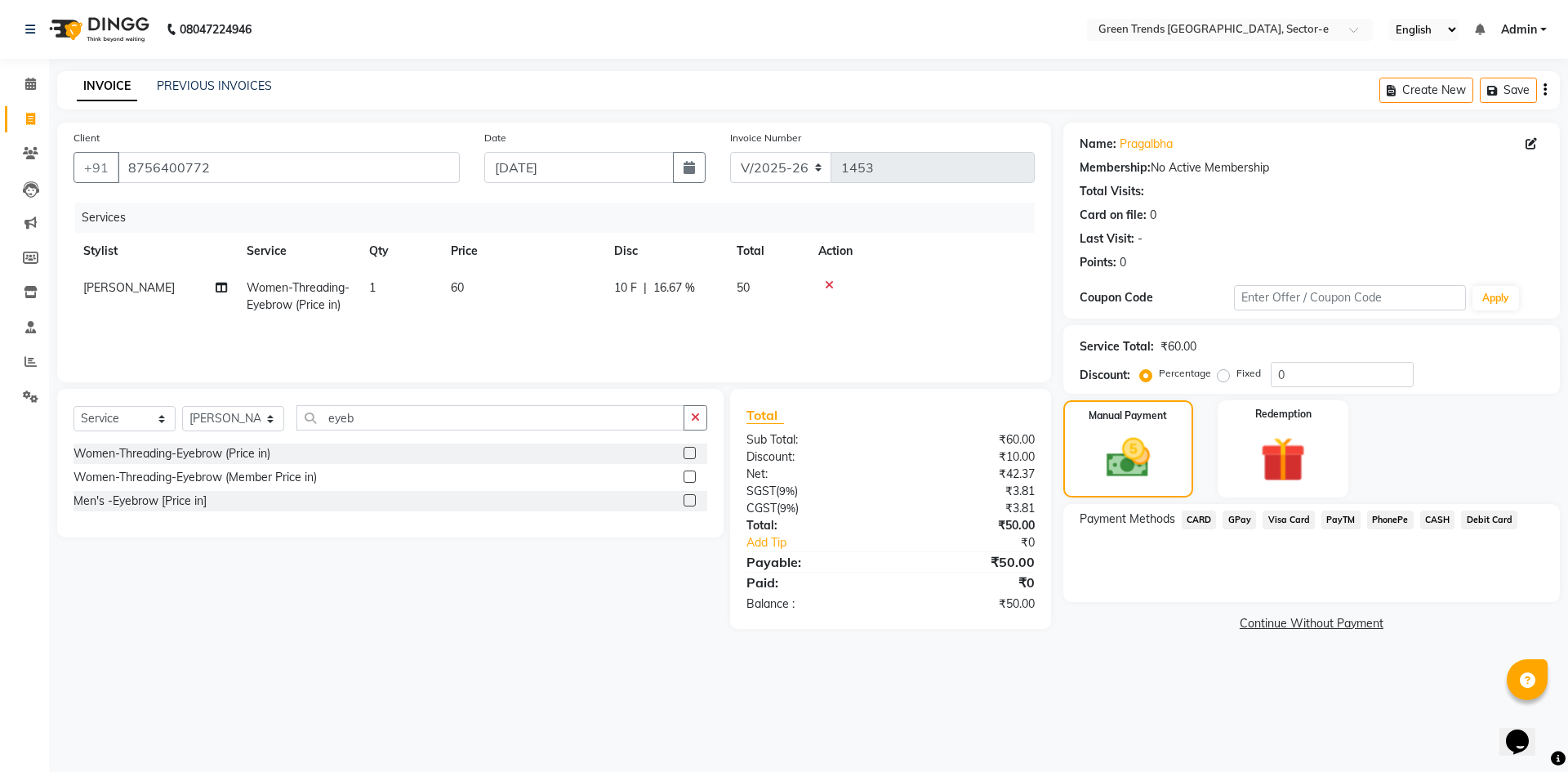
click at [1239, 520] on span "GPay" at bounding box center [1240, 519] width 34 height 19
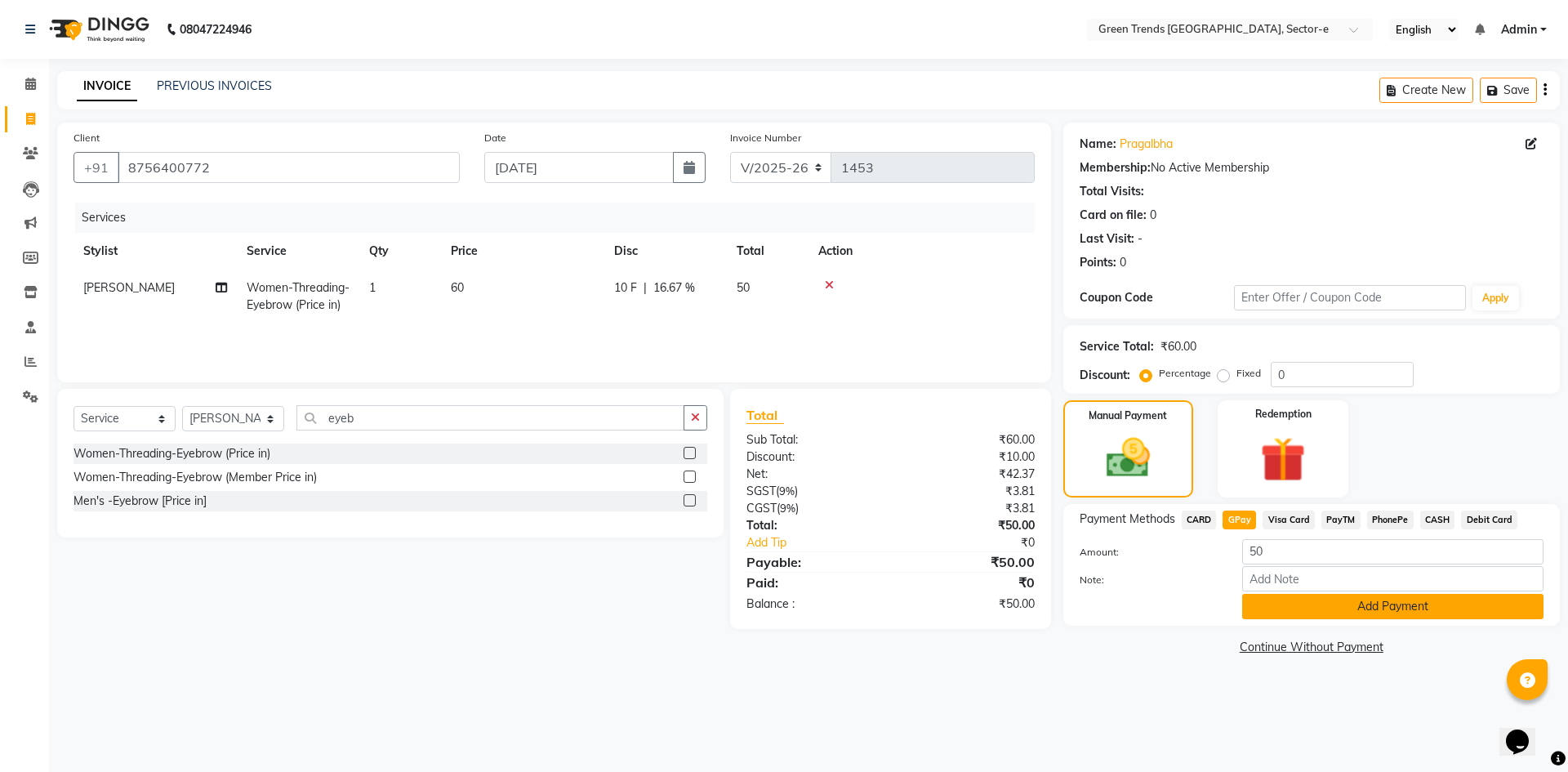
click at [1292, 610] on button "Add Payment" at bounding box center [1393, 607] width 301 height 25
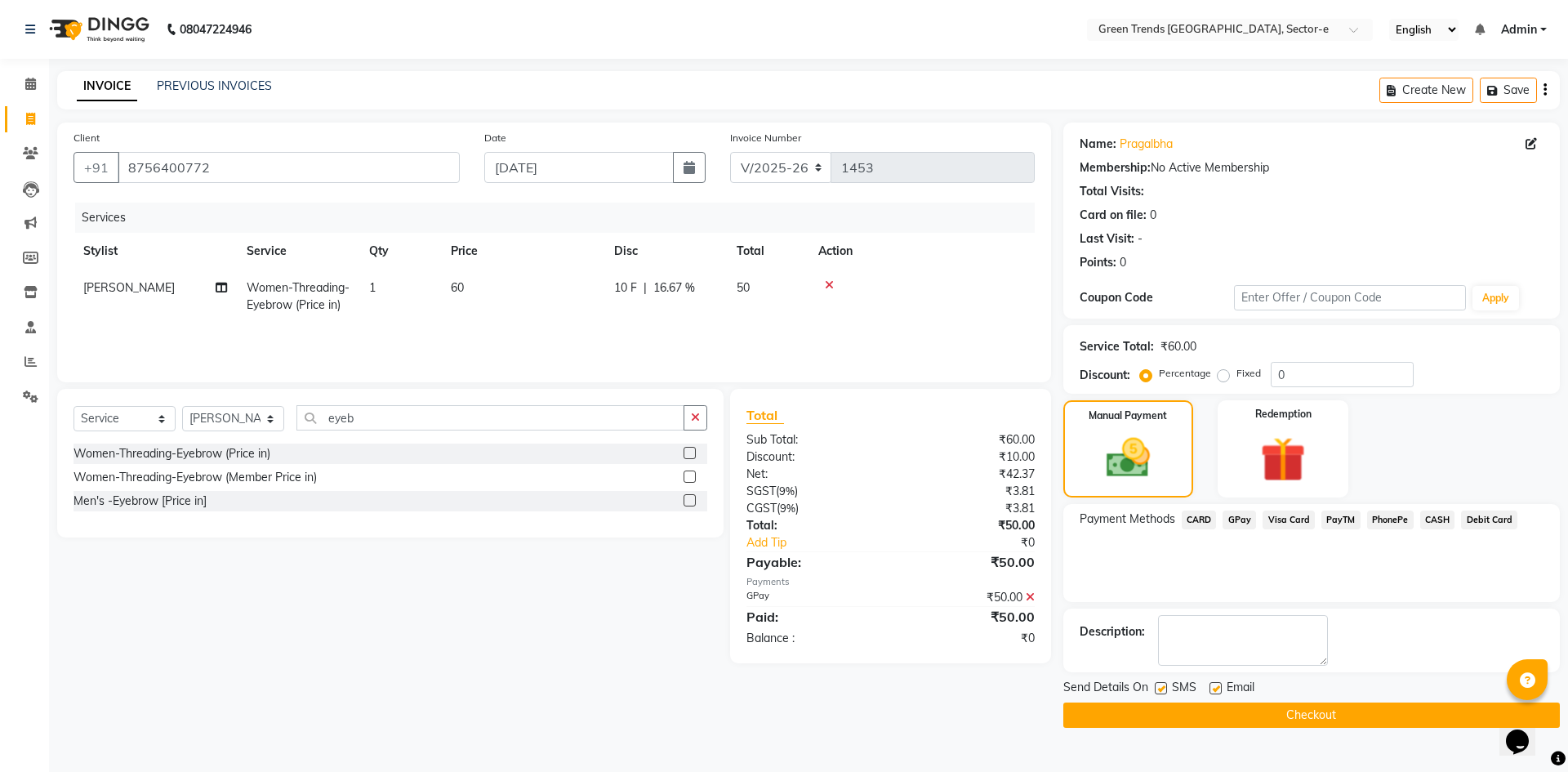
click at [1163, 688] on label at bounding box center [1161, 688] width 12 height 12
click at [1163, 688] on input "checkbox" at bounding box center [1160, 689] width 11 height 11
checkbox input "false"
drag, startPoint x: 1219, startPoint y: 689, endPoint x: 1213, endPoint y: 698, distance: 10.8
click at [1217, 691] on label at bounding box center [1216, 688] width 12 height 12
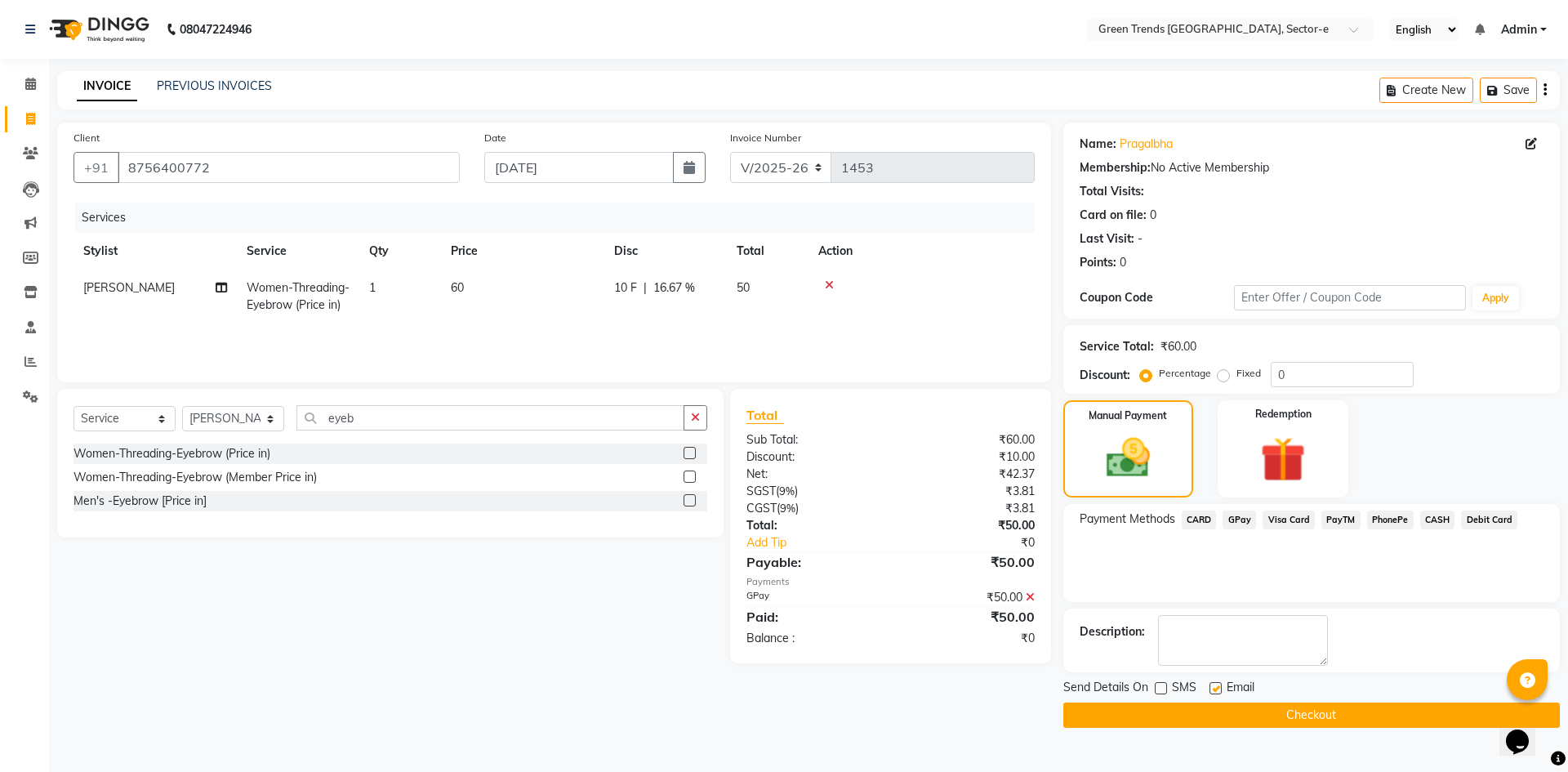
click at [1217, 691] on input "checkbox" at bounding box center [1215, 689] width 11 height 11
checkbox input "false"
drag, startPoint x: 1213, startPoint y: 715, endPoint x: 1203, endPoint y: 720, distance: 11.2
click at [1213, 716] on button "Checkout" at bounding box center [1311, 715] width 497 height 25
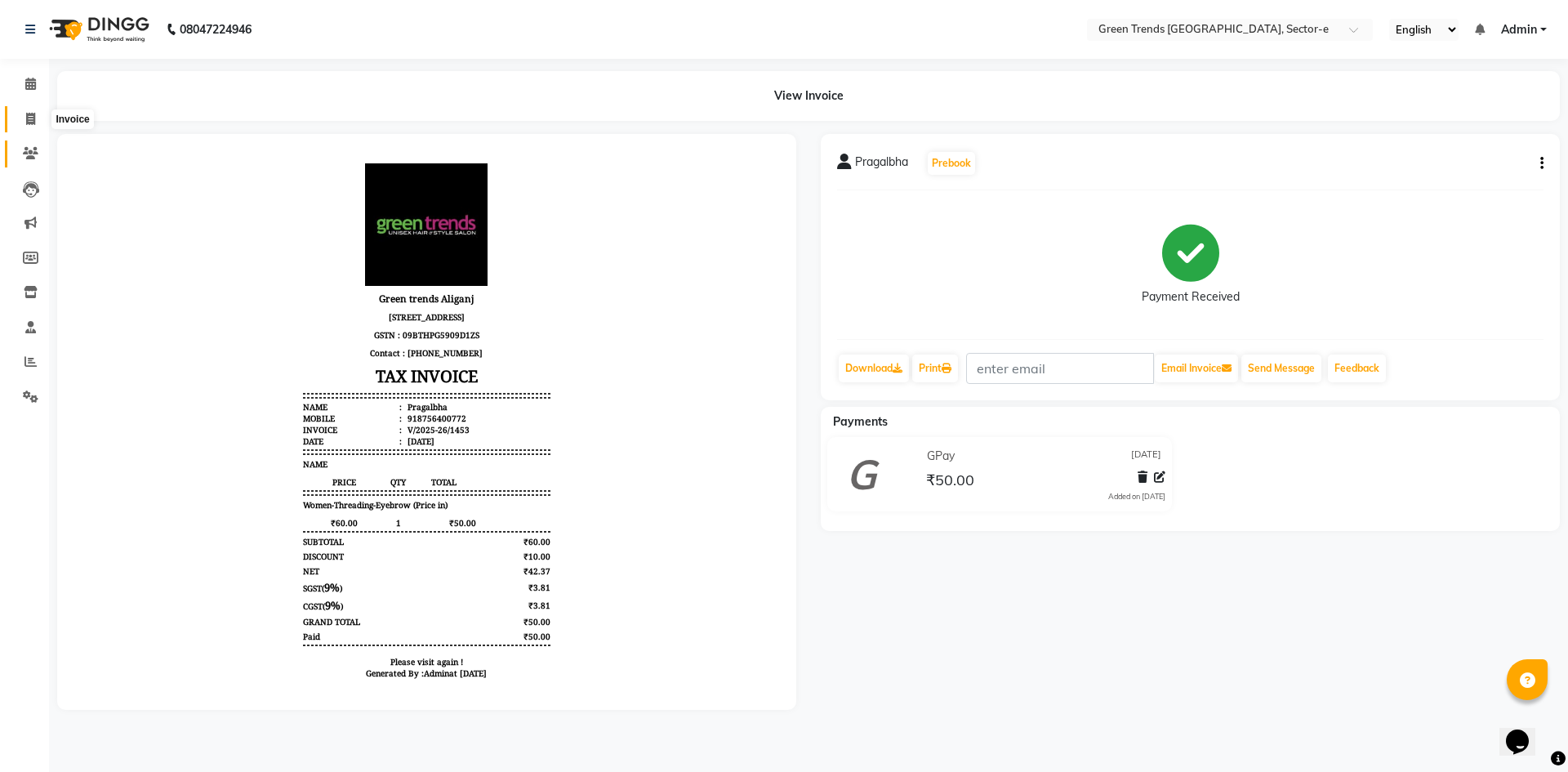
drag, startPoint x: 28, startPoint y: 116, endPoint x: 27, endPoint y: 146, distance: 30.0
click at [28, 117] on icon at bounding box center [30, 119] width 9 height 12
select select "service"
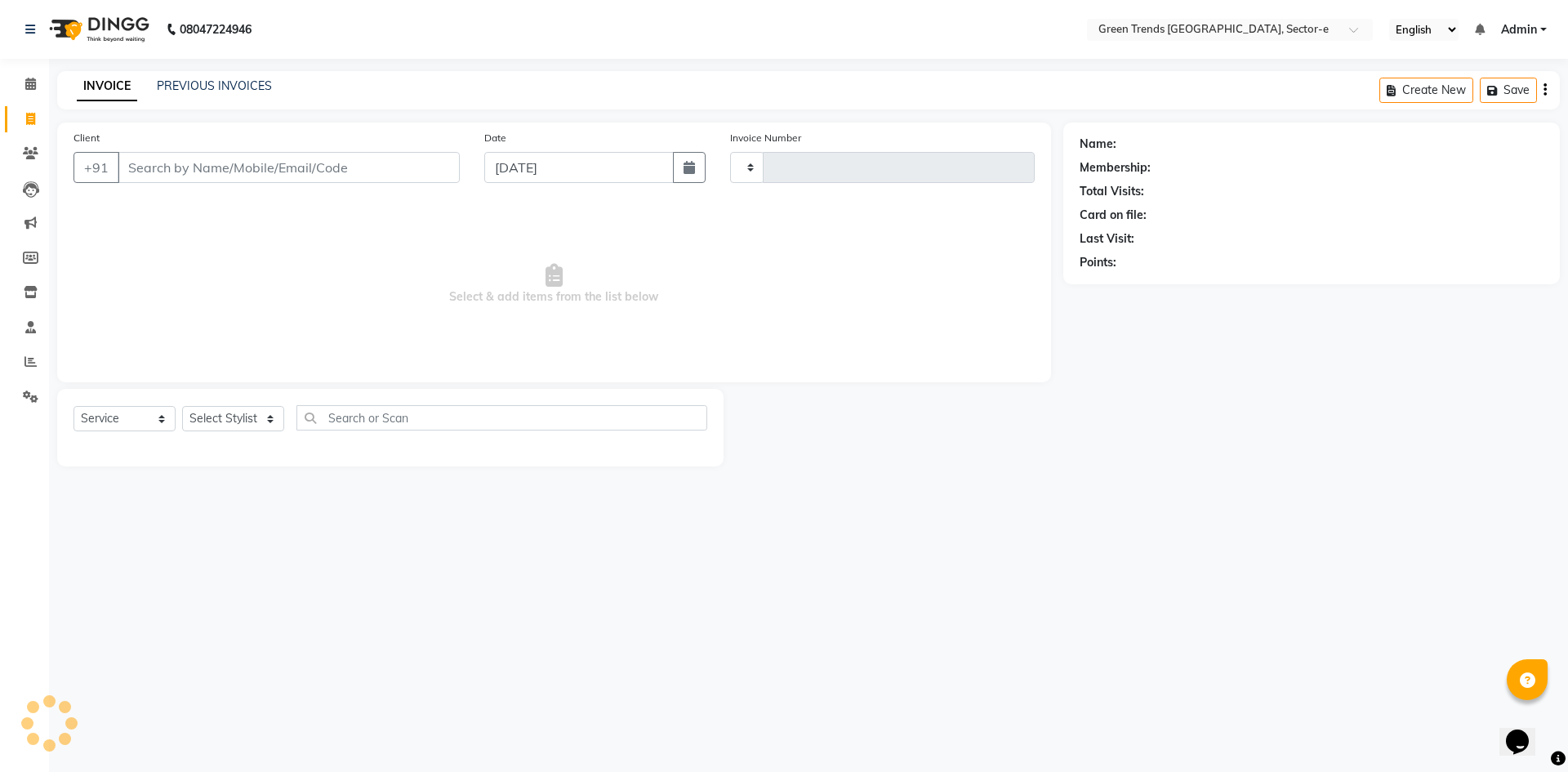
type input "1454"
select select "7023"
type input "9621037700"
click at [430, 174] on button "Add Client" at bounding box center [418, 167] width 84 height 31
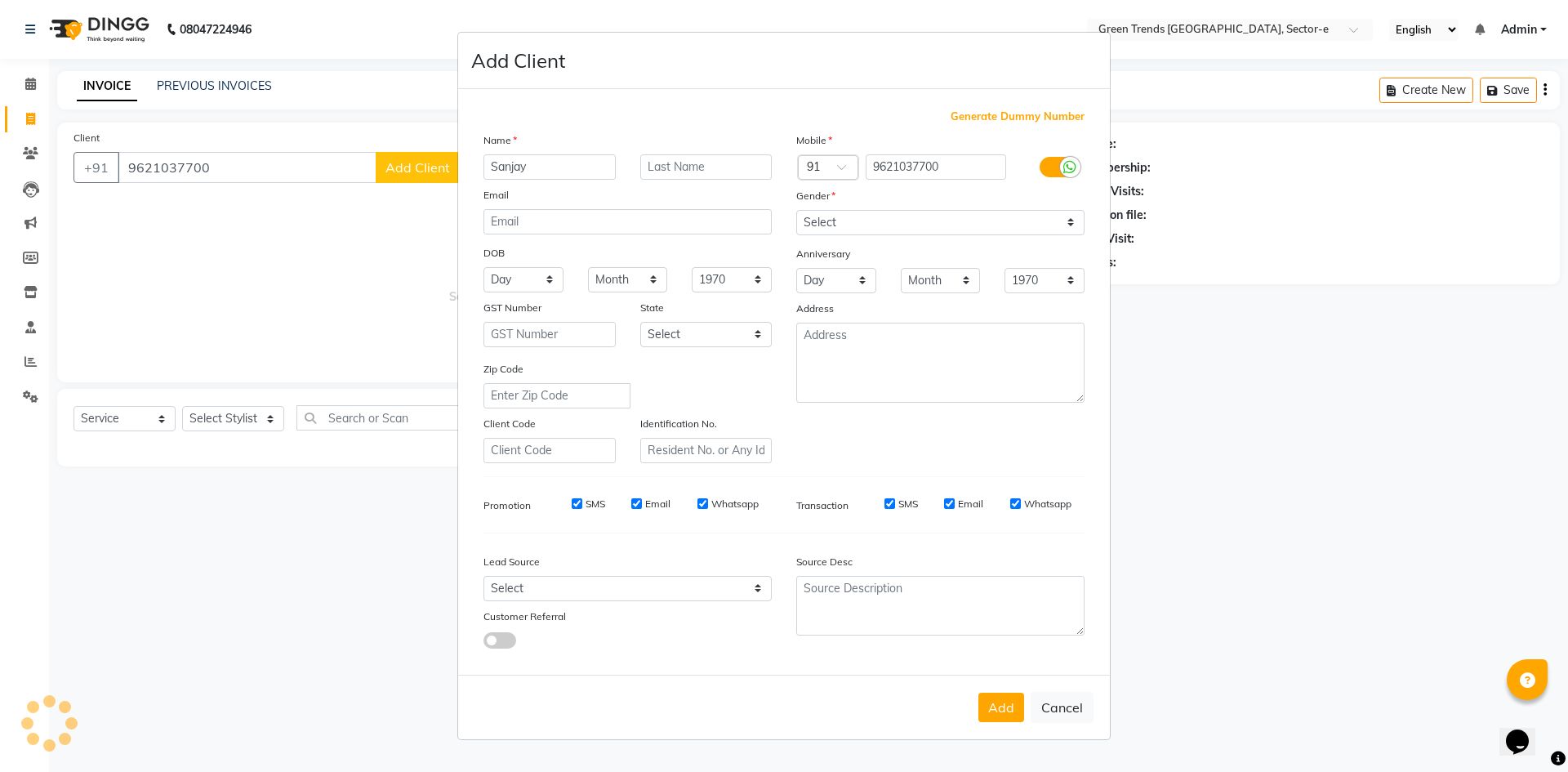
type input "Sanjay"
click at [1071, 221] on select "Select [DEMOGRAPHIC_DATA] [DEMOGRAPHIC_DATA] Other Prefer Not To Say" at bounding box center [940, 222] width 288 height 25
select select "[DEMOGRAPHIC_DATA]"
click at [796, 210] on select "Select [DEMOGRAPHIC_DATA] [DEMOGRAPHIC_DATA] Other Prefer Not To Say" at bounding box center [940, 222] width 288 height 25
click at [993, 703] on button "Add" at bounding box center [1001, 707] width 45 height 29
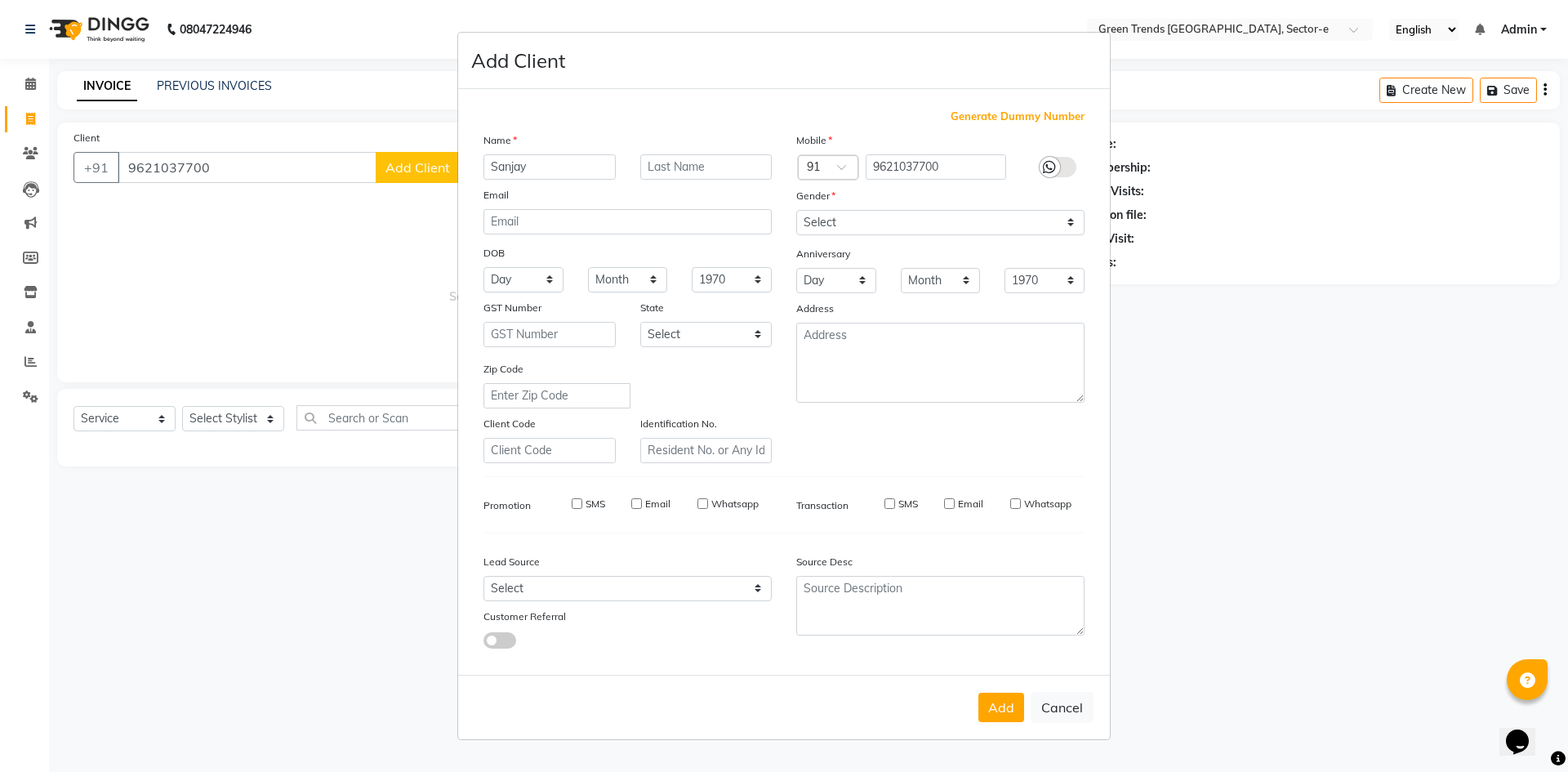
select select
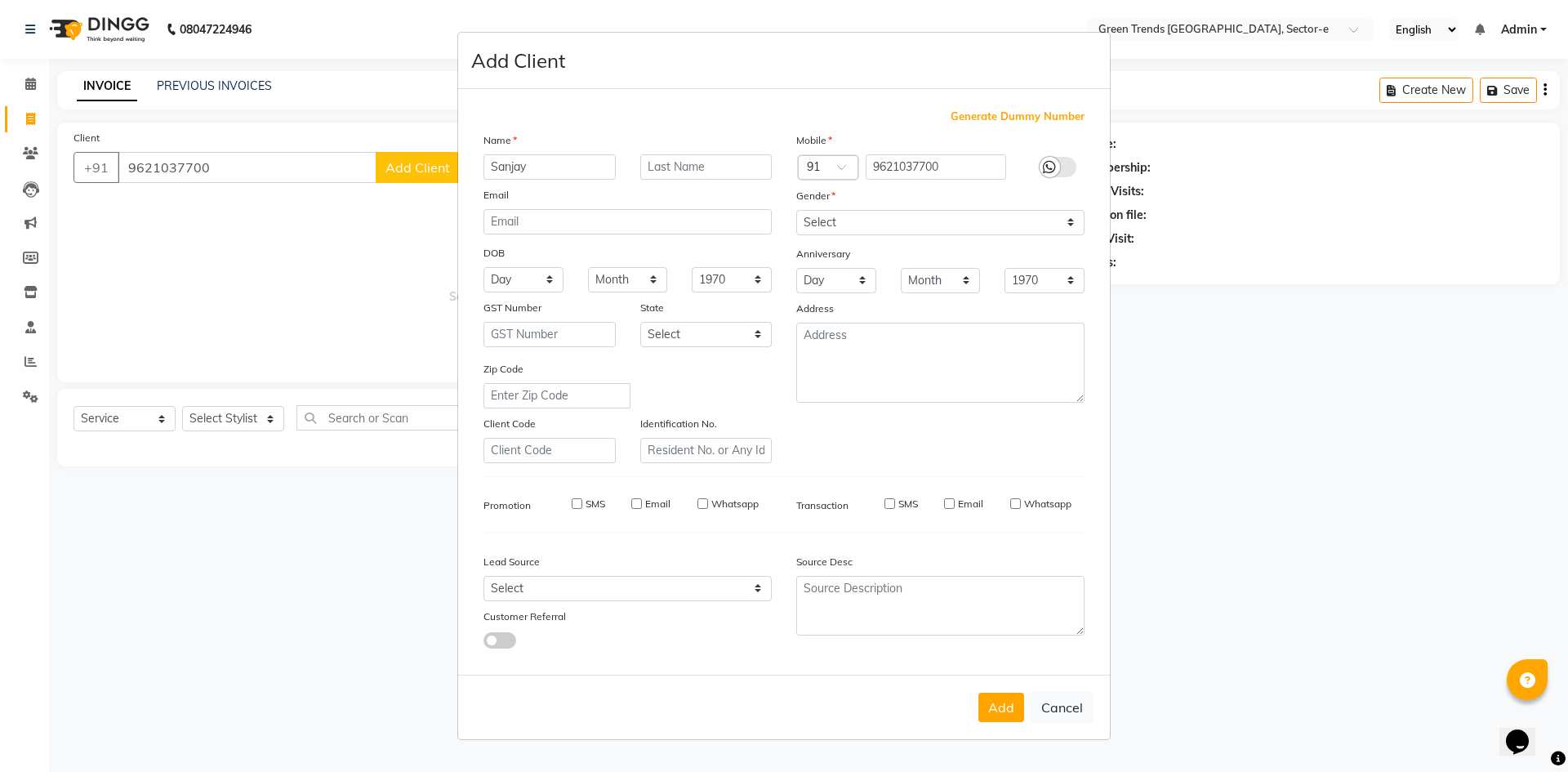
select select
checkbox input "false"
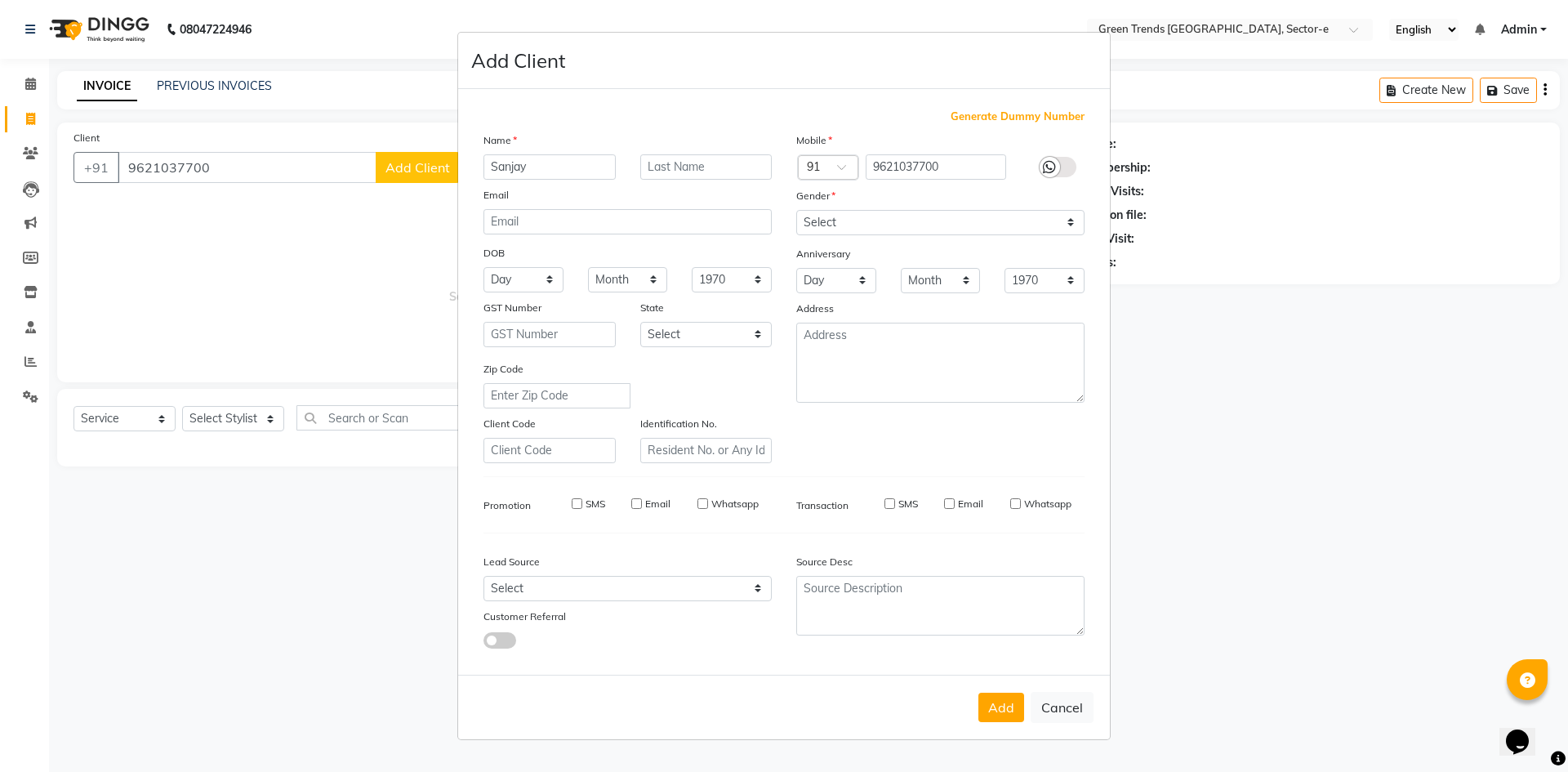
checkbox input "false"
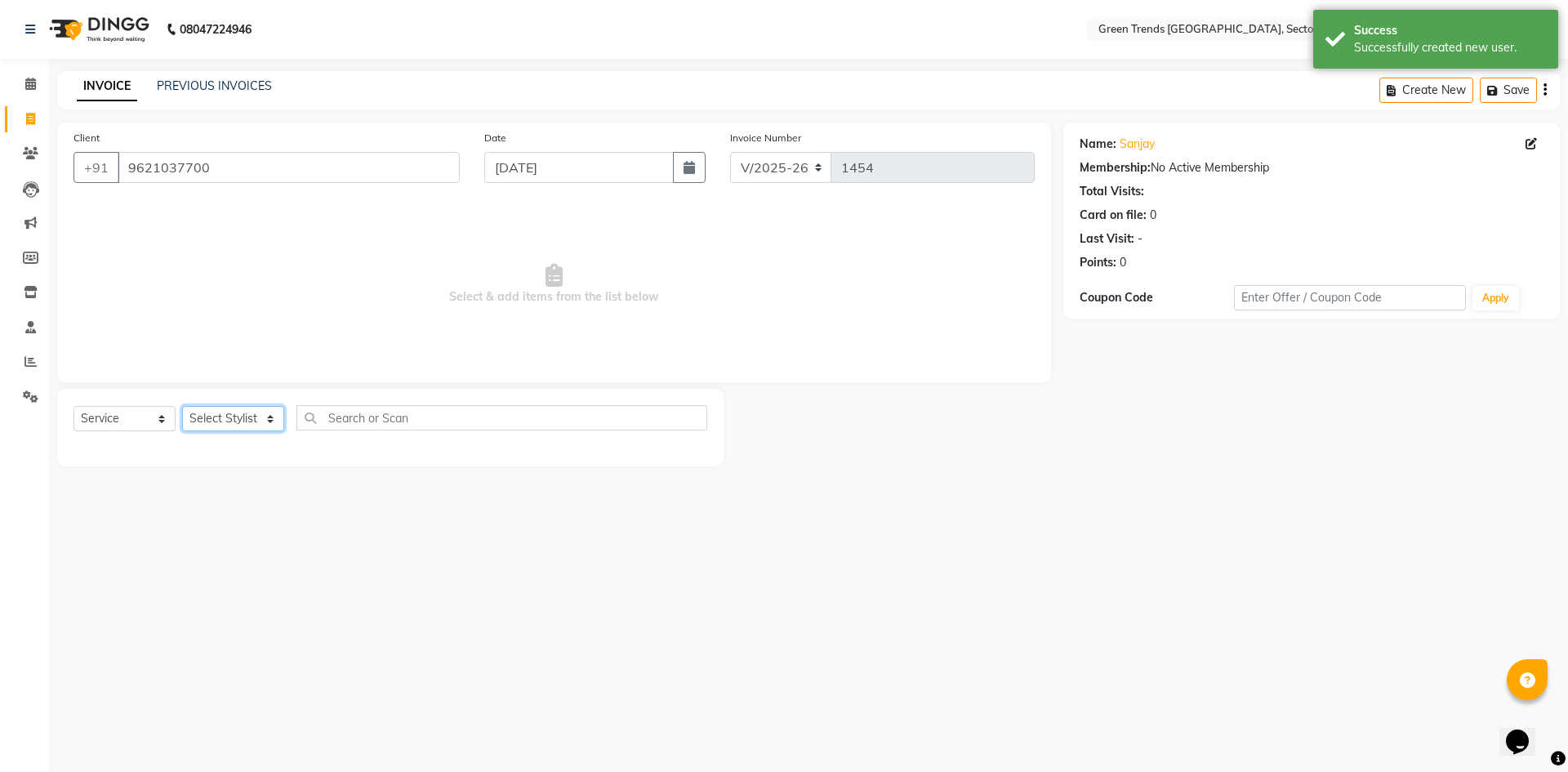
click at [270, 421] on select "Select Stylist [PERSON_NAME] [PERSON_NAME] Mo. [PERSON_NAME].[PERSON_NAME] [PER…" at bounding box center [233, 419] width 102 height 25
select select "58752"
click at [182, 406] on select "Select Stylist [PERSON_NAME] [PERSON_NAME] Mo. [PERSON_NAME].[PERSON_NAME] [PER…" at bounding box center [233, 419] width 102 height 25
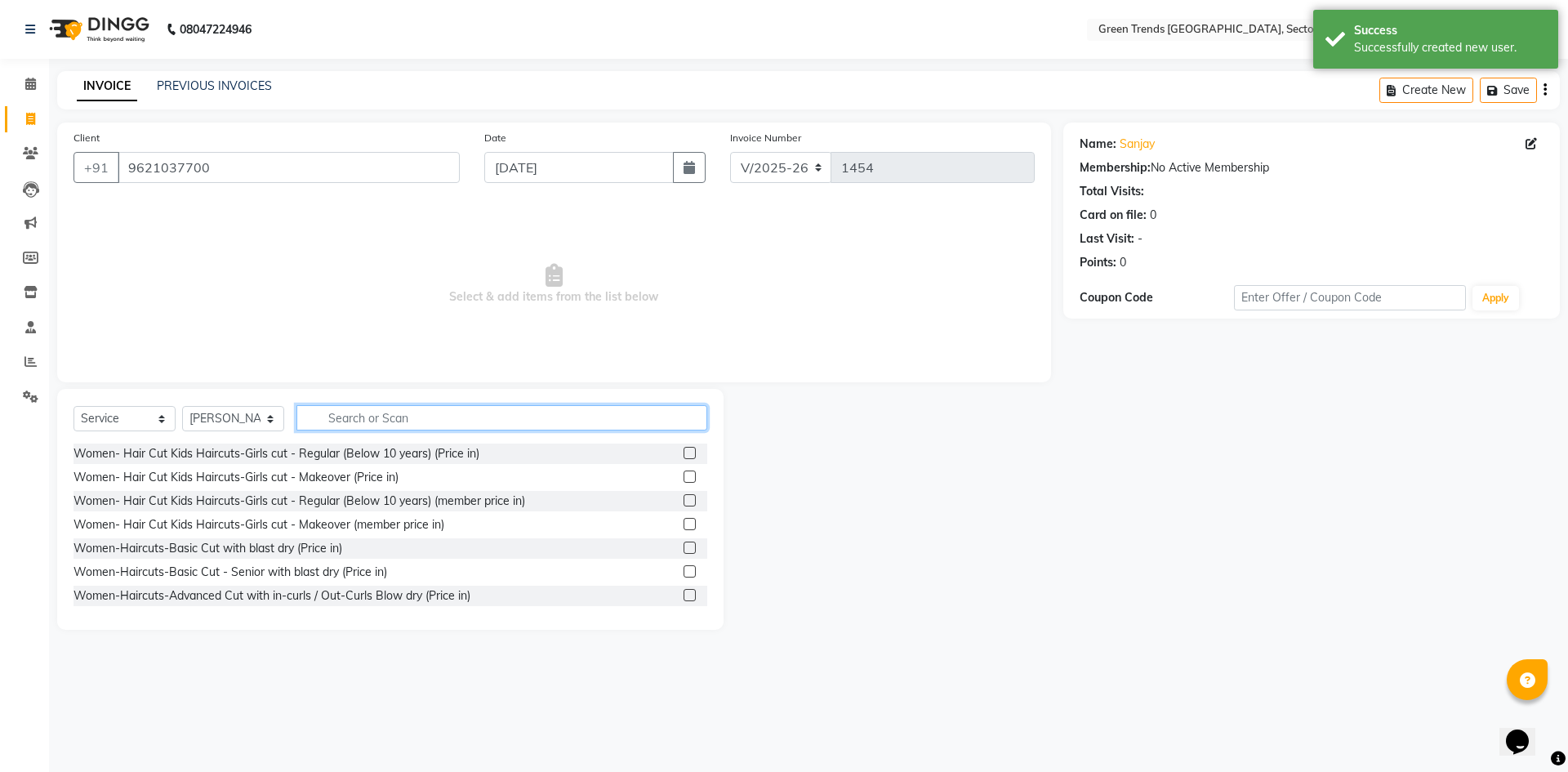
click at [348, 411] on input "text" at bounding box center [502, 418] width 411 height 25
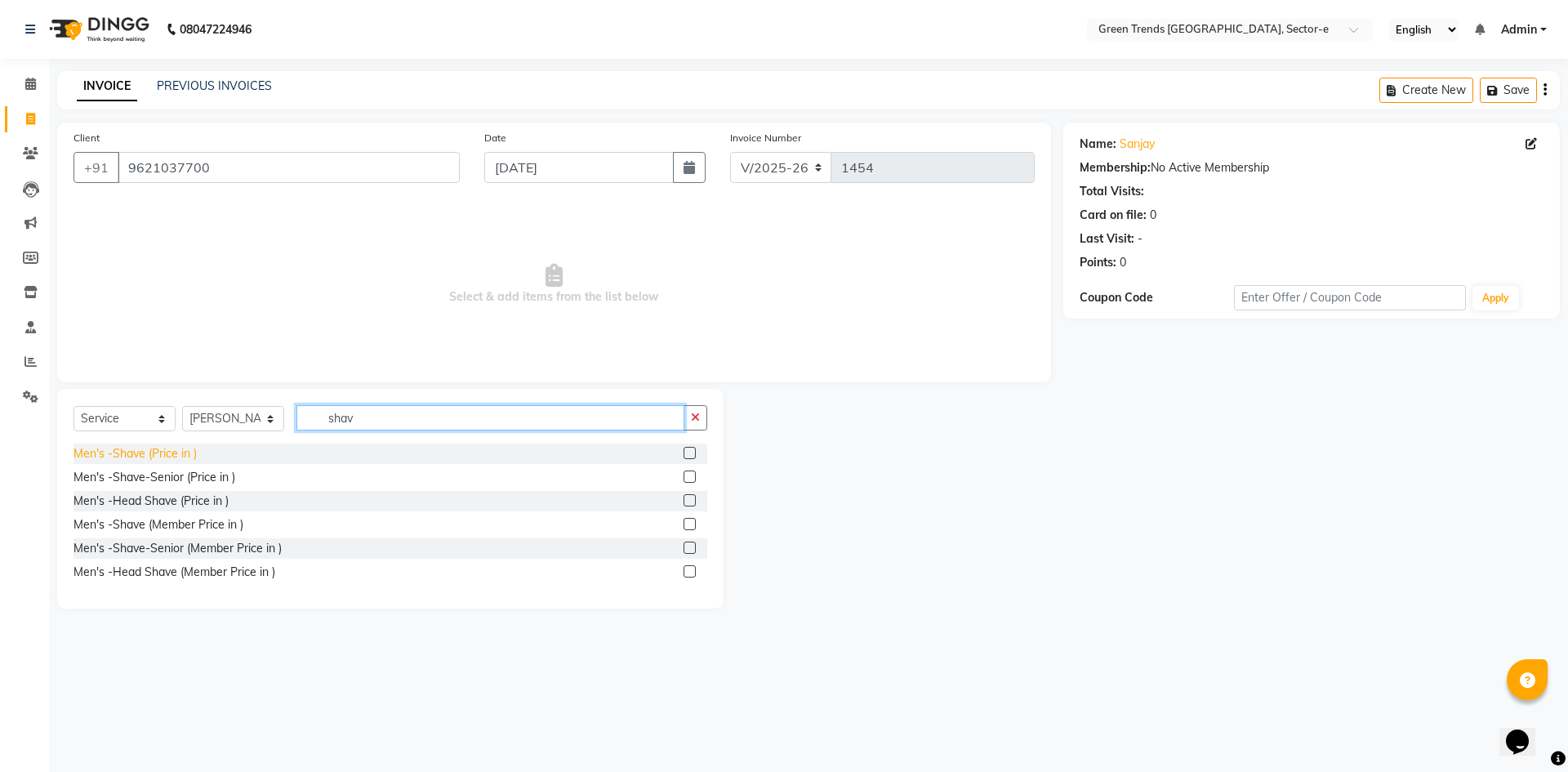
type input "shav"
click at [157, 449] on div "Men's -Shave (Price in )" at bounding box center [135, 454] width 124 height 17
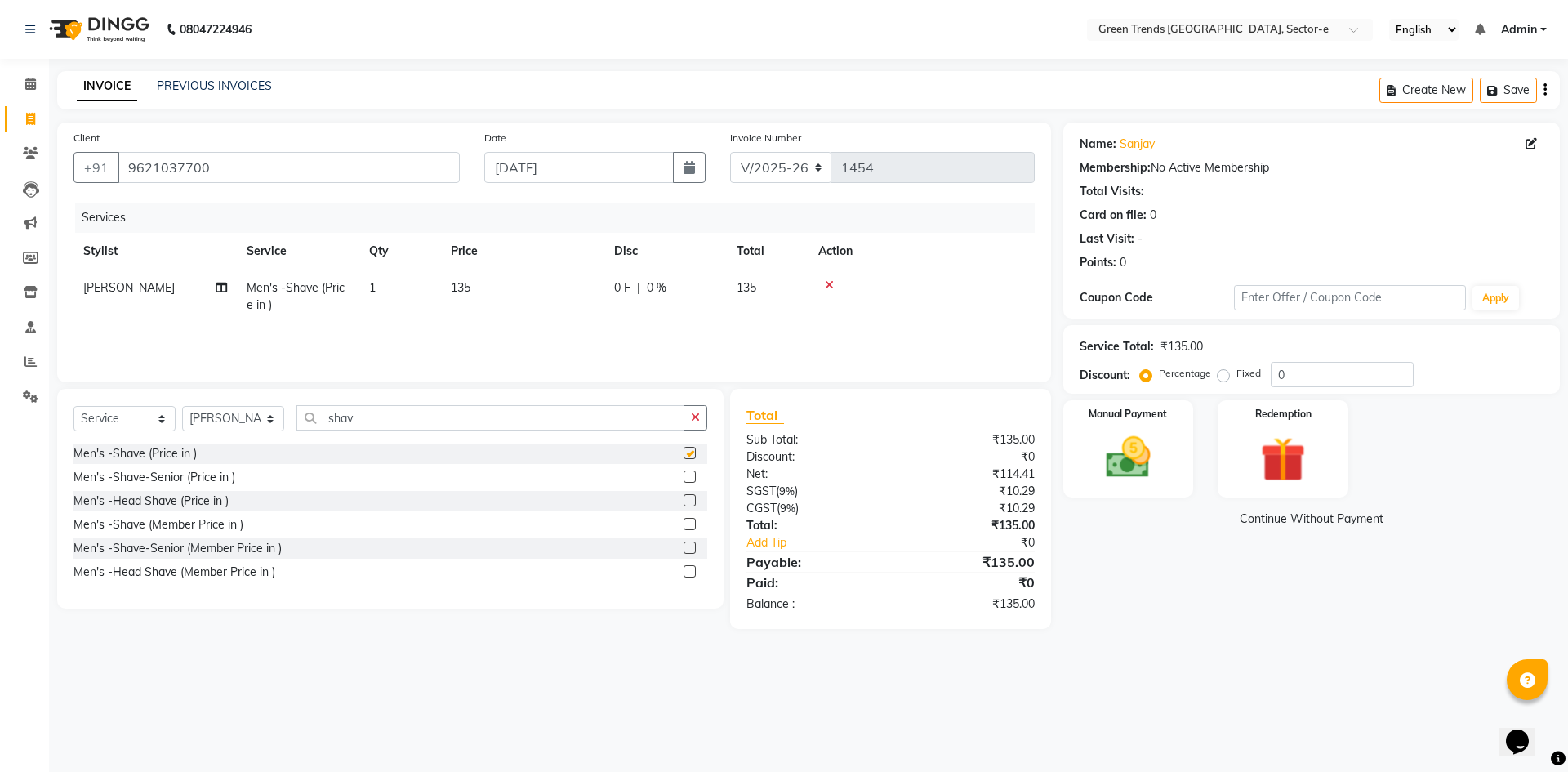
checkbox input "false"
click at [1126, 445] on img at bounding box center [1128, 457] width 76 height 54
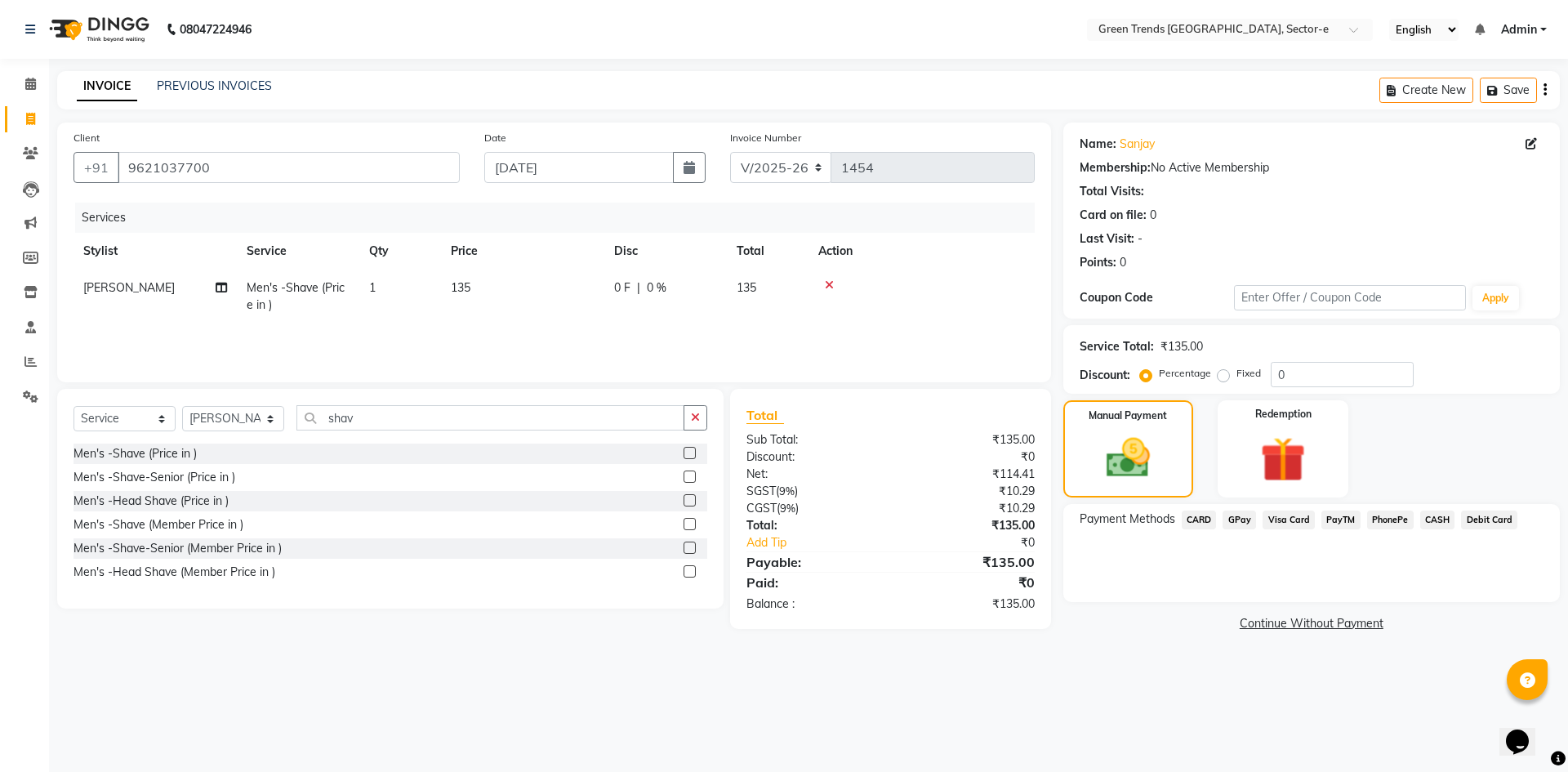
click at [1428, 519] on span "CASH" at bounding box center [1438, 519] width 36 height 19
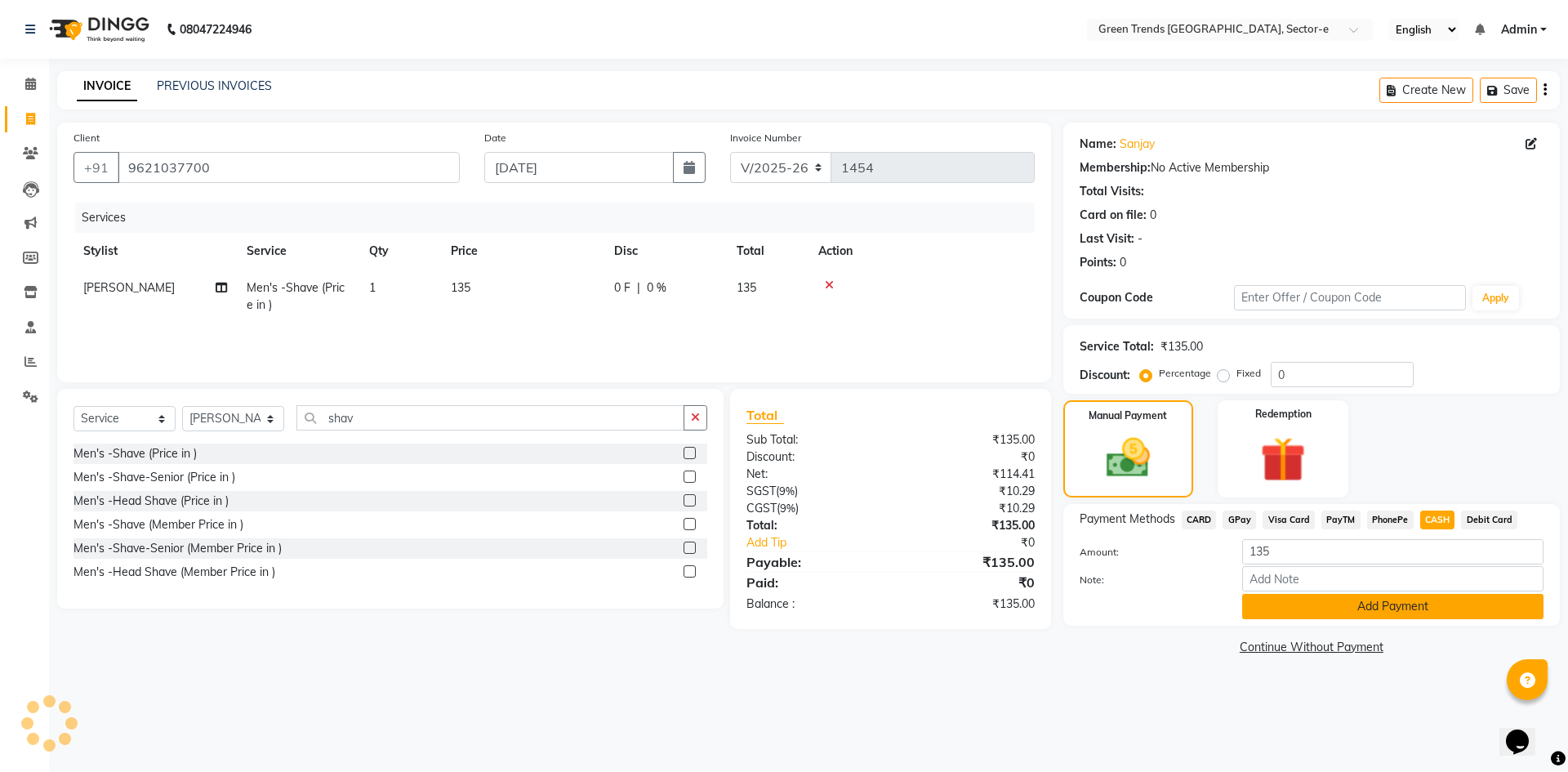
click at [1347, 599] on button "Add Payment" at bounding box center [1393, 607] width 301 height 25
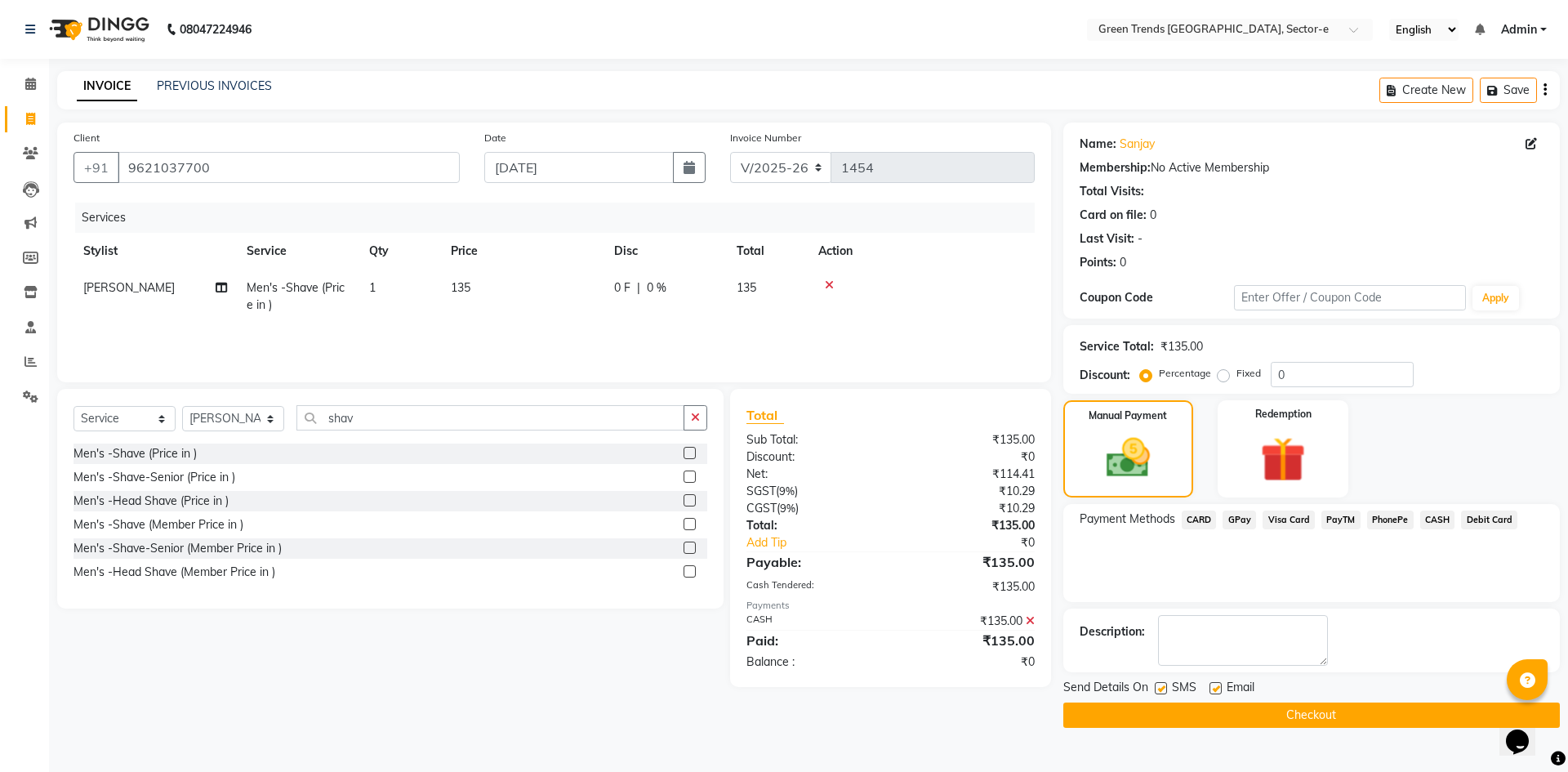
drag, startPoint x: 1161, startPoint y: 686, endPoint x: 1173, endPoint y: 698, distance: 17.0
click at [1164, 694] on label at bounding box center [1161, 688] width 12 height 12
click at [1164, 694] on input "checkbox" at bounding box center [1160, 689] width 11 height 11
checkbox input "false"
click at [1217, 684] on label at bounding box center [1216, 688] width 12 height 12
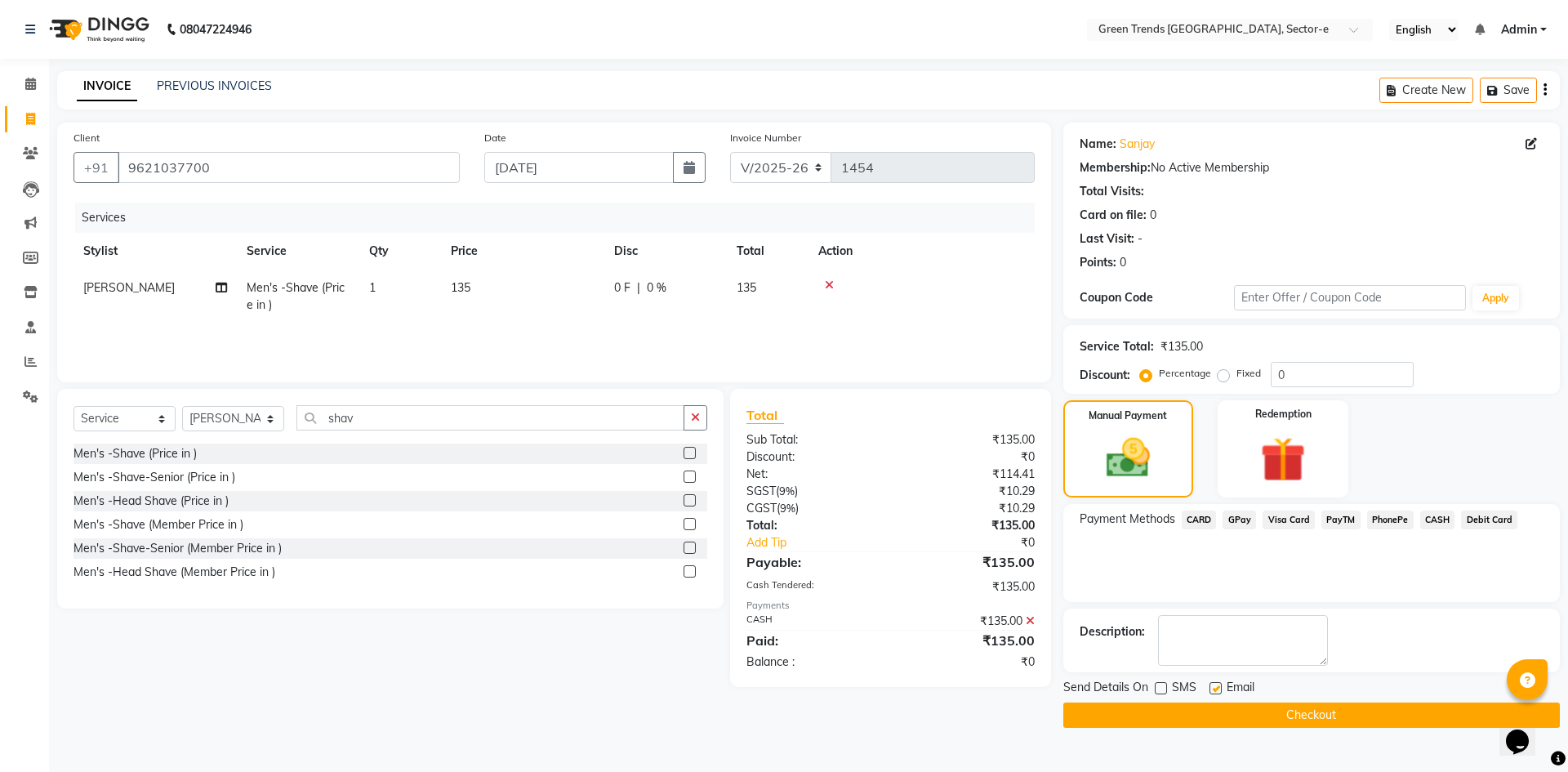
click at [1217, 684] on input "checkbox" at bounding box center [1215, 689] width 11 height 11
checkbox input "false"
click at [1220, 707] on button "Checkout" at bounding box center [1311, 715] width 497 height 25
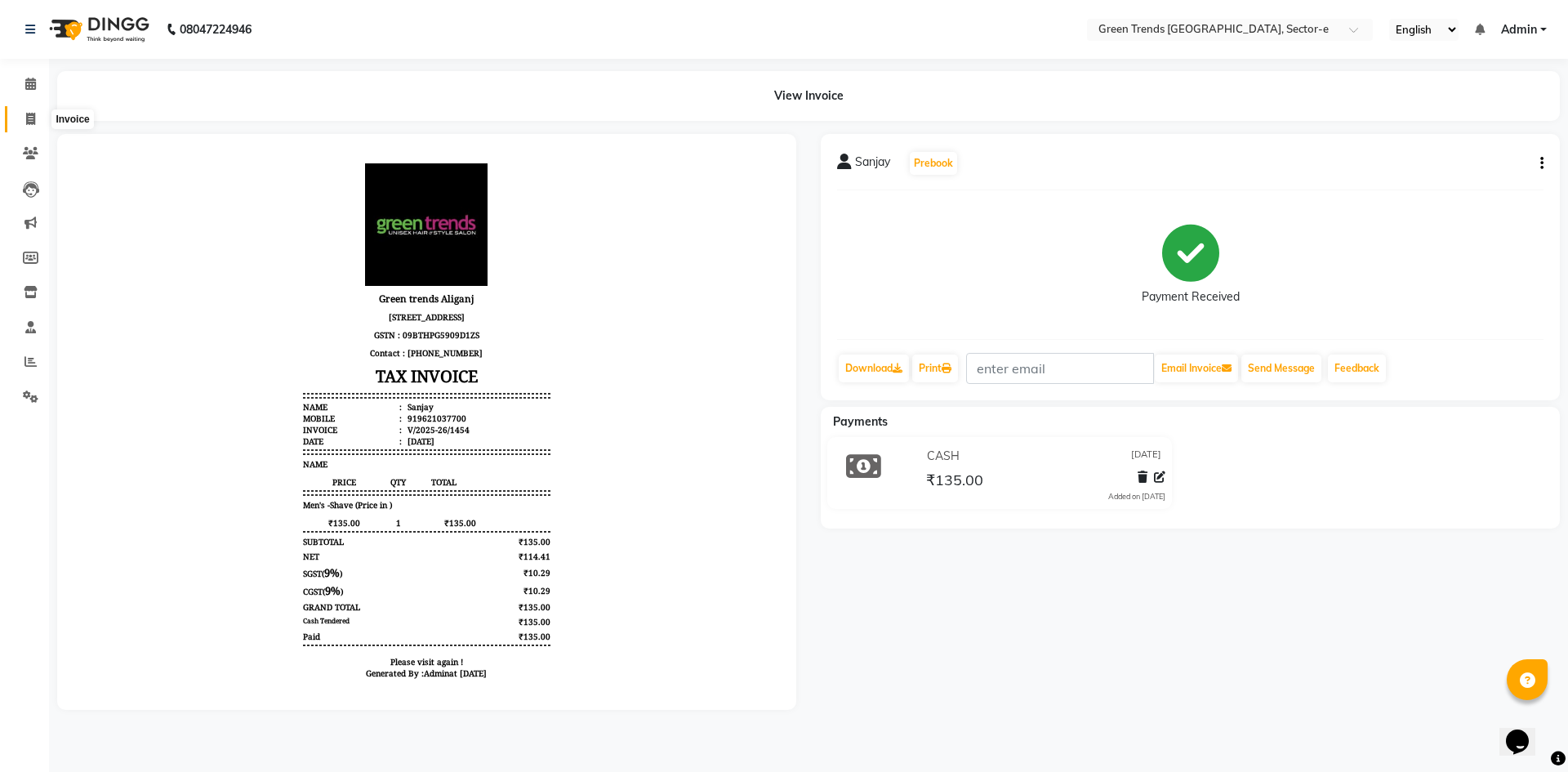
click at [33, 121] on icon at bounding box center [30, 119] width 9 height 12
select select "service"
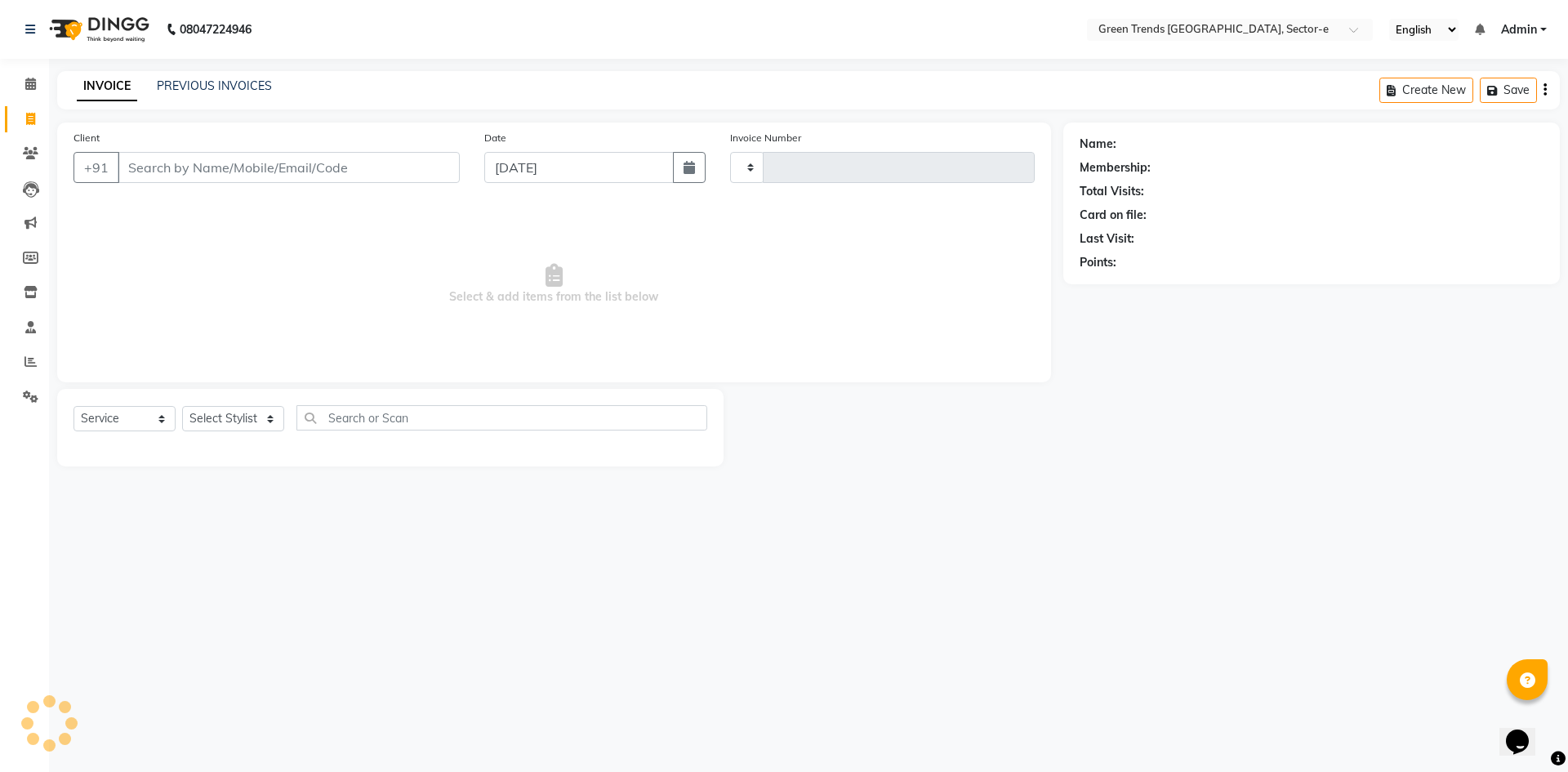
type input "1455"
select select "7023"
click at [192, 86] on link "PREVIOUS INVOICES" at bounding box center [214, 85] width 116 height 15
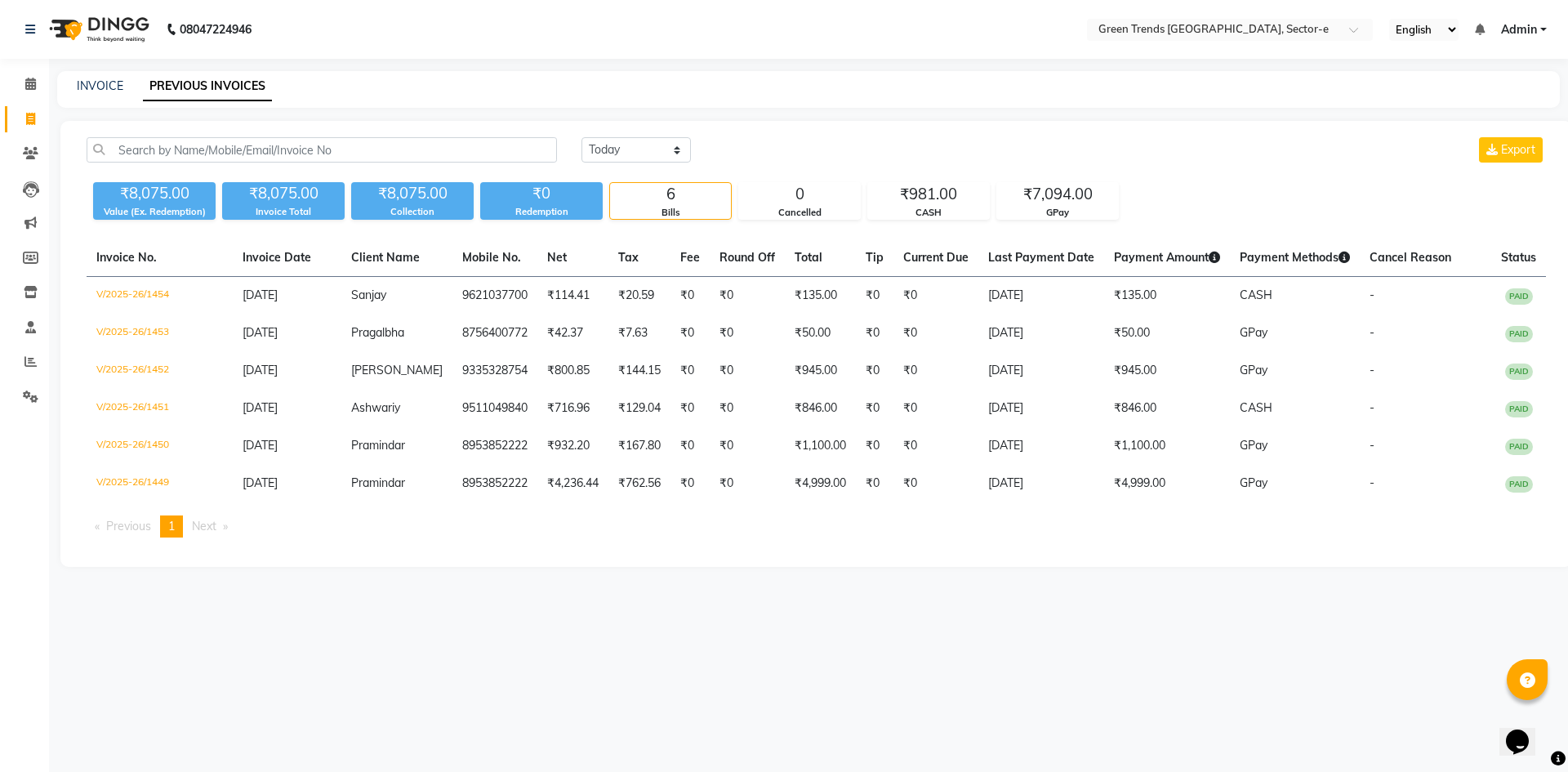
click at [98, 75] on div "INVOICE PREVIOUS INVOICES" at bounding box center [808, 89] width 1503 height 36
click at [98, 85] on link "INVOICE" at bounding box center [100, 85] width 46 height 15
select select "service"
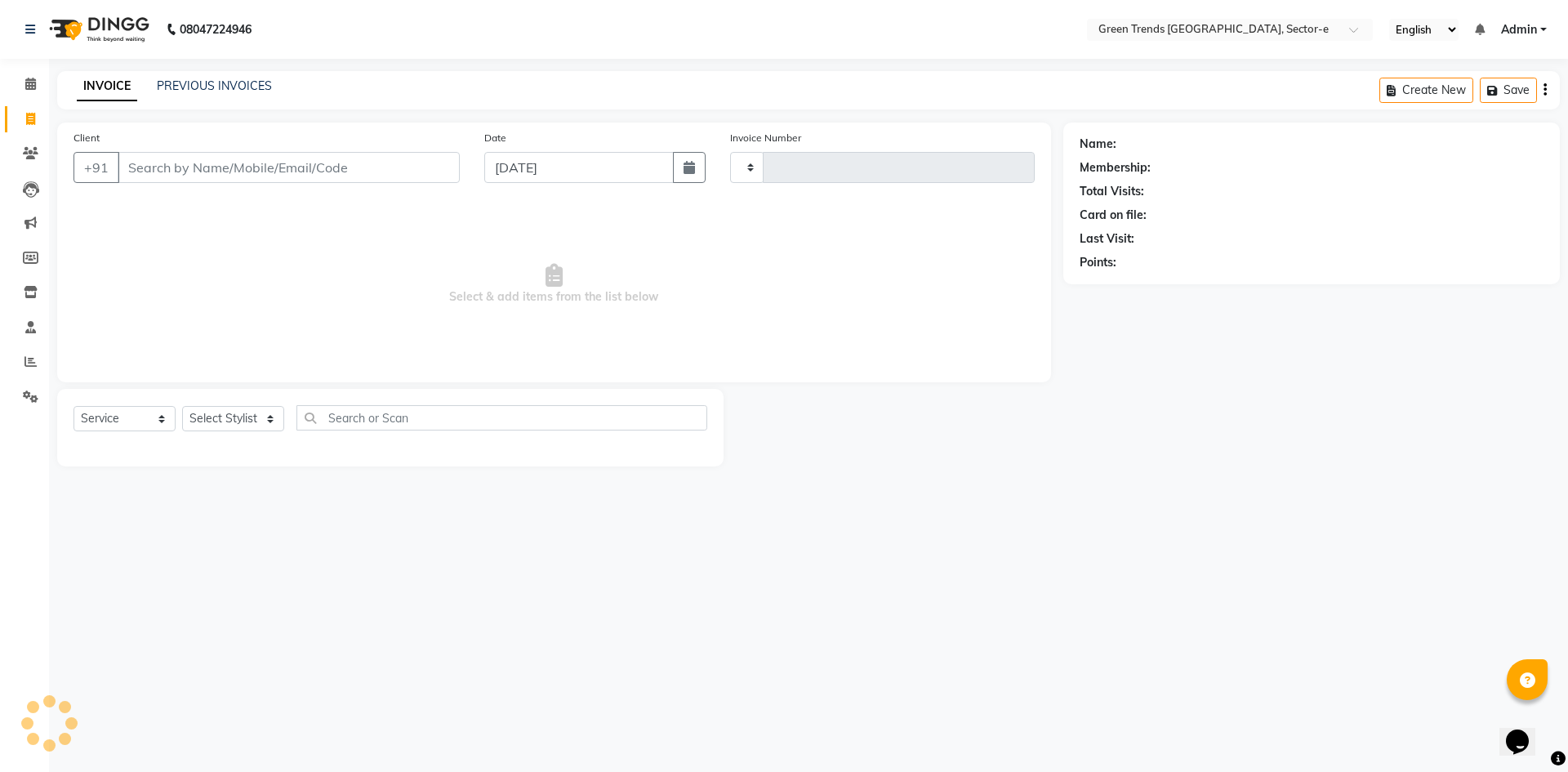
type input "1455"
select select "7023"
